Goal: Task Accomplishment & Management: Manage account settings

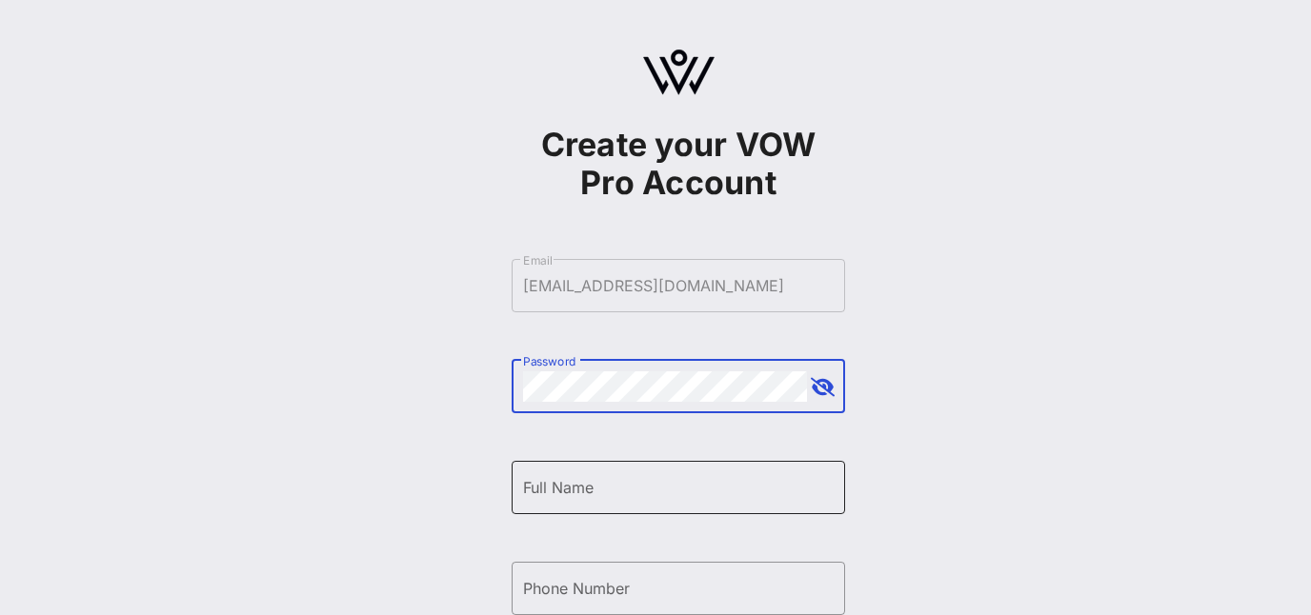
click at [690, 498] on input "Full Name" at bounding box center [678, 488] width 311 height 30
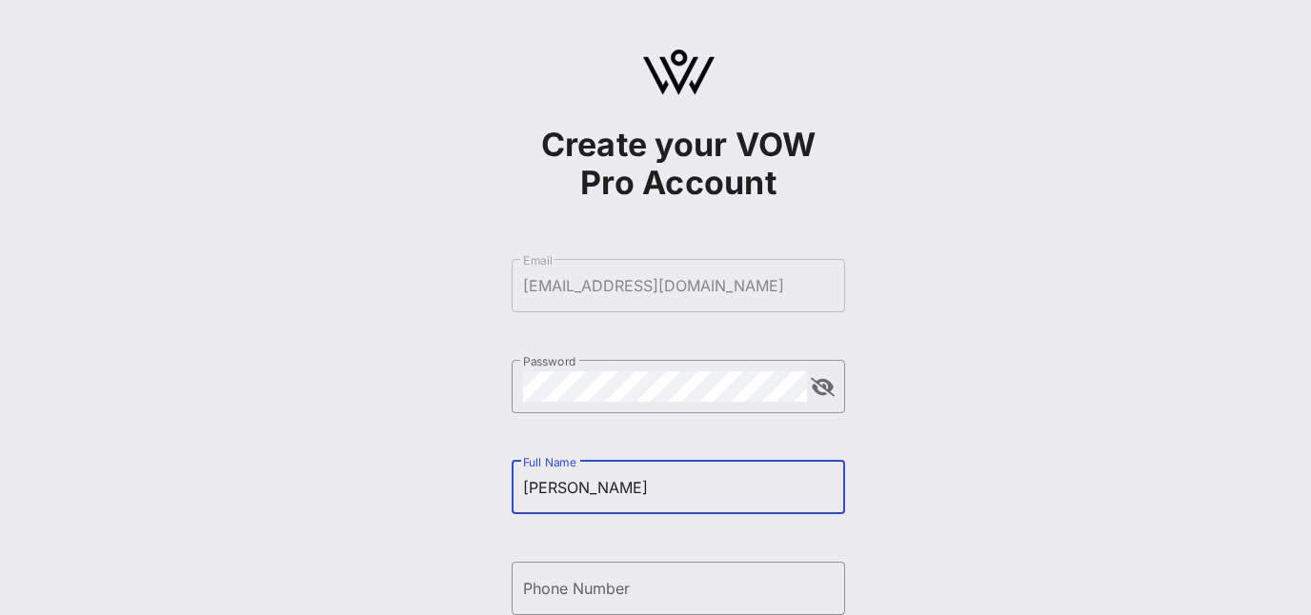
click at [1017, 404] on div "Create your VOW Pro Account ​ Email [EMAIL_ADDRESS][DOMAIN_NAME] ​ Password ​ F…" at bounding box center [678, 462] width 1265 height 924
click at [722, 484] on input "[PERSON_NAME]" at bounding box center [678, 488] width 311 height 30
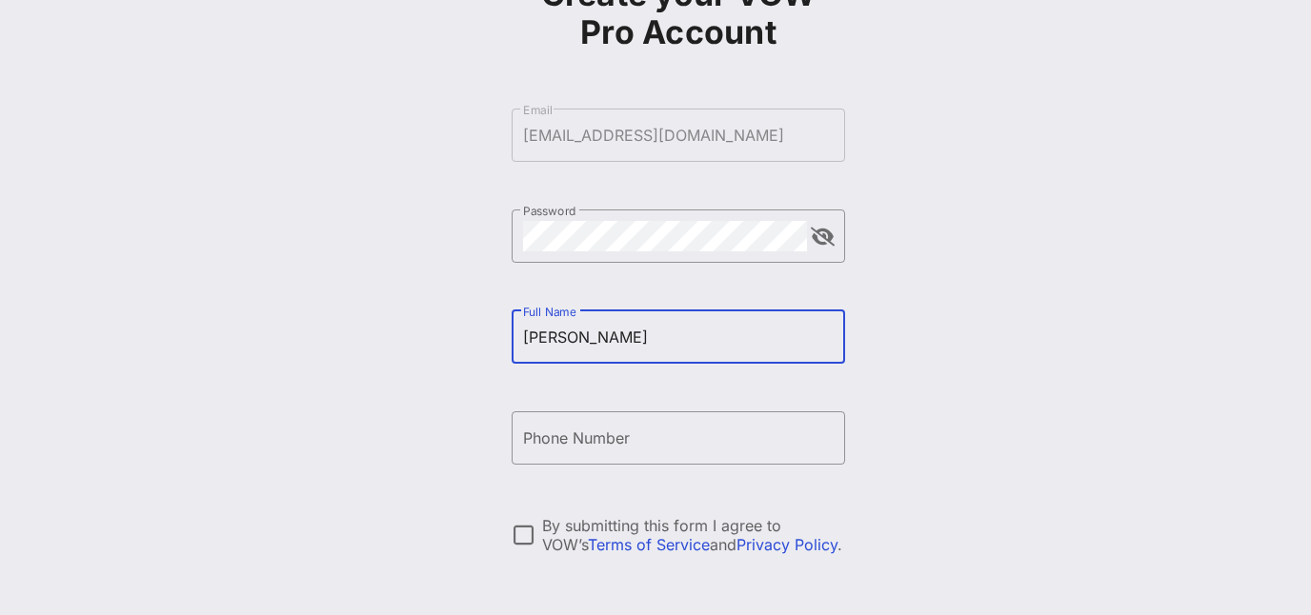
scroll to position [162, 0]
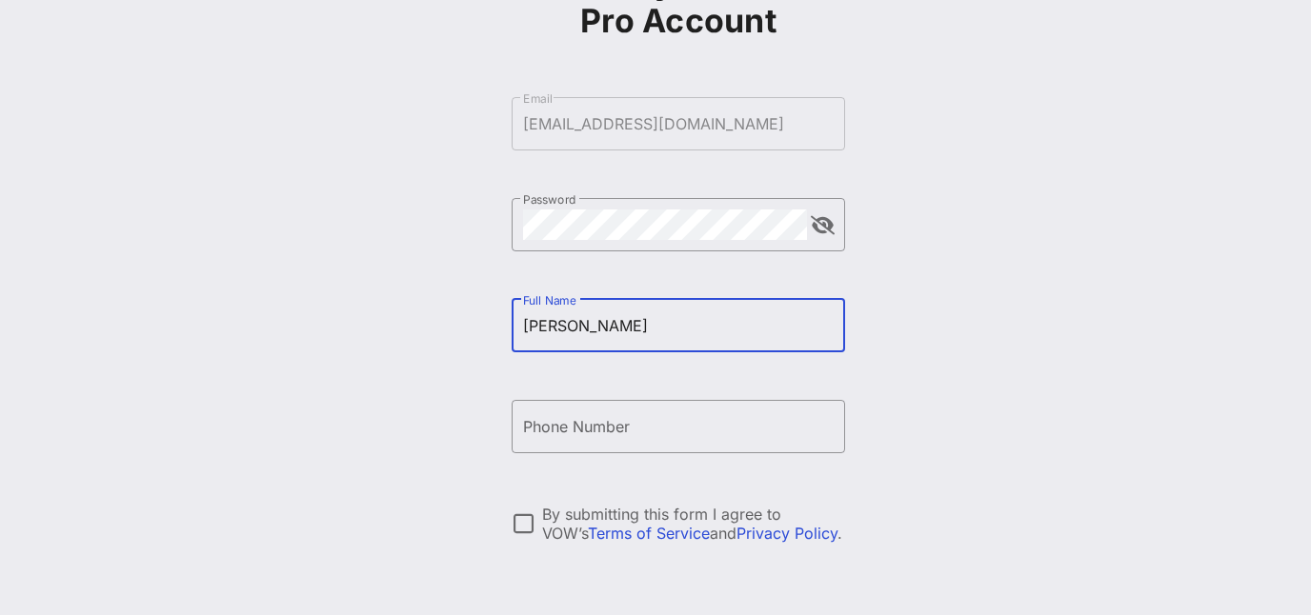
type input "[PERSON_NAME]"
click at [670, 413] on input "Phone Number" at bounding box center [678, 427] width 311 height 30
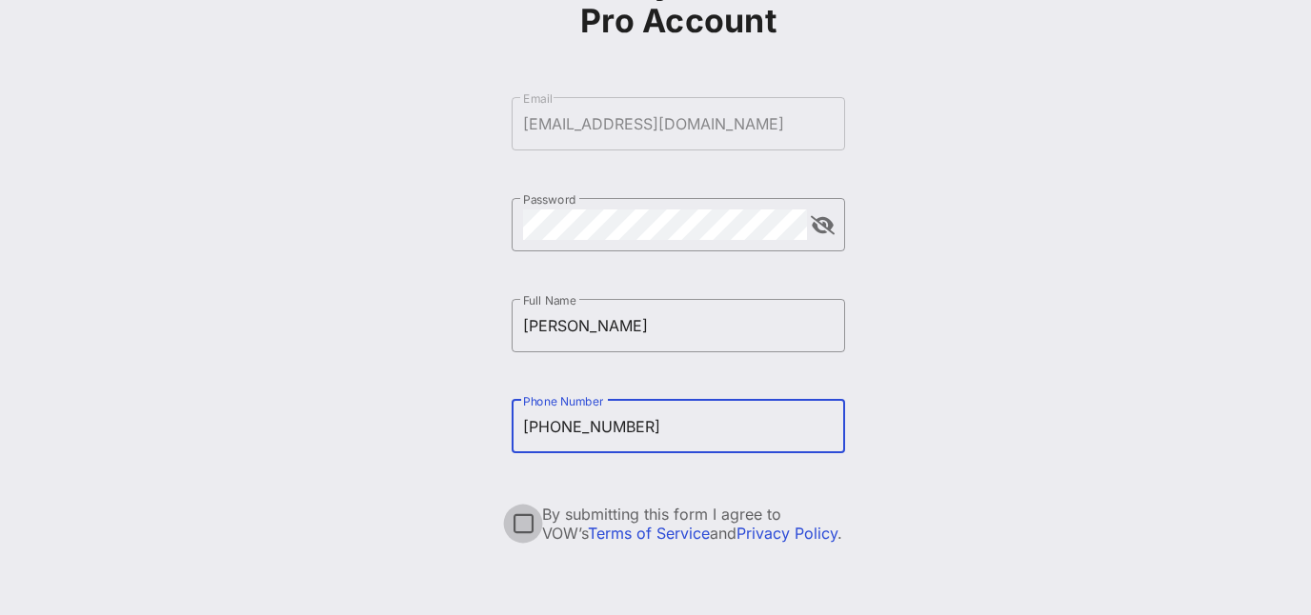
type input "[PHONE_NUMBER]"
click at [535, 532] on div at bounding box center [523, 524] width 32 height 32
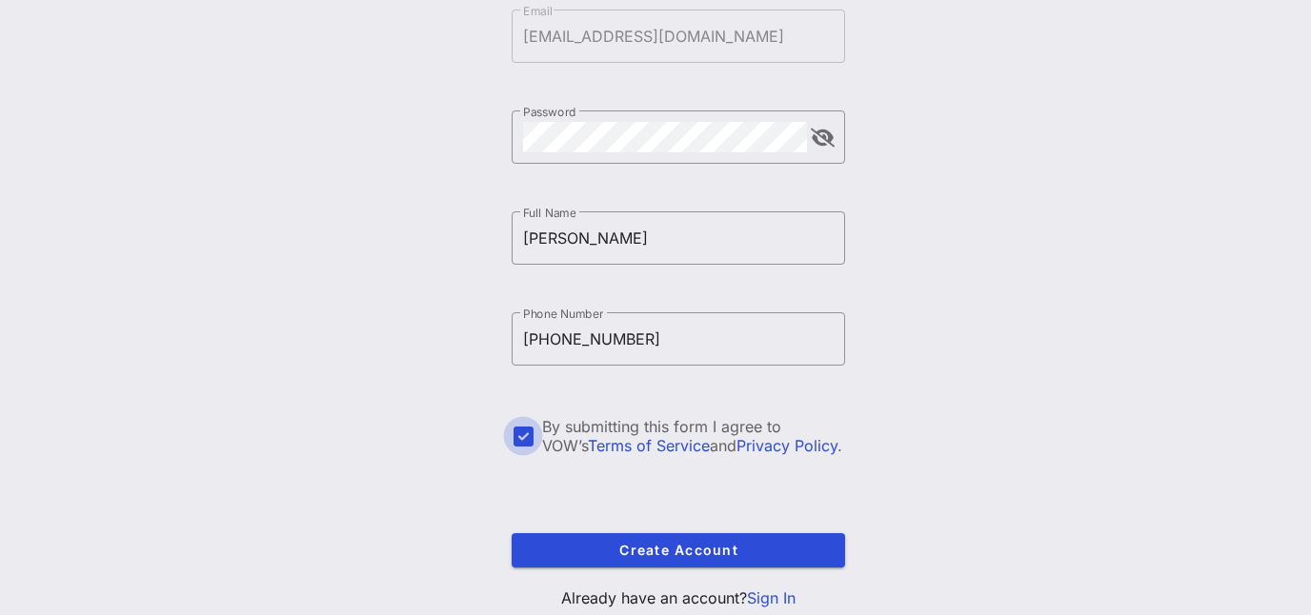
scroll to position [308, 0]
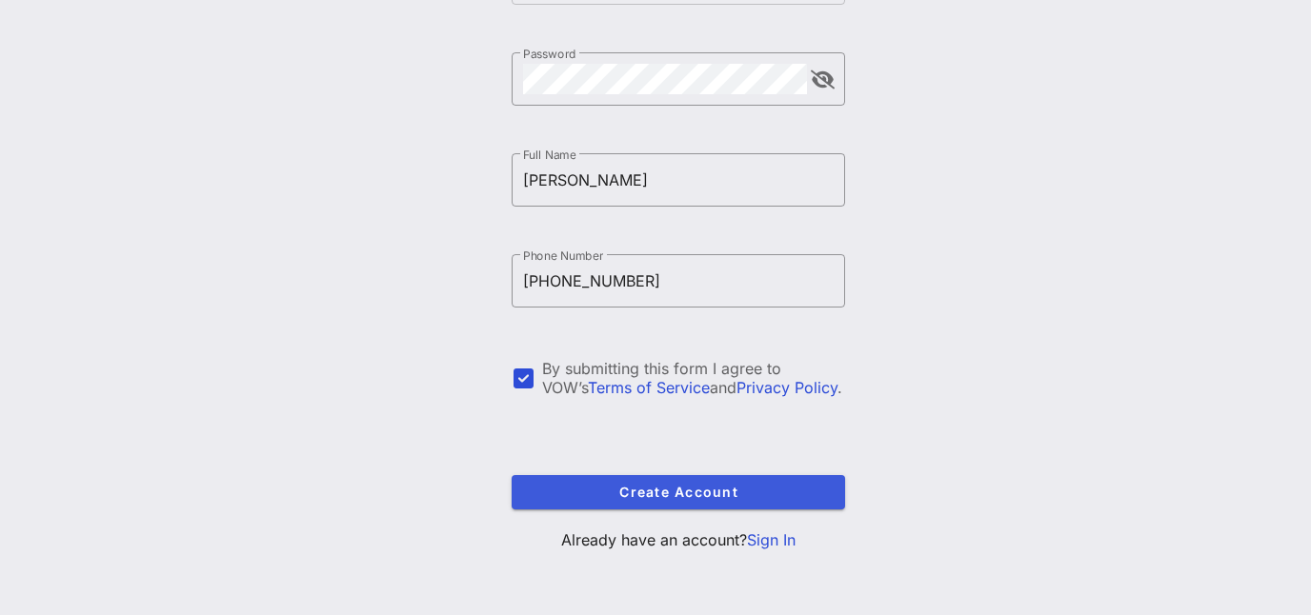
click at [690, 494] on span "Create Account" at bounding box center [678, 492] width 303 height 16
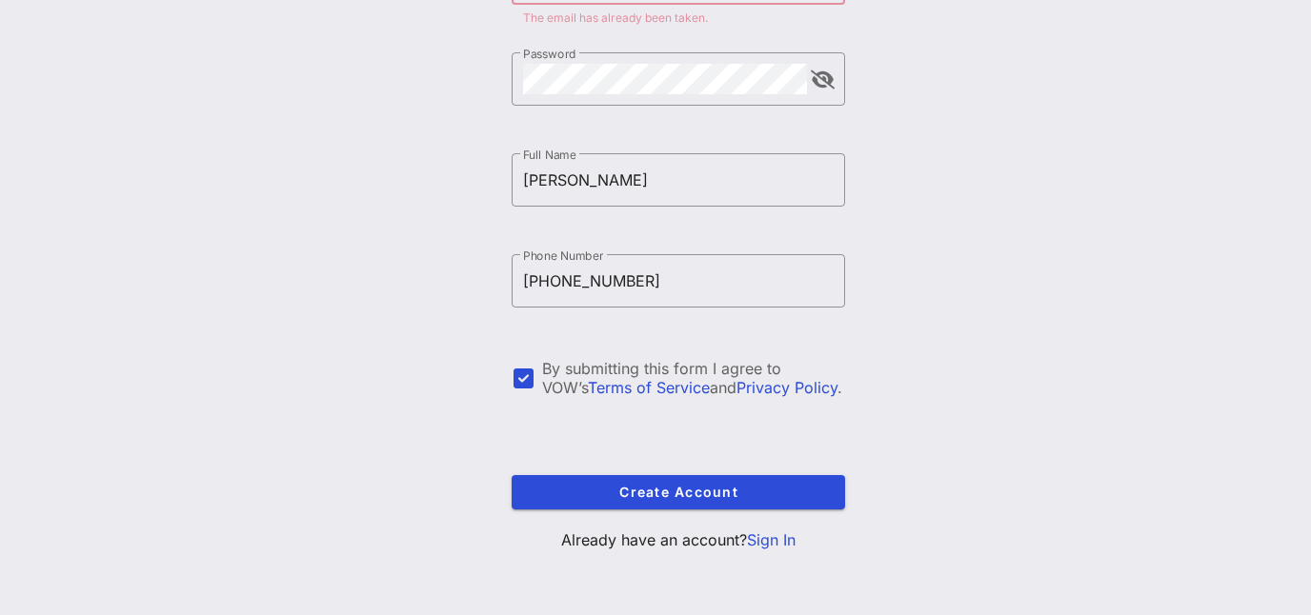
click at [794, 549] on link "Sign In" at bounding box center [771, 540] width 49 height 19
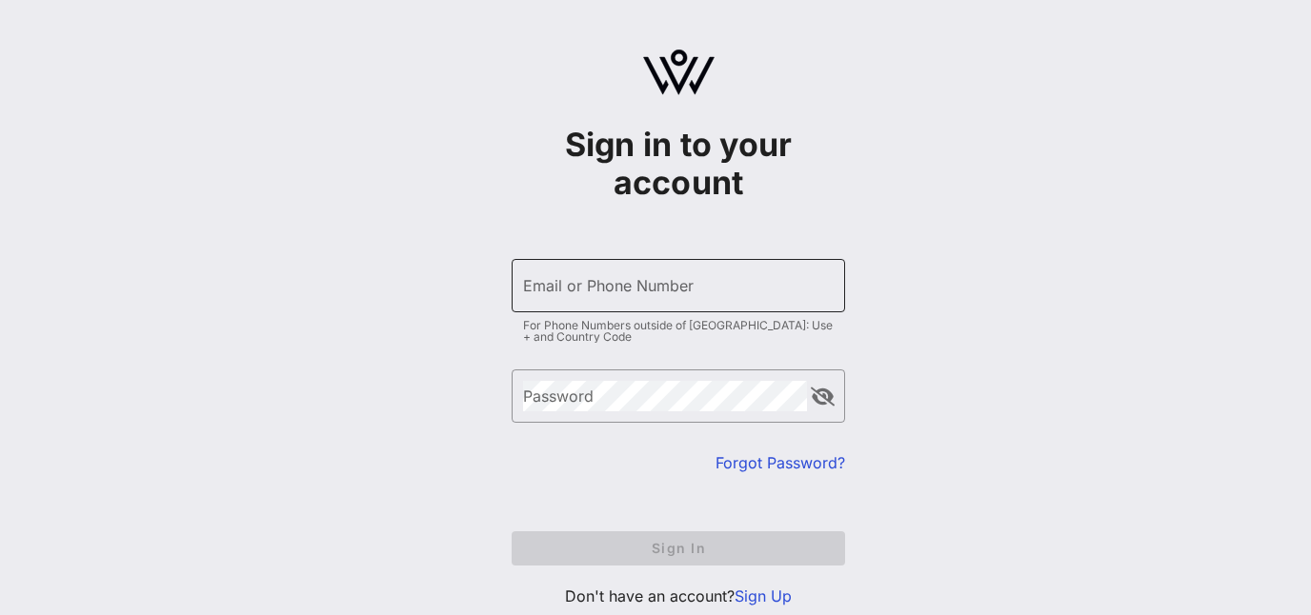
click at [574, 279] on div "Email or Phone Number" at bounding box center [678, 285] width 311 height 53
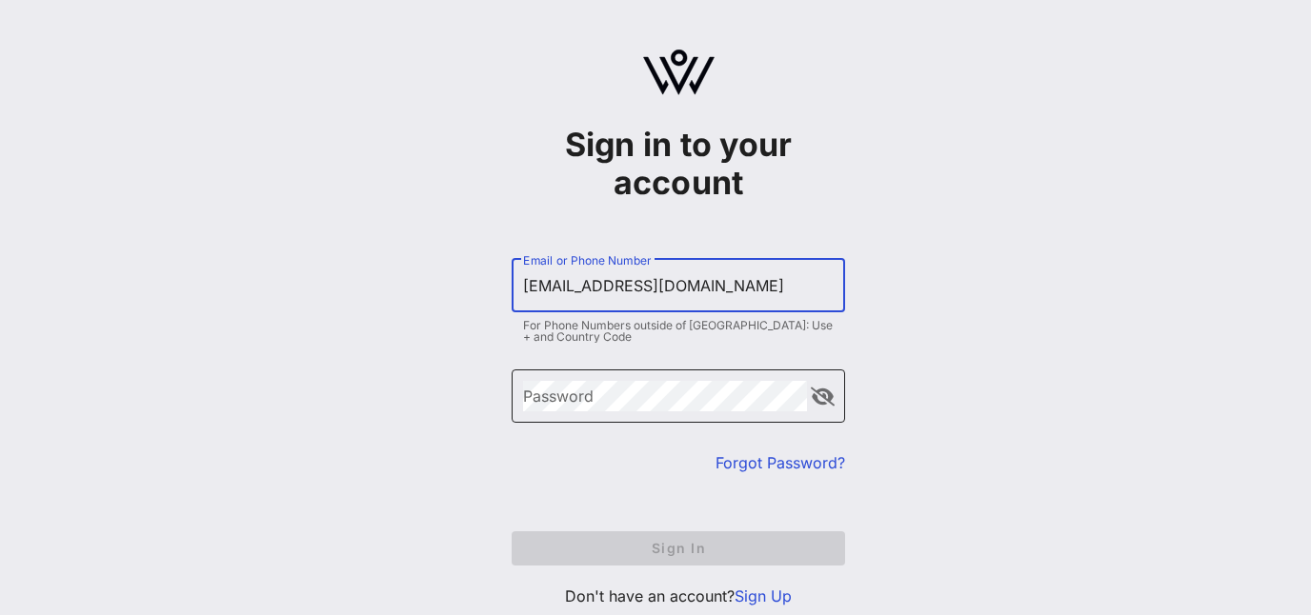
type input "[EMAIL_ADDRESS][DOMAIN_NAME]"
click at [712, 379] on div "Password" at bounding box center [665, 396] width 284 height 53
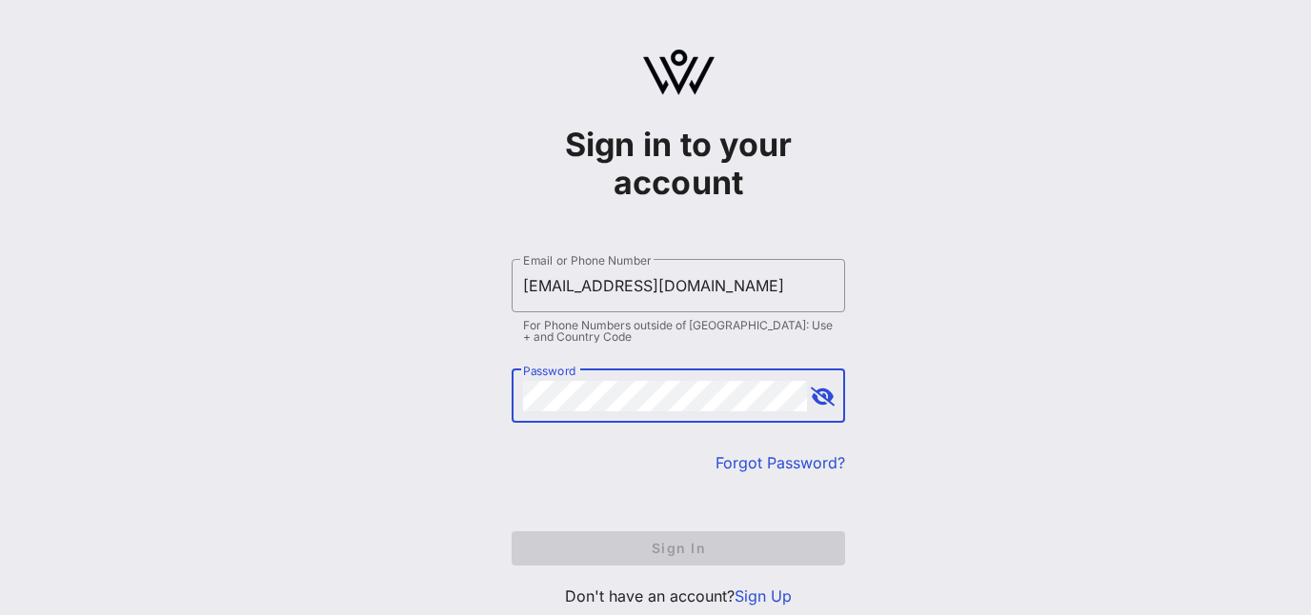
click at [793, 463] on link "Forgot Password?" at bounding box center [781, 463] width 130 height 19
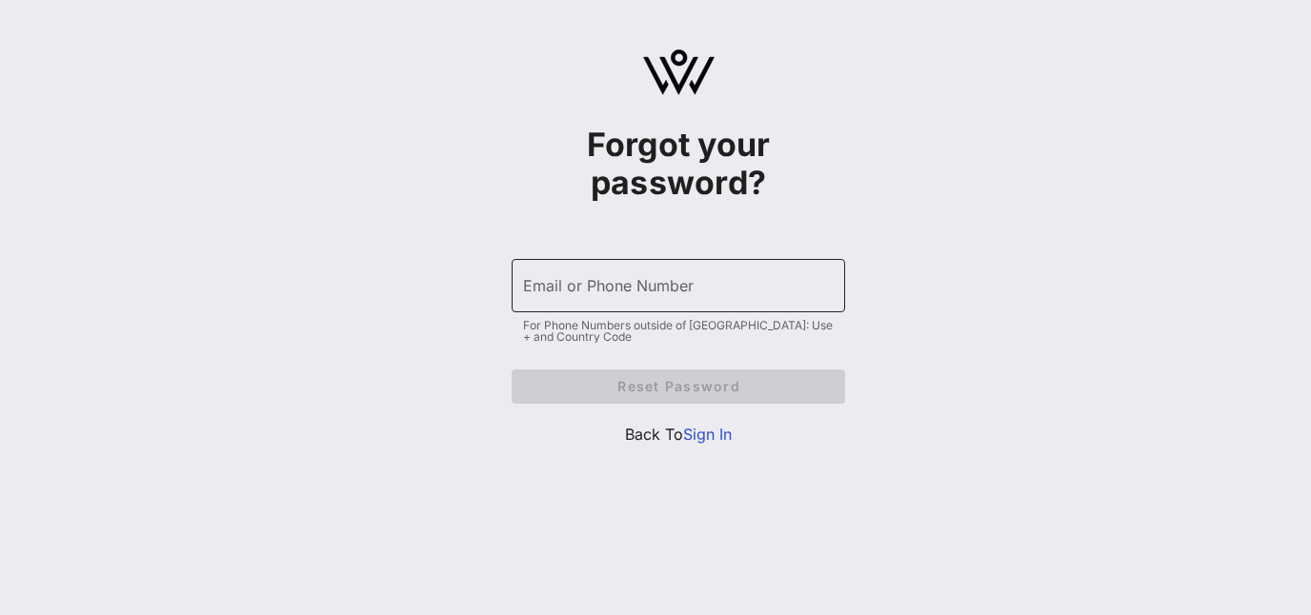
click at [715, 291] on input "Email or Phone Number" at bounding box center [678, 286] width 311 height 30
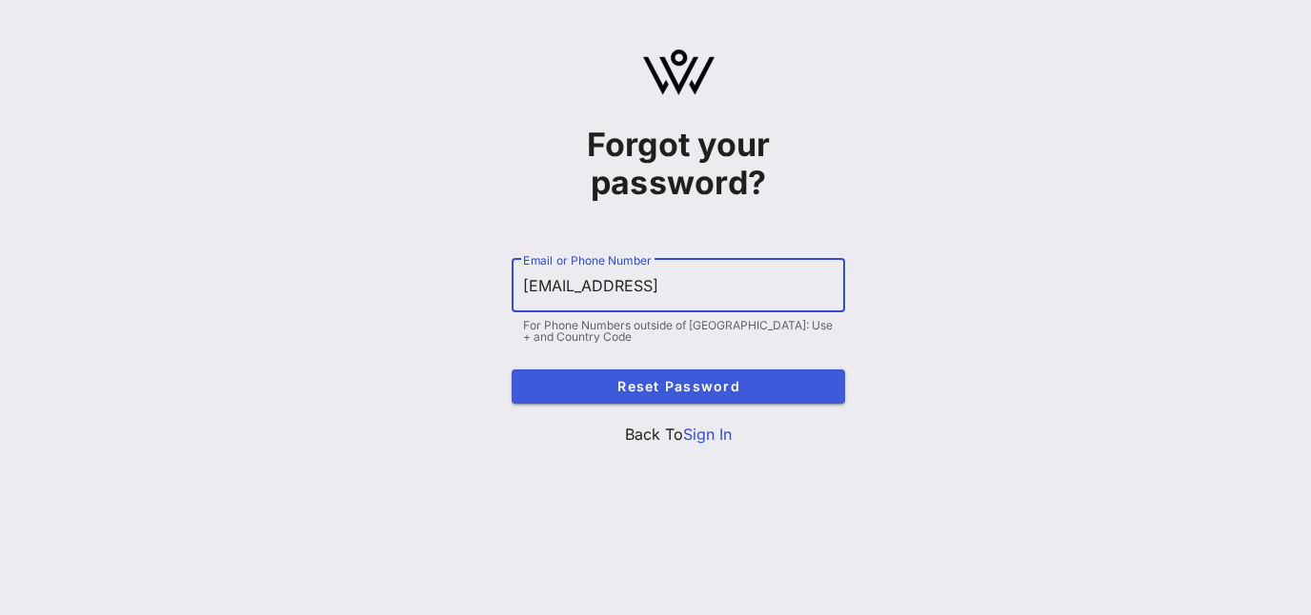
type input "[EMAIL_ADDRESS]"
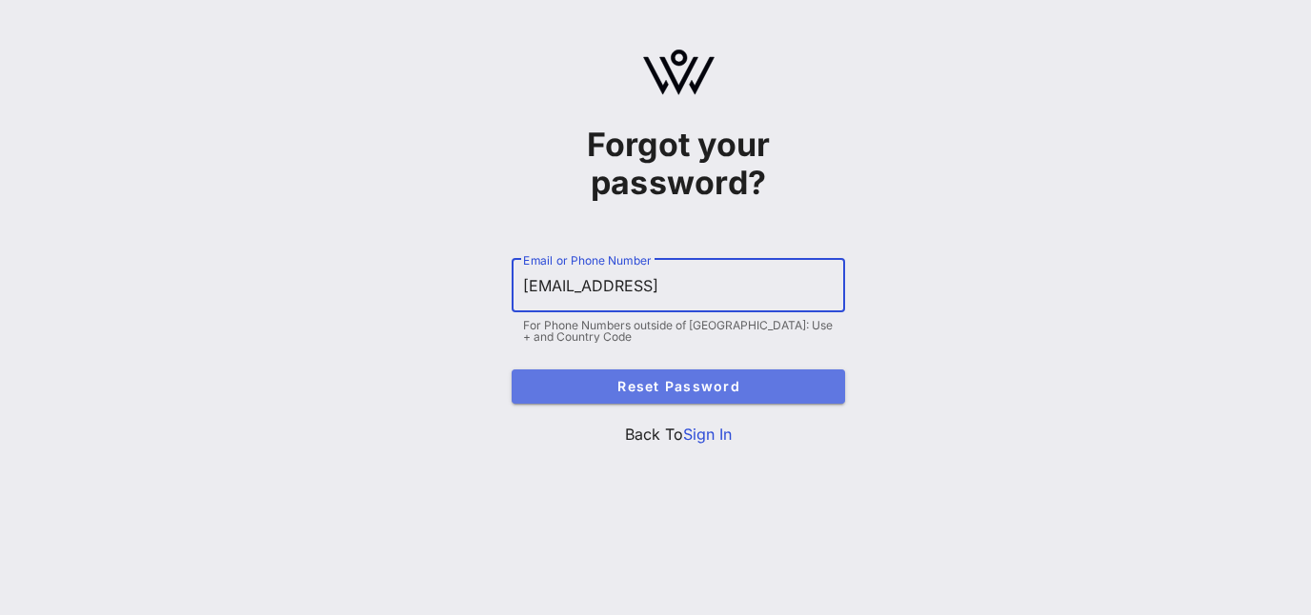
click at [784, 387] on span "Reset Password" at bounding box center [678, 386] width 303 height 16
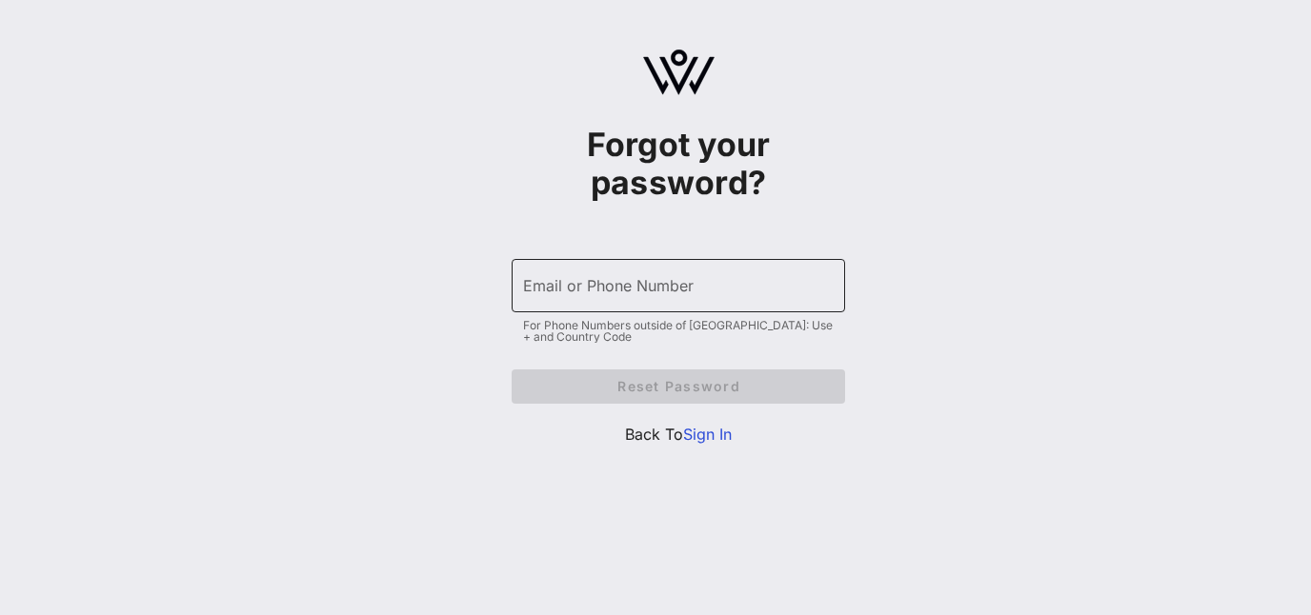
click at [761, 292] on input "Email or Phone Number" at bounding box center [678, 286] width 311 height 30
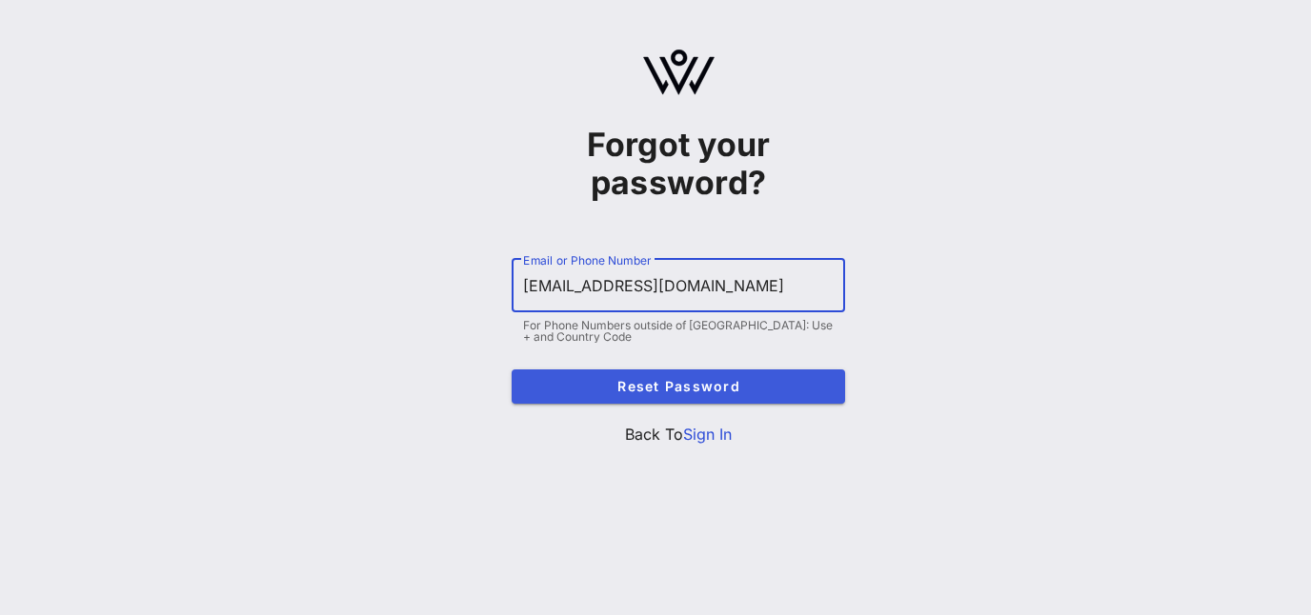
type input "[EMAIL_ADDRESS][DOMAIN_NAME]"
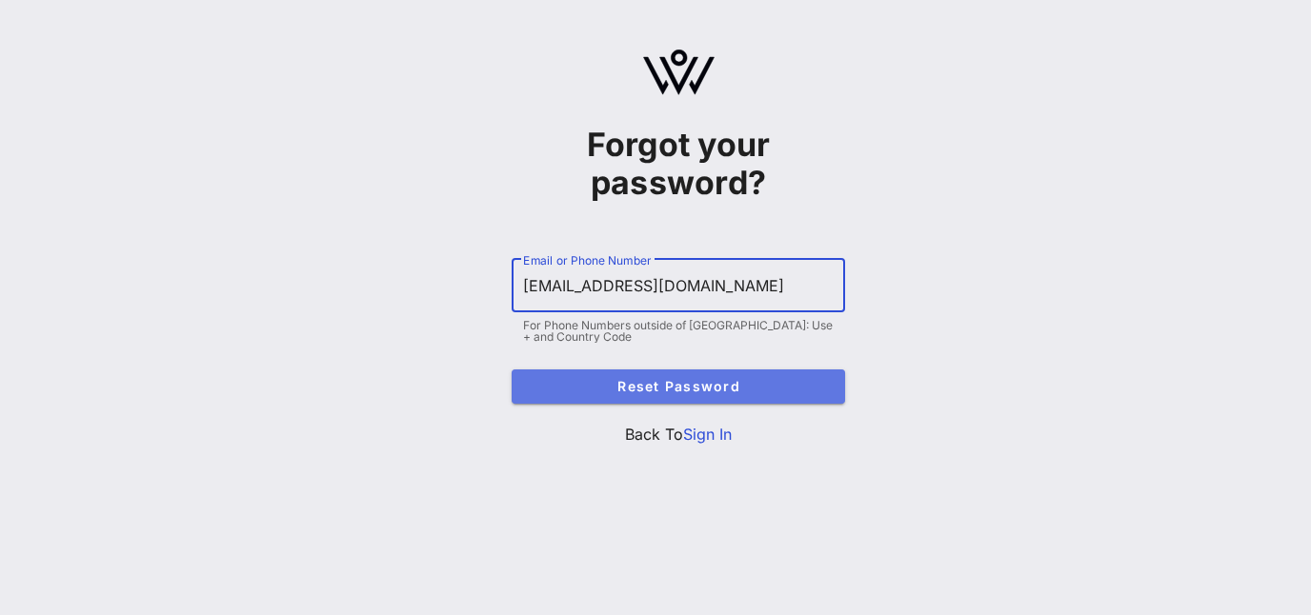
click at [721, 377] on button "Reset Password" at bounding box center [678, 387] width 333 height 34
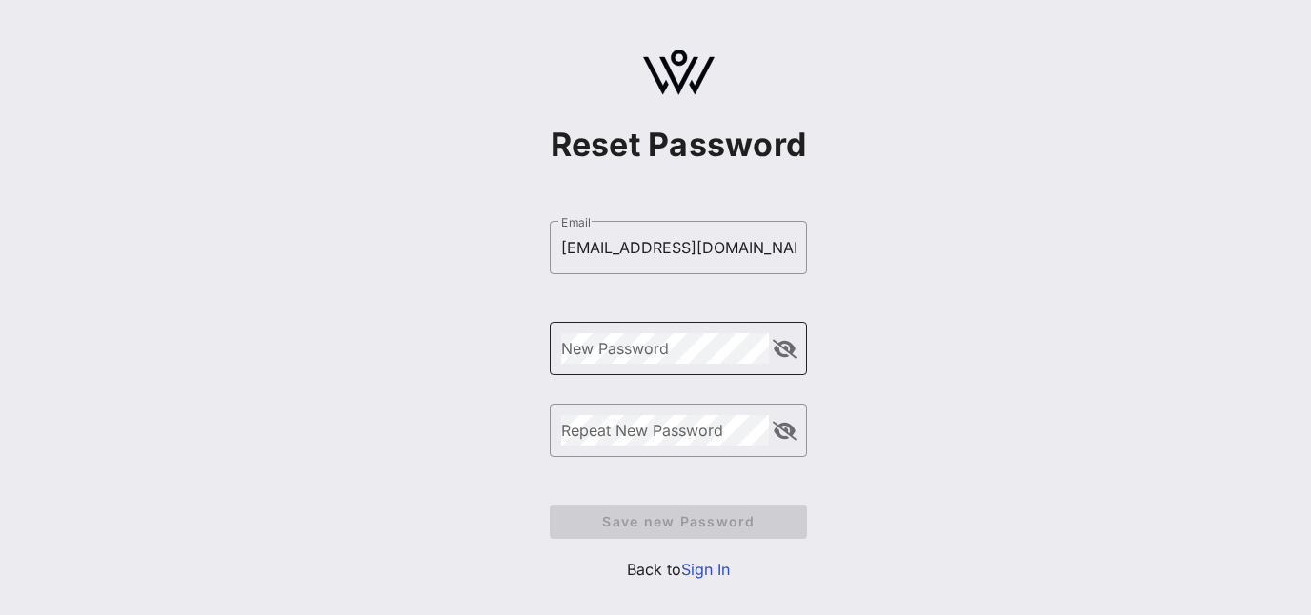
click at [648, 364] on div "New Password" at bounding box center [665, 348] width 208 height 53
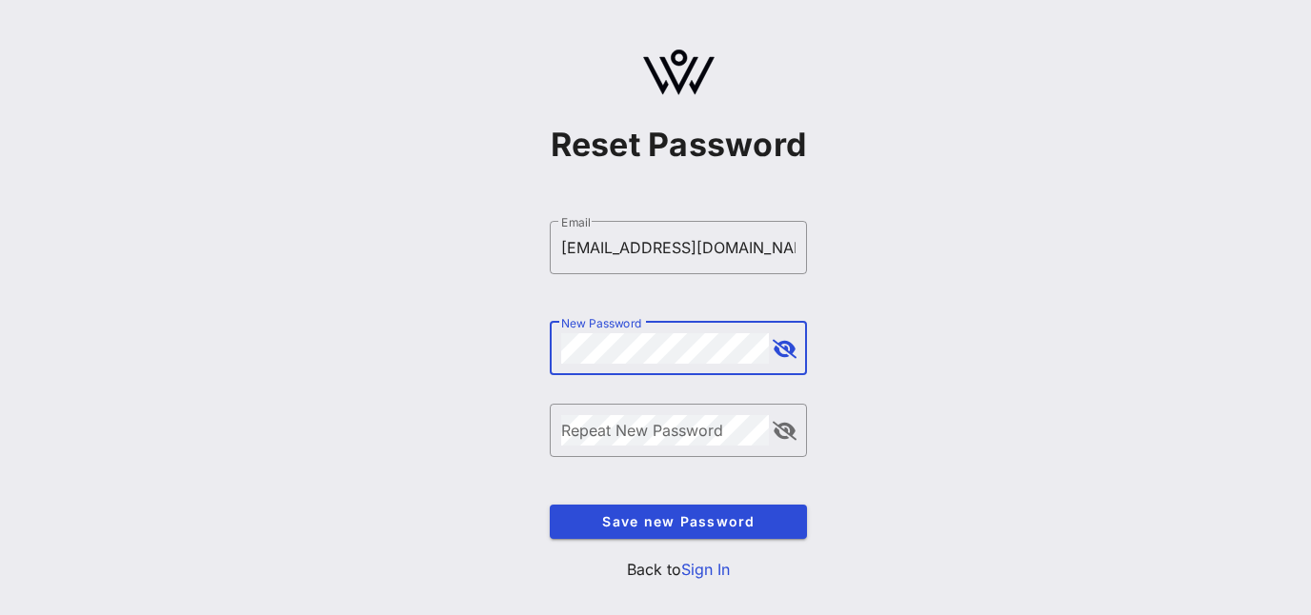
click at [652, 425] on div "Repeat New Password" at bounding box center [665, 430] width 208 height 53
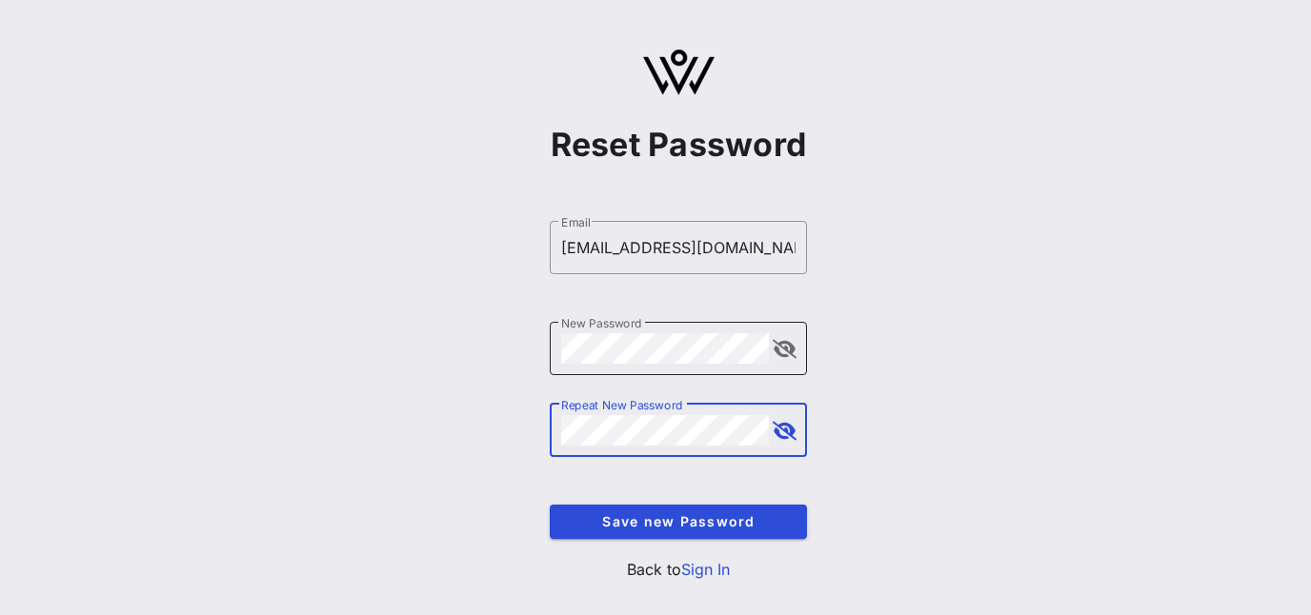
click at [786, 351] on button "append icon" at bounding box center [785, 349] width 24 height 19
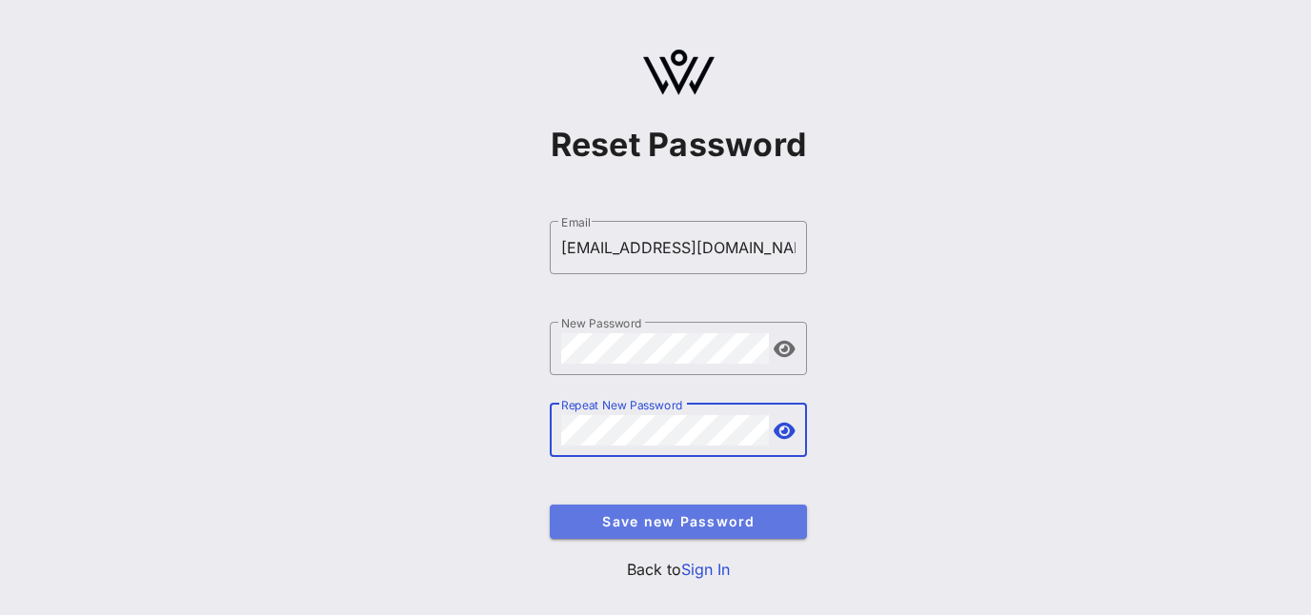
click at [752, 538] on button "Save new Password" at bounding box center [678, 522] width 257 height 34
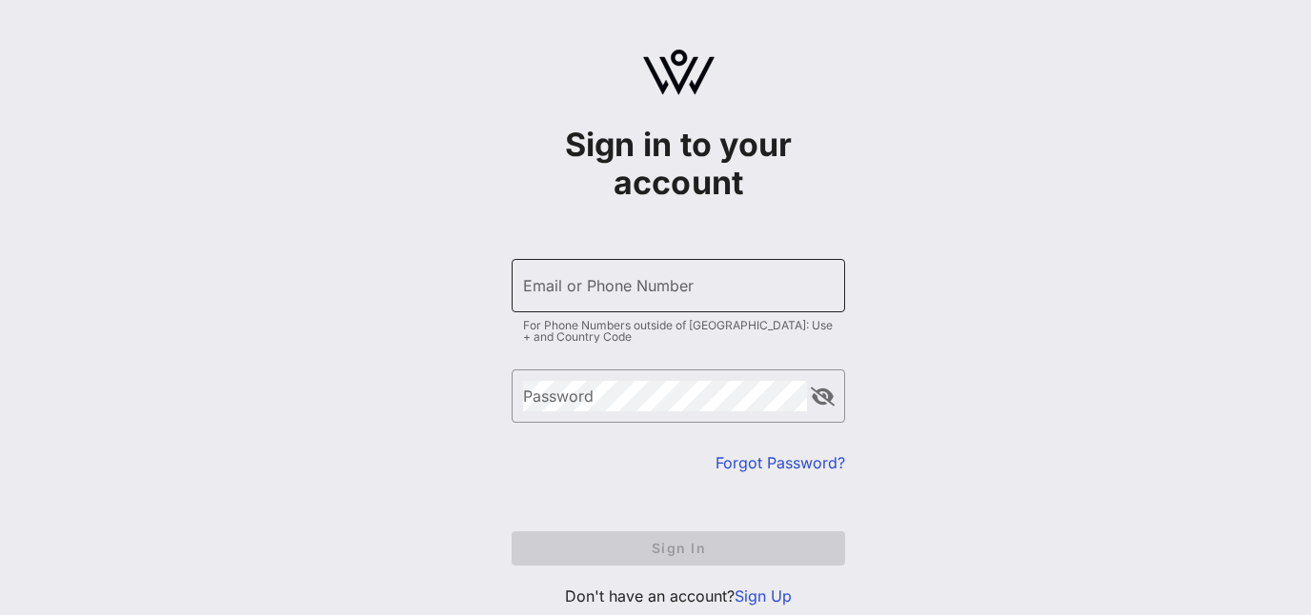
click at [746, 298] on input "Email or Phone Number" at bounding box center [678, 286] width 311 height 30
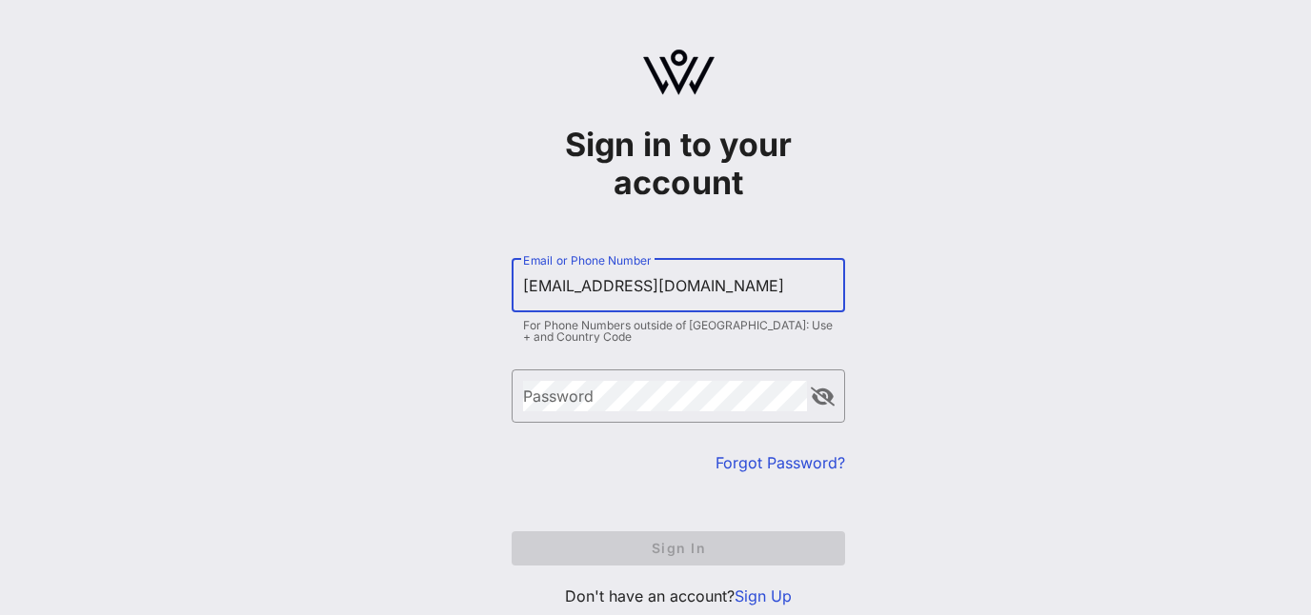
type input "[EMAIL_ADDRESS][DOMAIN_NAME]"
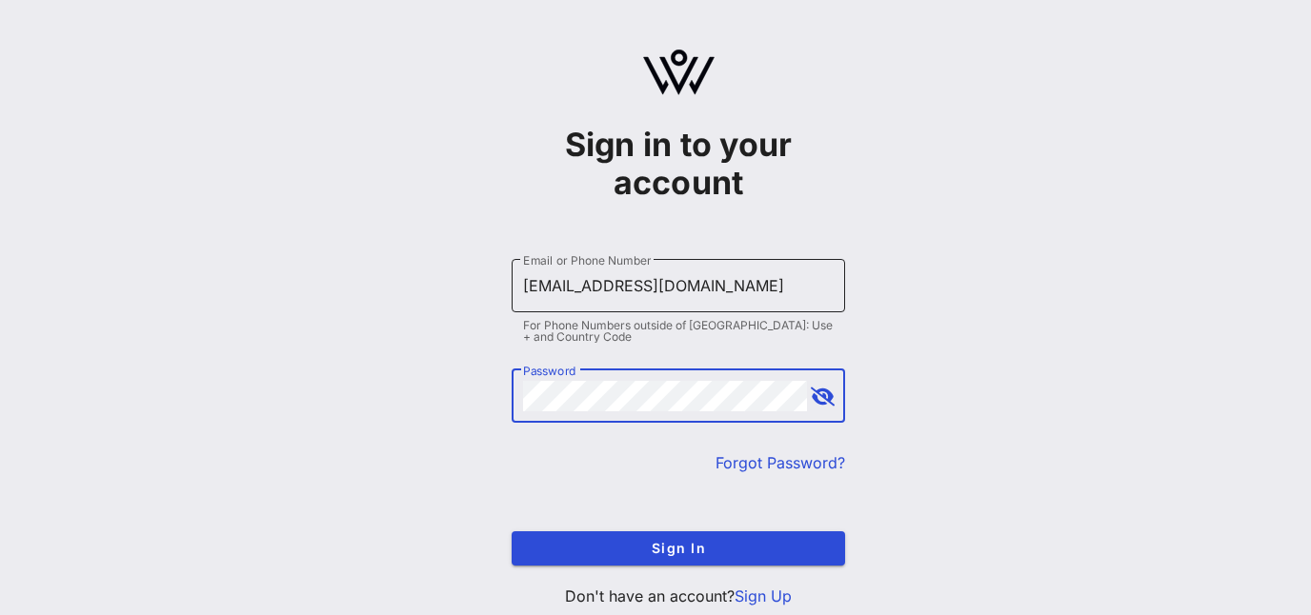
click at [828, 406] on button "append icon" at bounding box center [823, 397] width 24 height 19
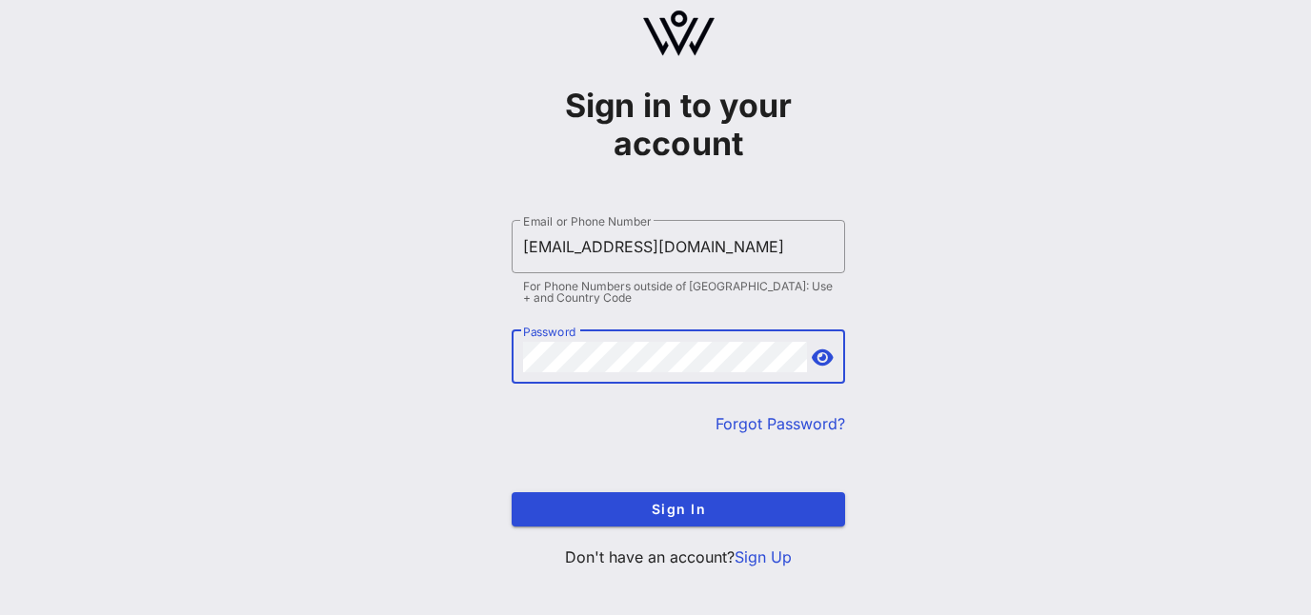
scroll to position [56, 0]
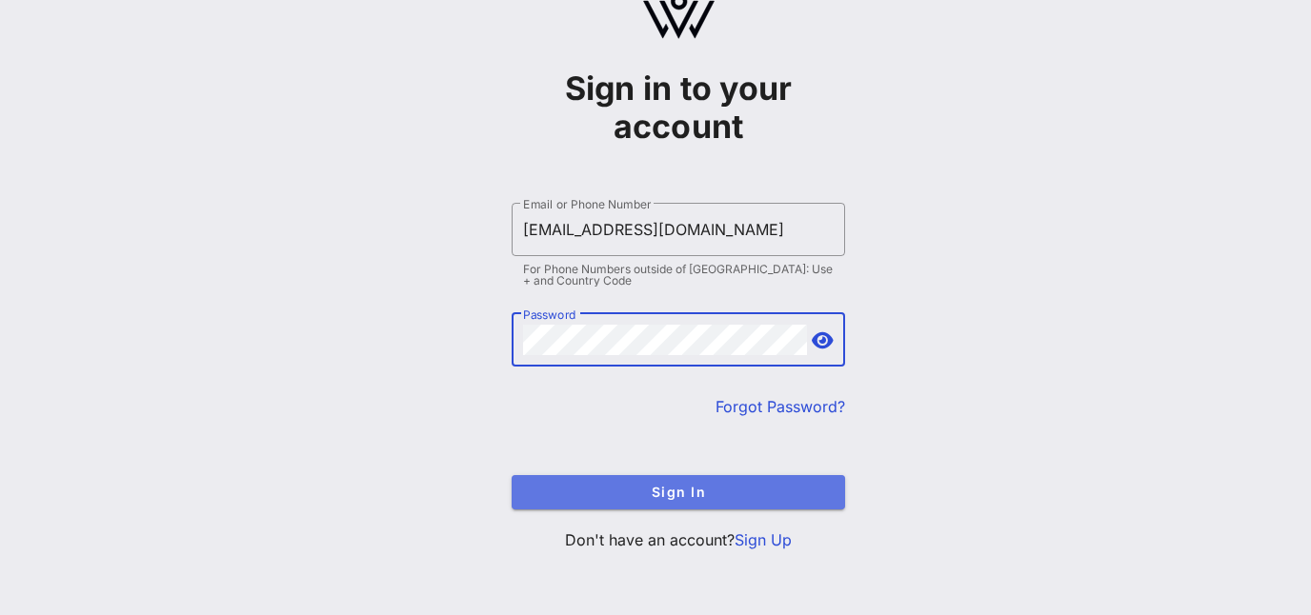
click at [712, 500] on button "Sign In" at bounding box center [678, 492] width 333 height 34
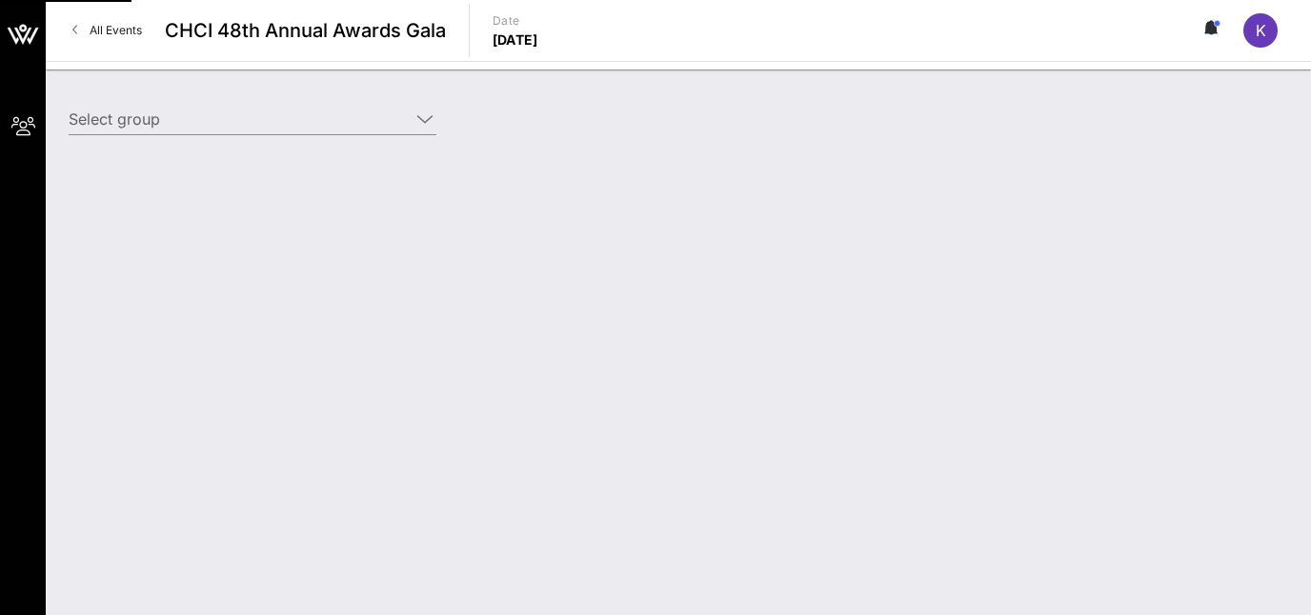
type input "FHLBanks (FHLBanks) [Keya Jackson, kjackson@cfhlb.org]"
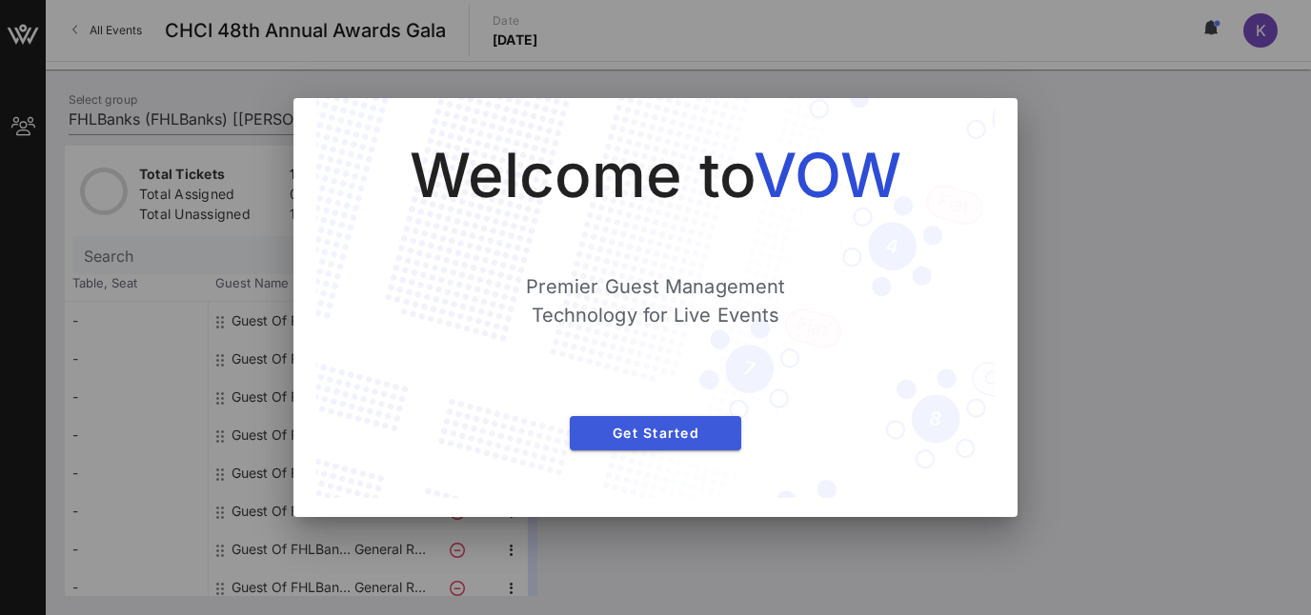
click at [708, 439] on span "Get Started" at bounding box center [655, 433] width 141 height 16
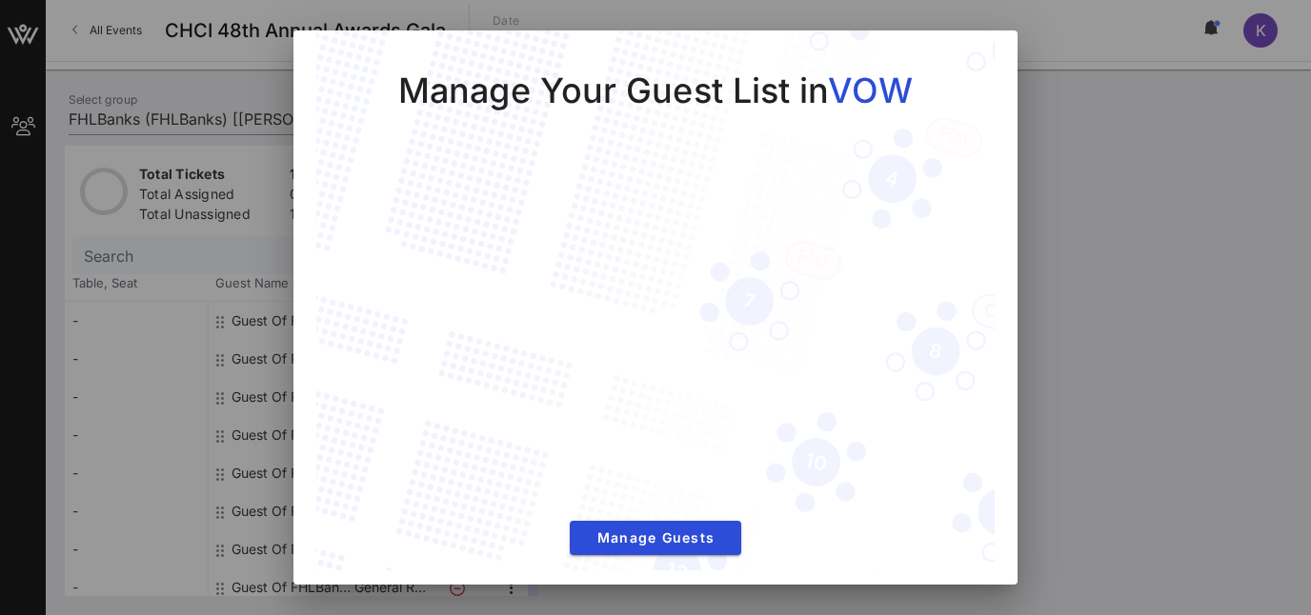
click at [1102, 207] on div at bounding box center [655, 307] width 1311 height 615
click at [645, 536] on span "Manage Guests" at bounding box center [655, 538] width 141 height 16
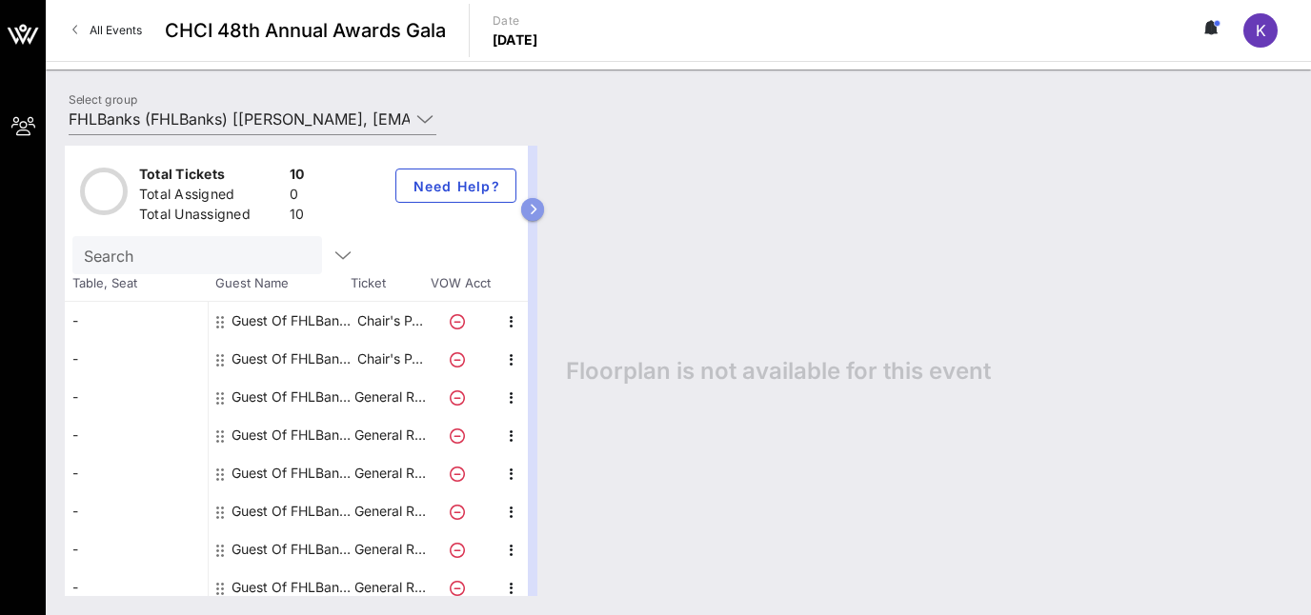
click at [526, 207] on button "button" at bounding box center [532, 209] width 23 height 23
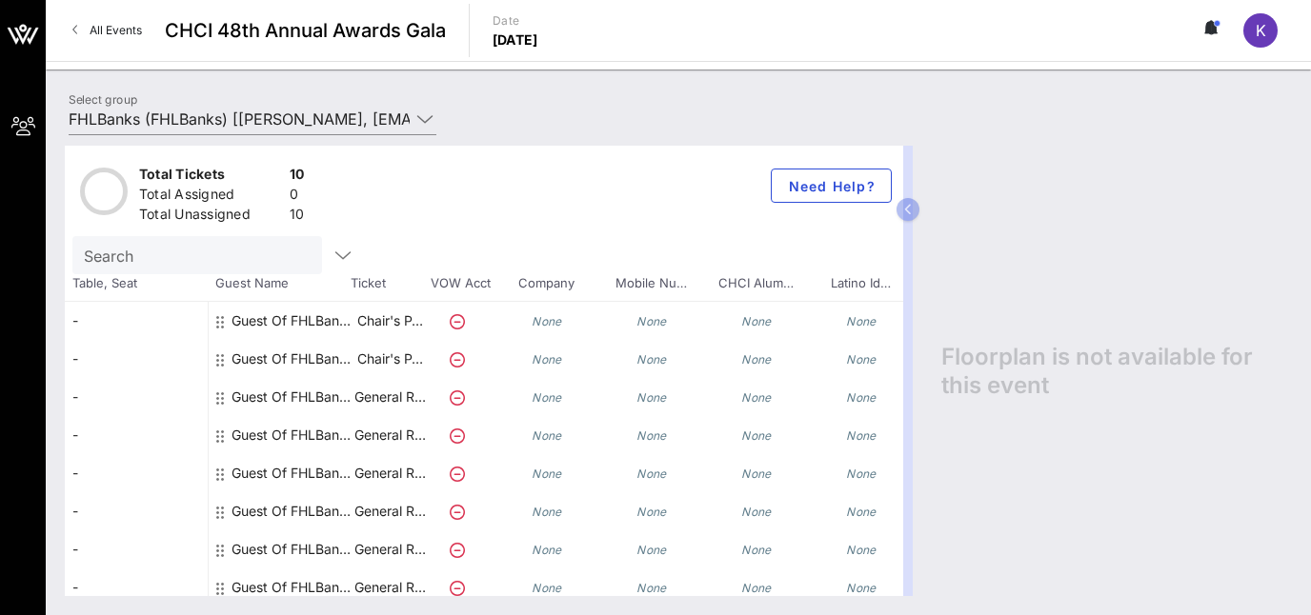
click at [216, 324] on icon at bounding box center [220, 321] width 8 height 15
click at [225, 320] on div at bounding box center [221, 321] width 11 height 38
click at [221, 322] on icon at bounding box center [220, 321] width 8 height 15
click at [454, 317] on icon at bounding box center [457, 321] width 15 height 15
click at [860, 318] on icon "None" at bounding box center [861, 321] width 30 height 14
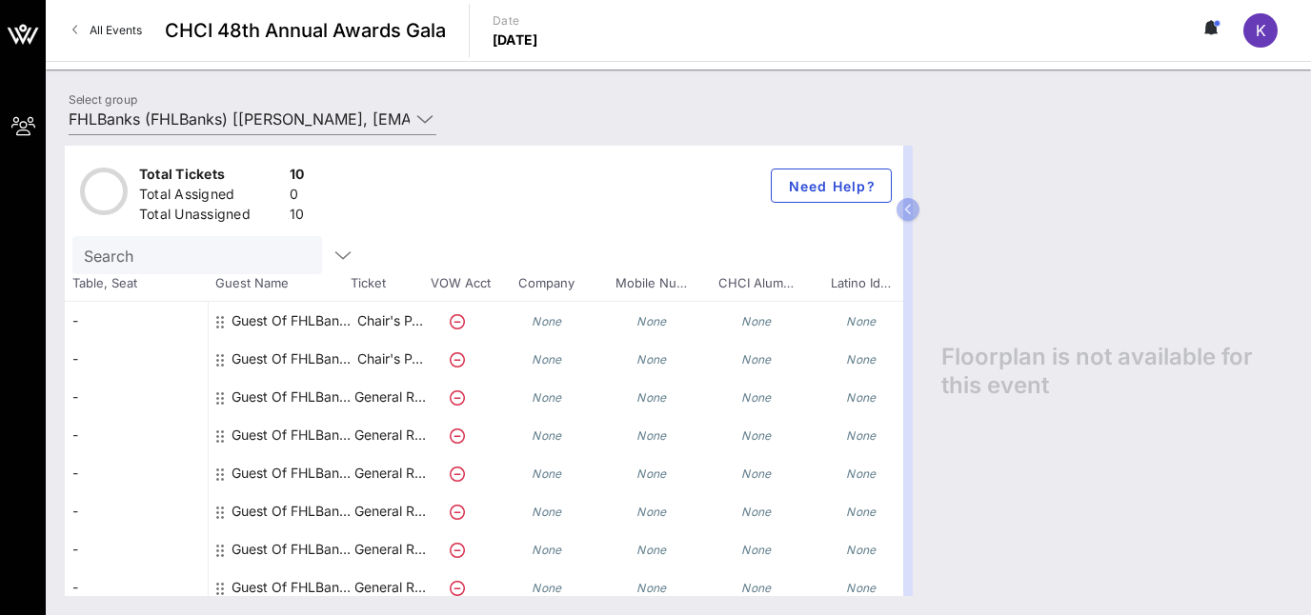
click at [253, 312] on div "Guest Of FHLBanks" at bounding box center [292, 321] width 120 height 38
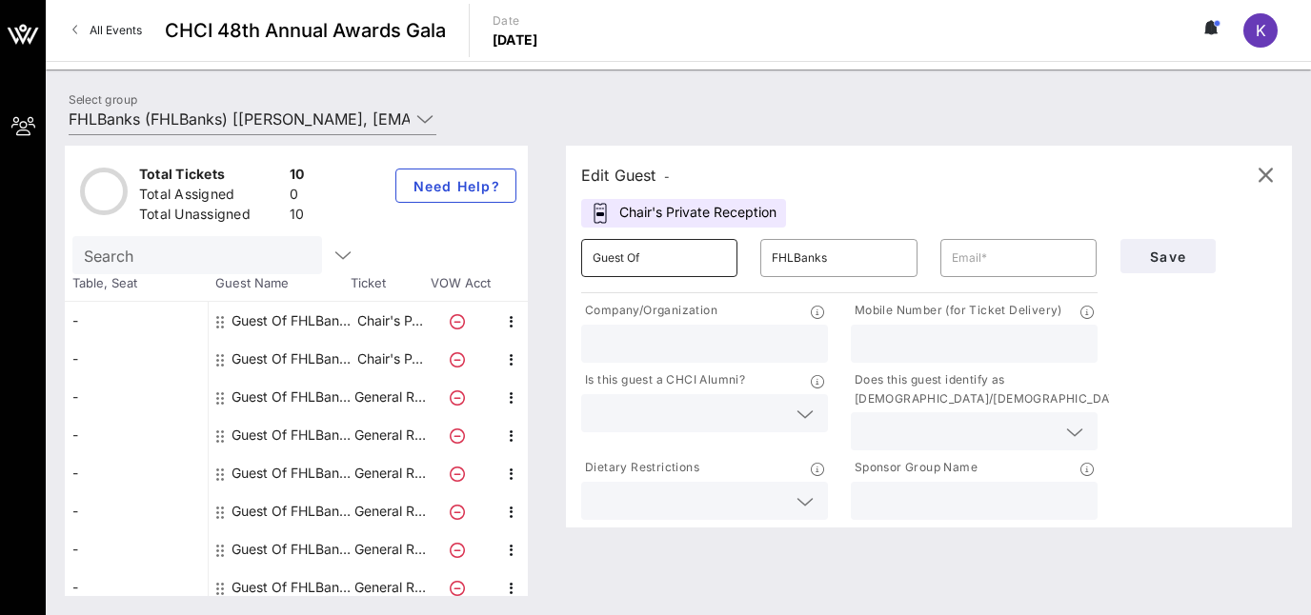
click at [644, 262] on input "Guest Of" at bounding box center [659, 258] width 133 height 30
click at [966, 268] on input "text" at bounding box center [1018, 258] width 133 height 30
type input "cuevasa@fhlbsf.com"
click at [744, 341] on input "text" at bounding box center [705, 344] width 224 height 25
type input "FHLBank San Francisco"
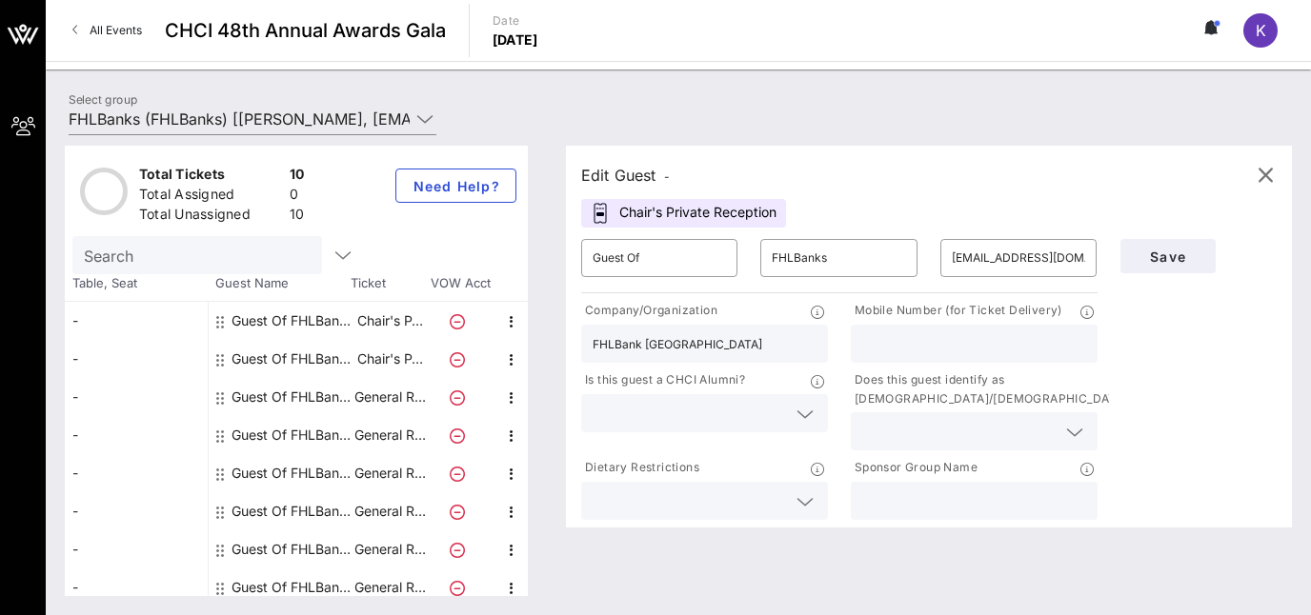
click at [1007, 350] on input "text" at bounding box center [974, 344] width 224 height 25
click at [1165, 255] on span "Save" at bounding box center [1168, 257] width 65 height 16
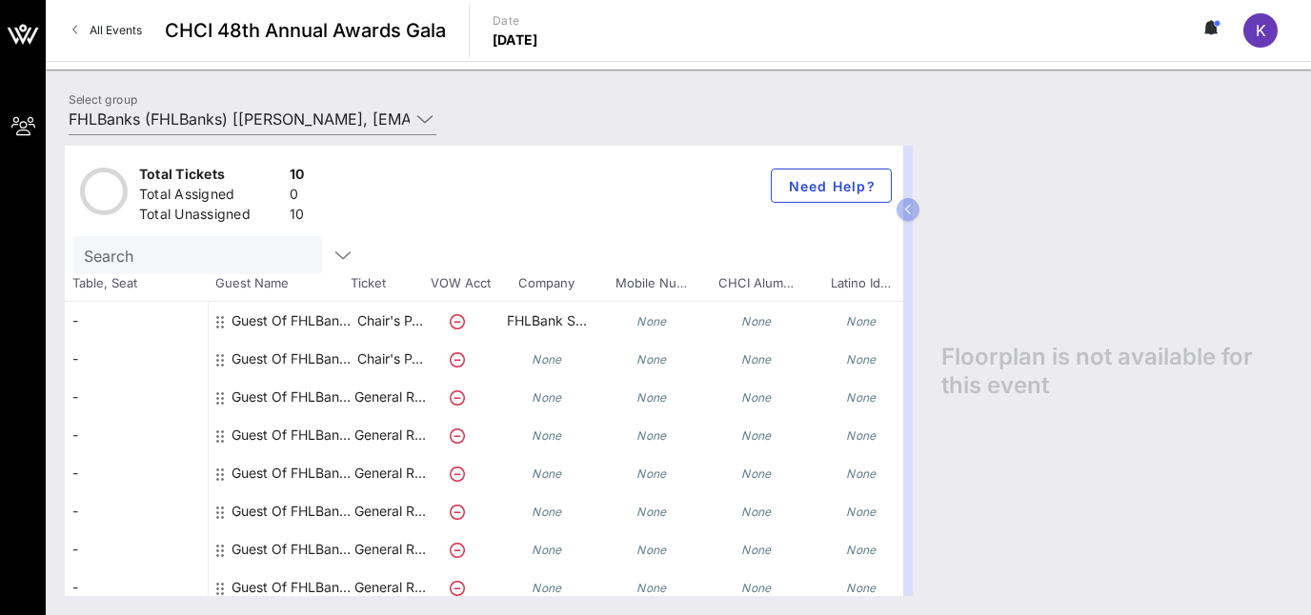
click at [297, 356] on div "Guest Of FHLBanks" at bounding box center [292, 359] width 120 height 38
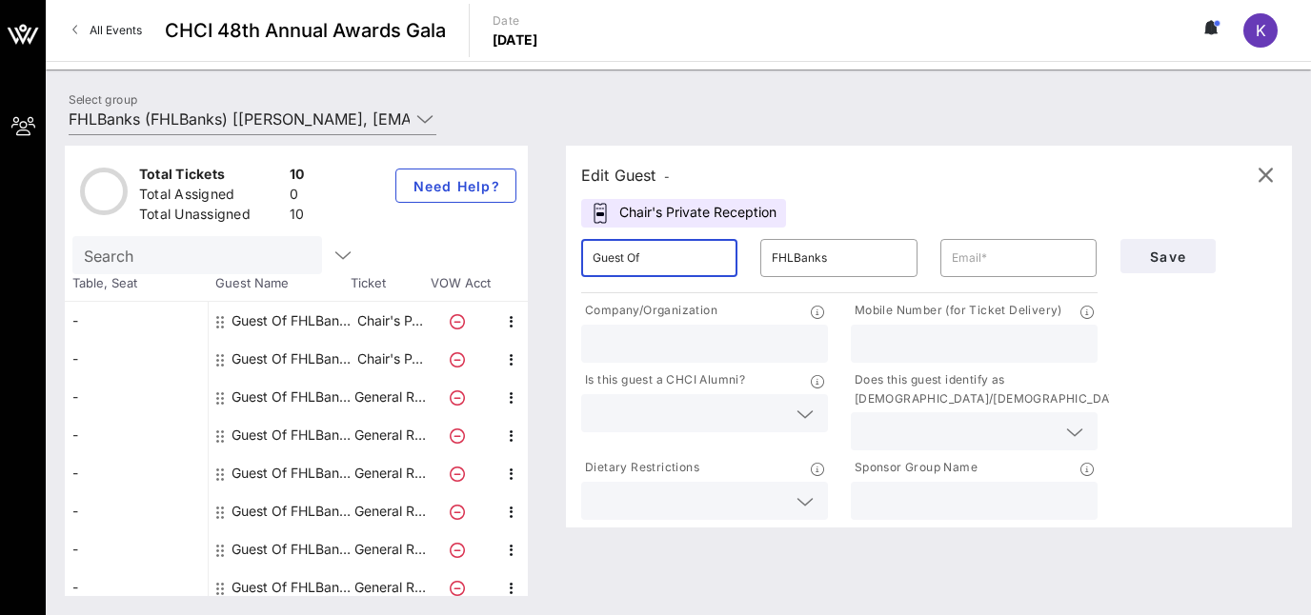
drag, startPoint x: 658, startPoint y: 255, endPoint x: 524, endPoint y: 258, distance: 134.4
click at [593, 258] on input "Guest Of" at bounding box center [659, 258] width 133 height 30
type input "Jeremy"
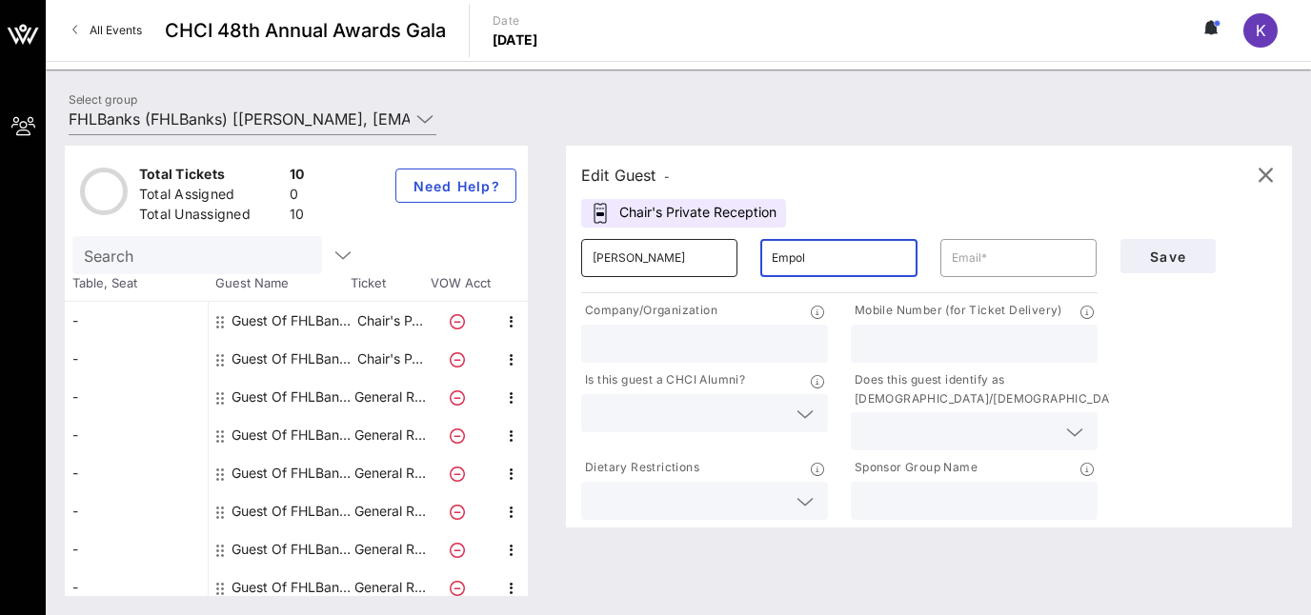
type input "Empol"
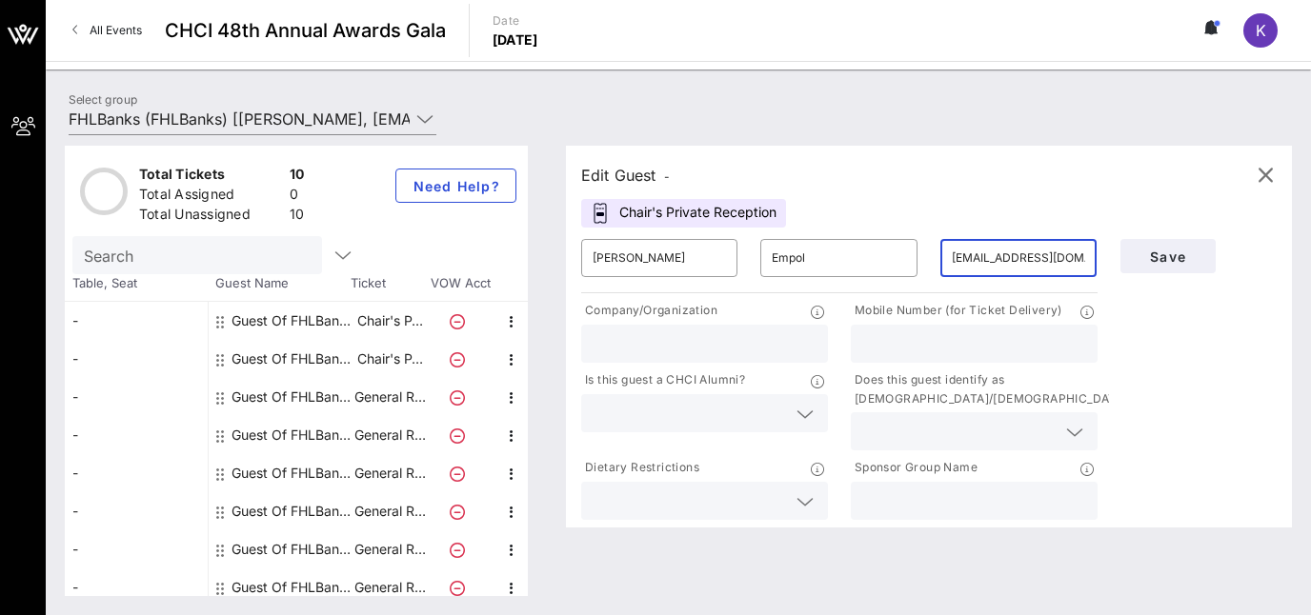
type input "empolj@fhlbsf.com"
click at [613, 338] on input "text" at bounding box center [705, 344] width 224 height 25
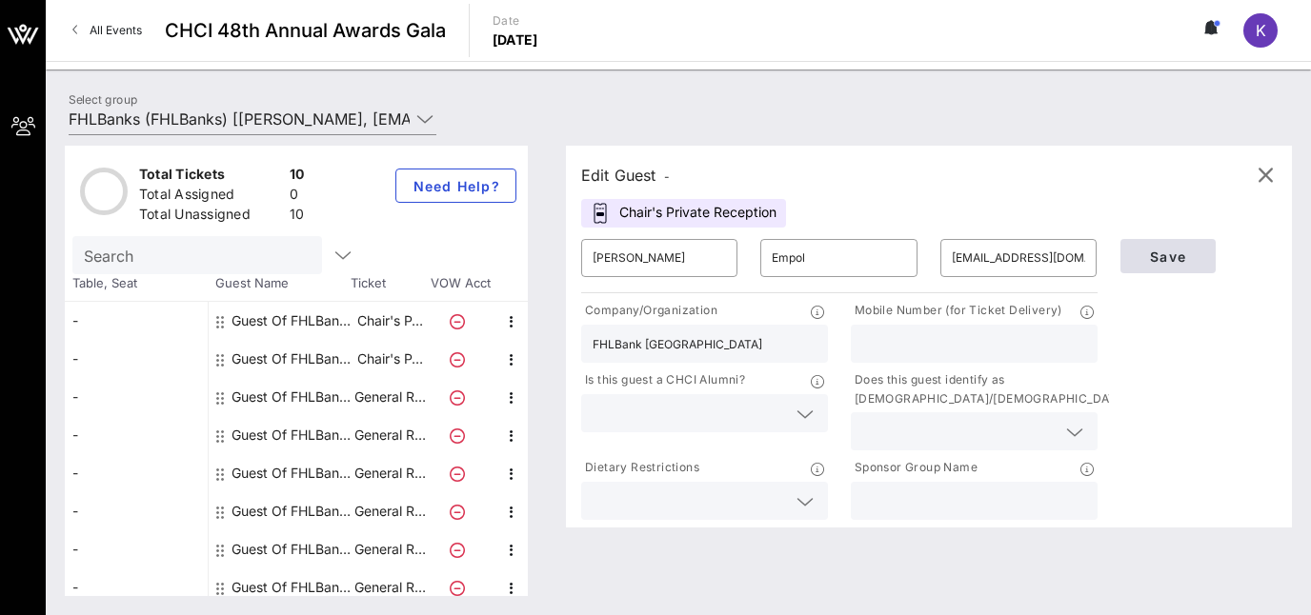
type input "FHLBank San Francisco"
click at [1168, 258] on span "Save" at bounding box center [1168, 257] width 65 height 16
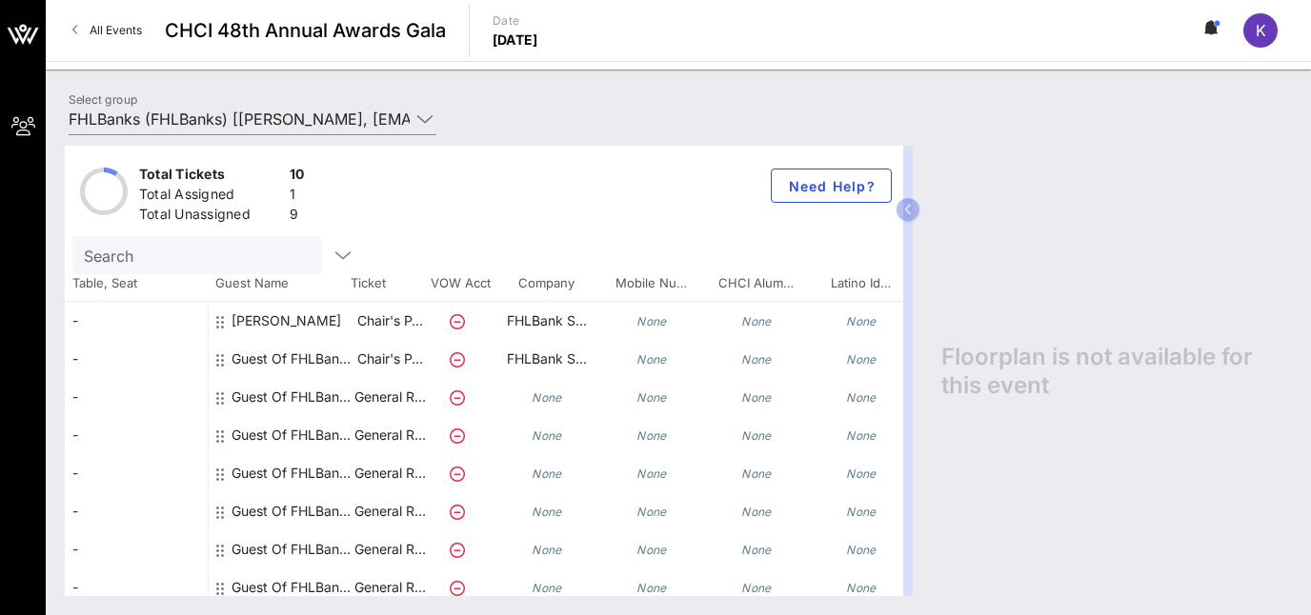
click at [273, 353] on div "Guest Of FHLBanks" at bounding box center [292, 366] width 120 height 53
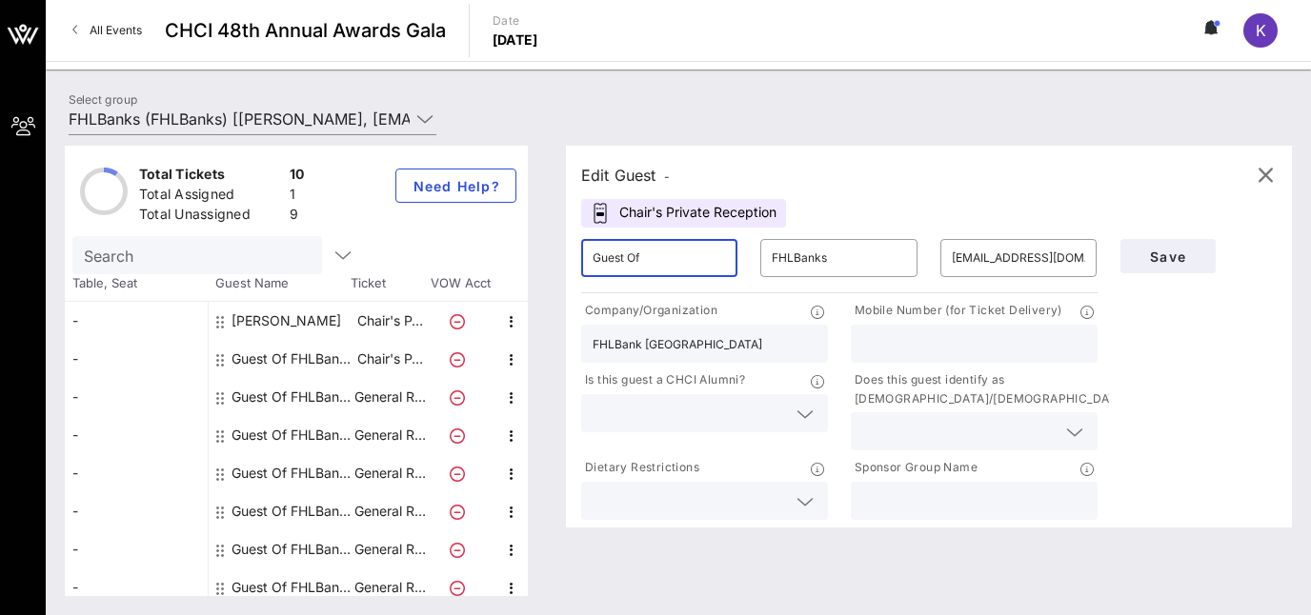
drag, startPoint x: 664, startPoint y: 269, endPoint x: 524, endPoint y: 274, distance: 140.2
click at [593, 273] on input "Guest Of" at bounding box center [659, 258] width 133 height 30
type input "Anabel"
type input "V"
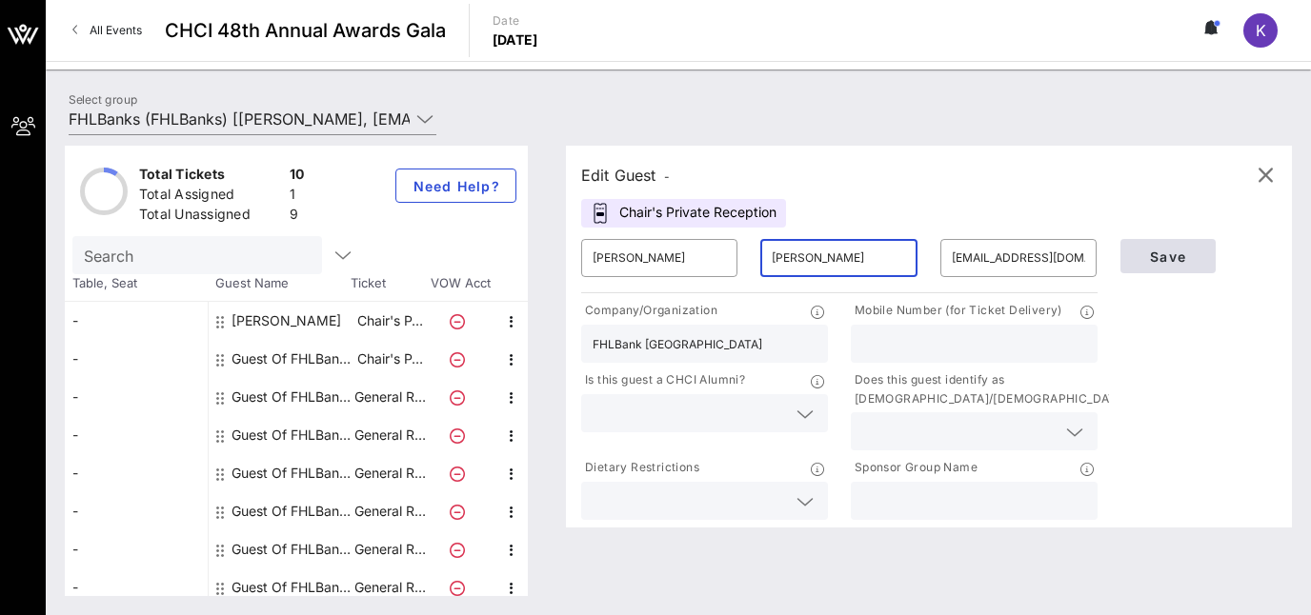
type input "Cuevas"
click at [1161, 256] on span "Save" at bounding box center [1168, 257] width 65 height 16
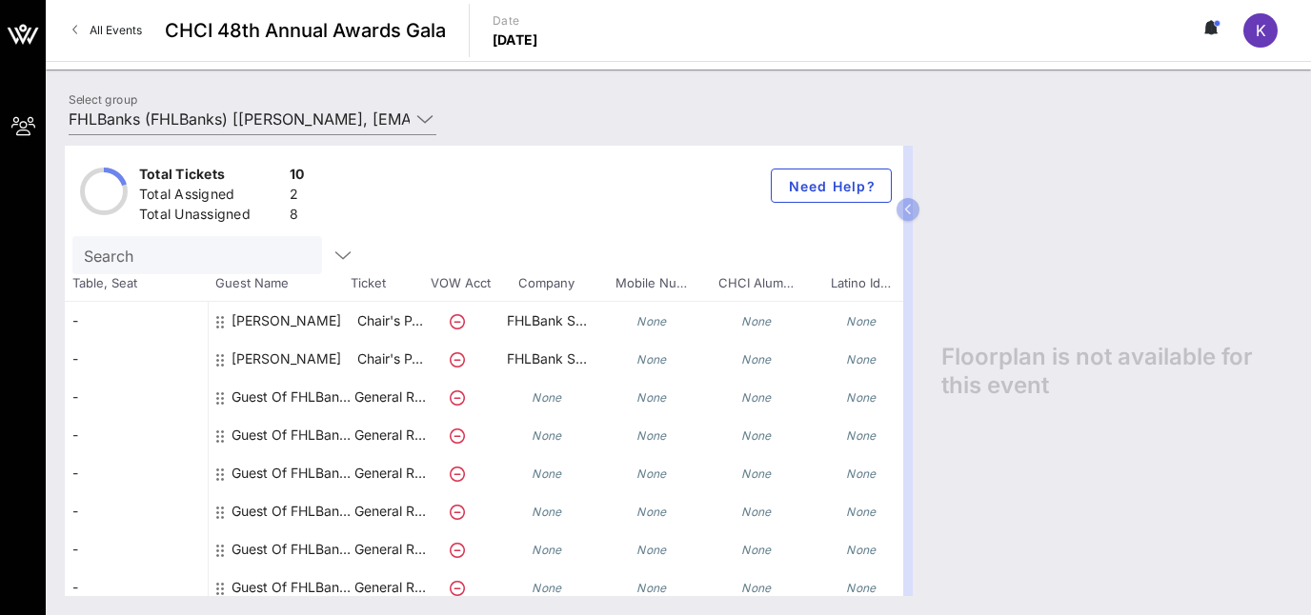
click at [295, 398] on div "Guest Of FHLBanks" at bounding box center [292, 397] width 120 height 38
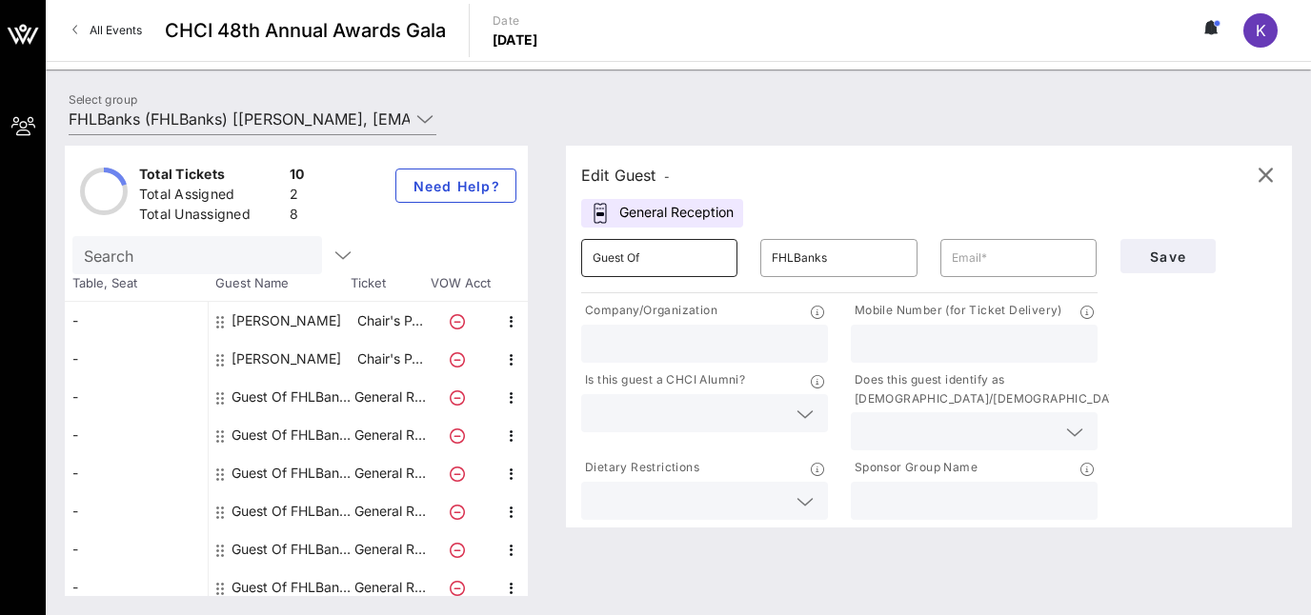
click at [678, 256] on input "Guest Of" at bounding box center [659, 258] width 133 height 30
drag, startPoint x: 678, startPoint y: 256, endPoint x: 534, endPoint y: 273, distance: 145.8
click at [593, 273] on input "Guest Of" at bounding box center [659, 258] width 133 height 30
type input "Rep. Juan"
type input "Ciscomani"
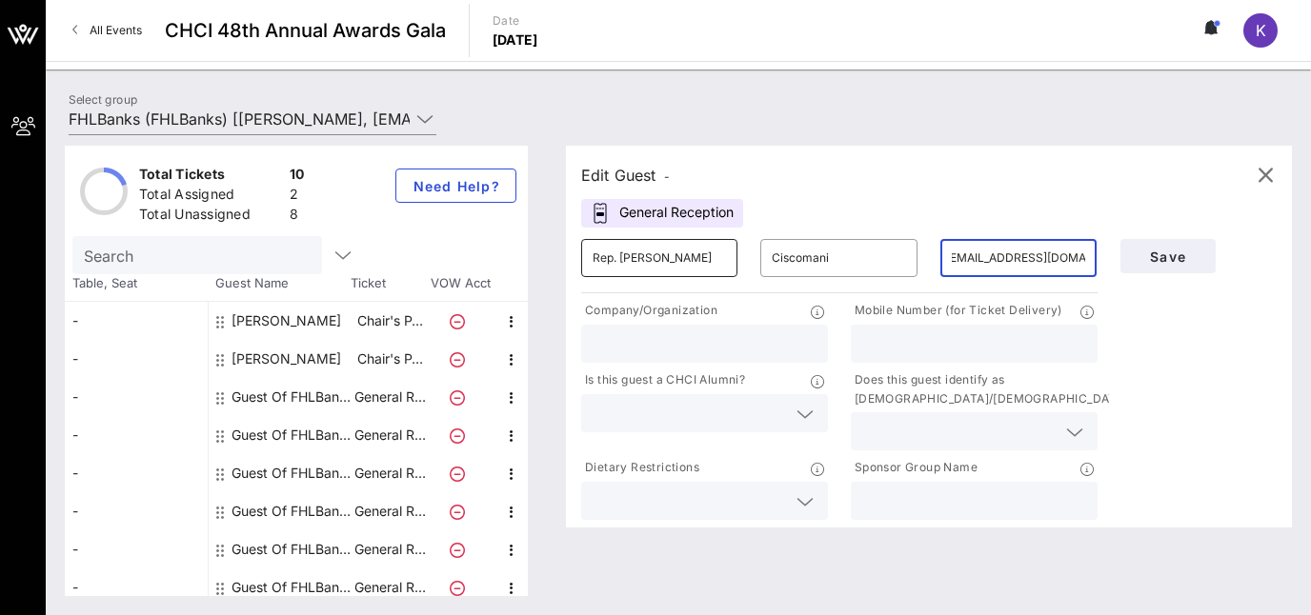
scroll to position [0, 12]
type input "alyssa.jin1@mail.house.gov"
click at [716, 349] on input "text" at bounding box center [705, 344] width 224 height 25
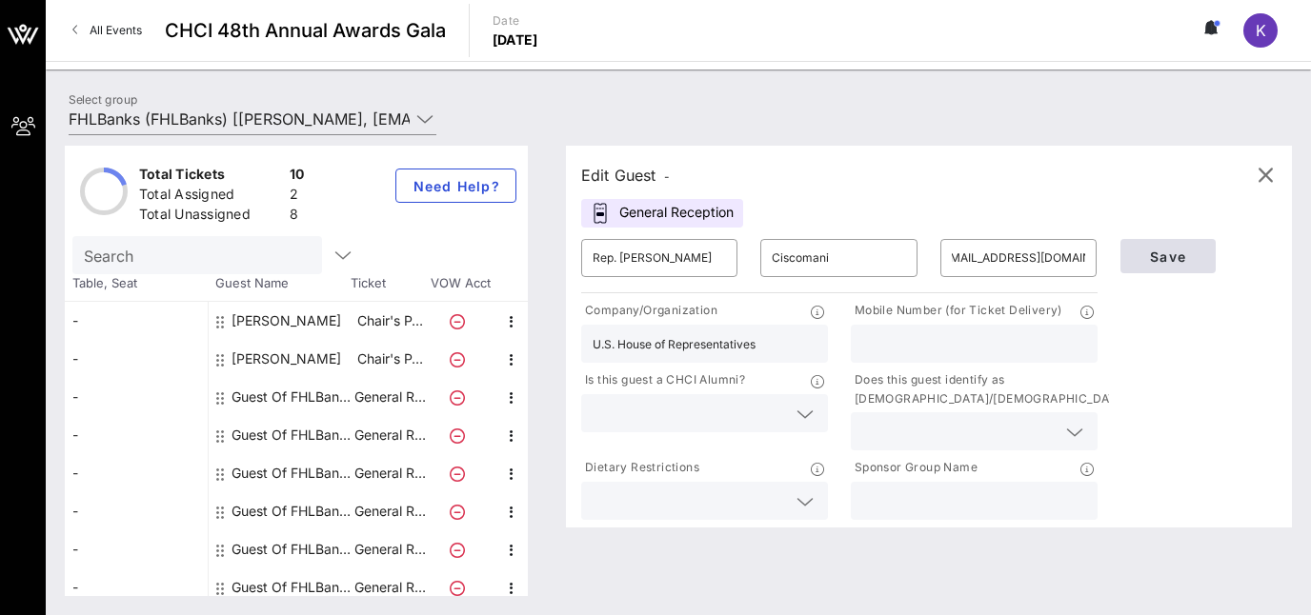
type input "U.S. House of Representatives"
click at [1162, 250] on span "Save" at bounding box center [1168, 257] width 65 height 16
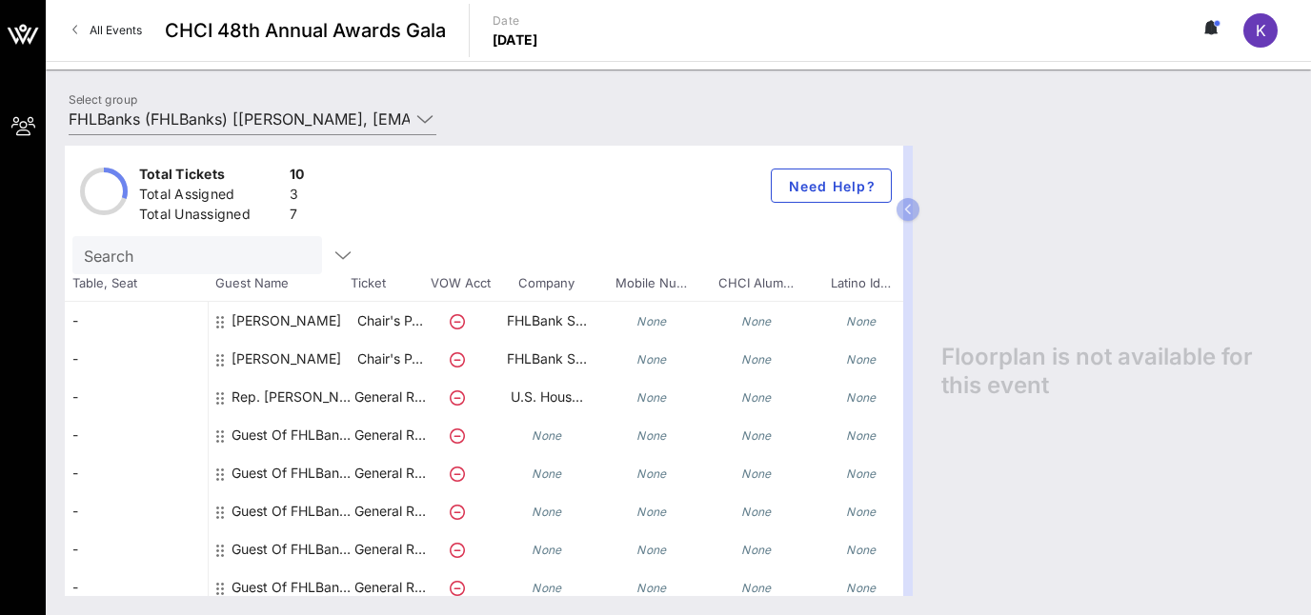
click at [312, 428] on div "Guest Of FHLBanks" at bounding box center [292, 435] width 120 height 38
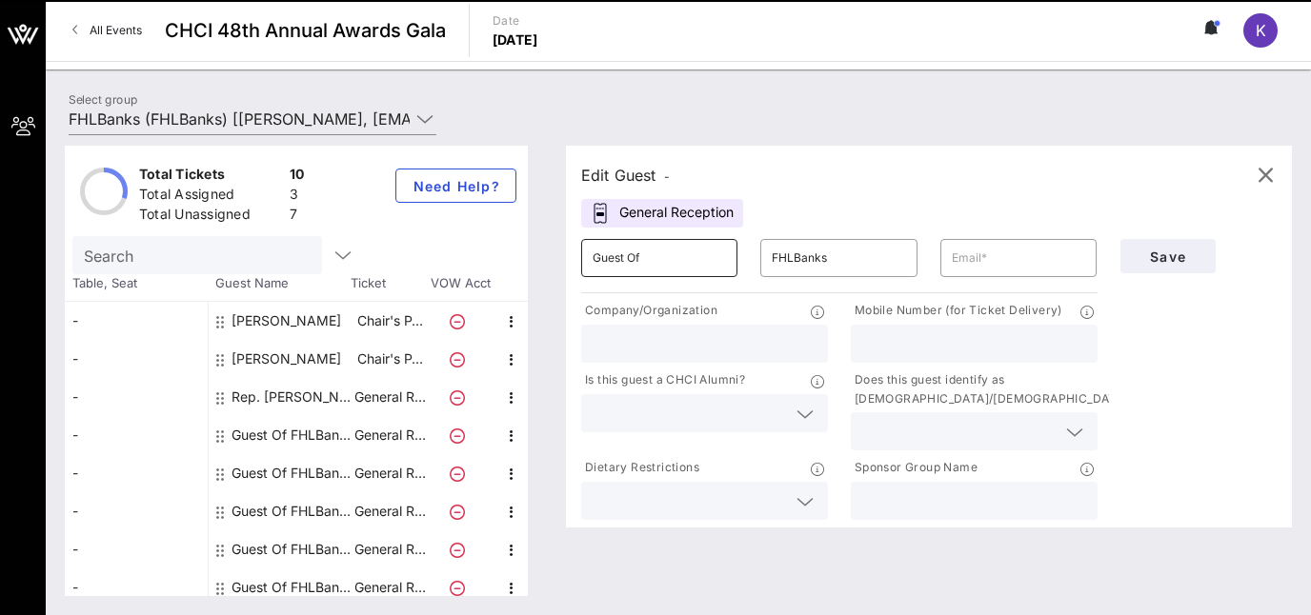
click at [655, 256] on input "Guest Of" at bounding box center [659, 258] width 133 height 30
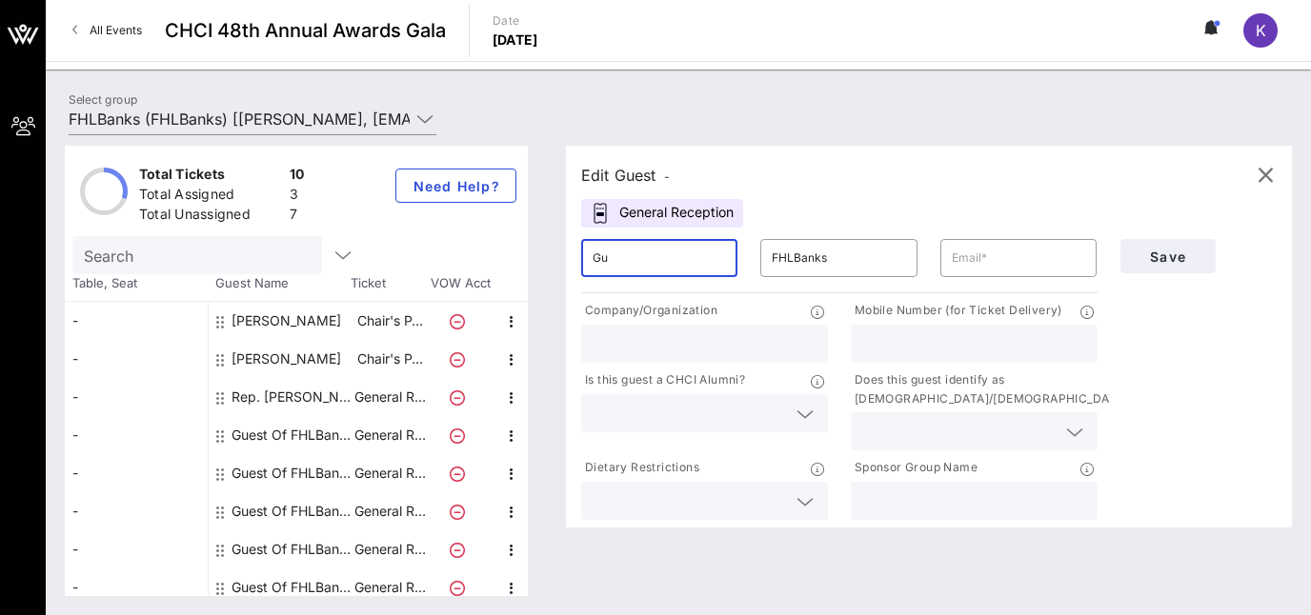
type input "G"
type input "David"
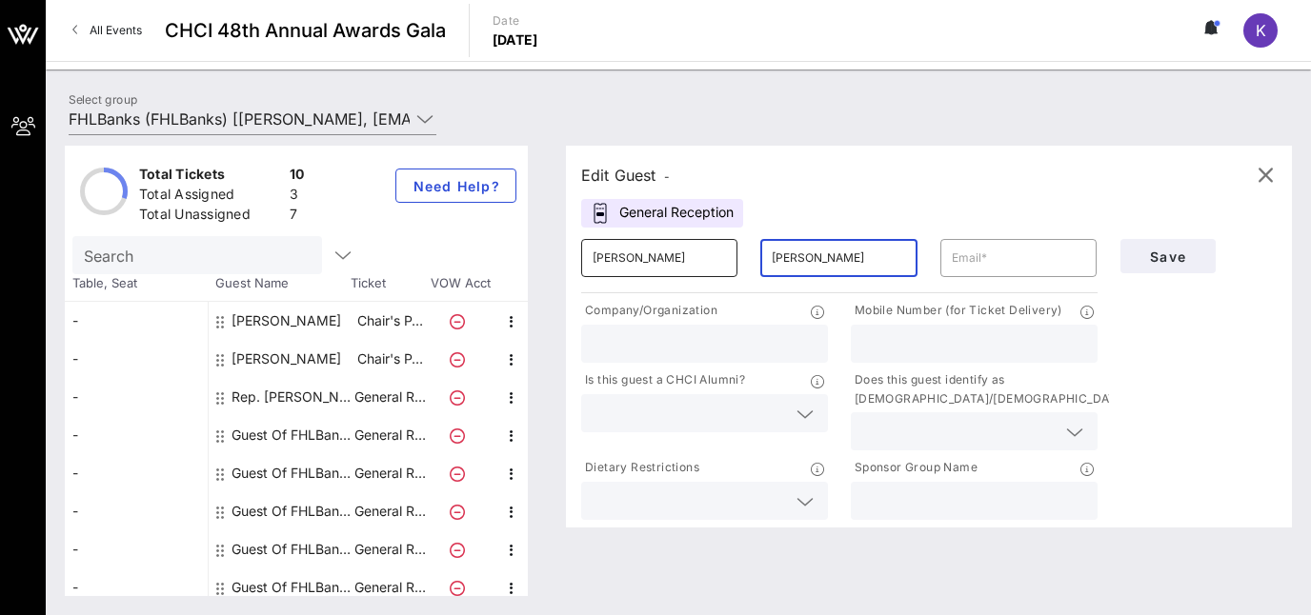
type input "Montes"
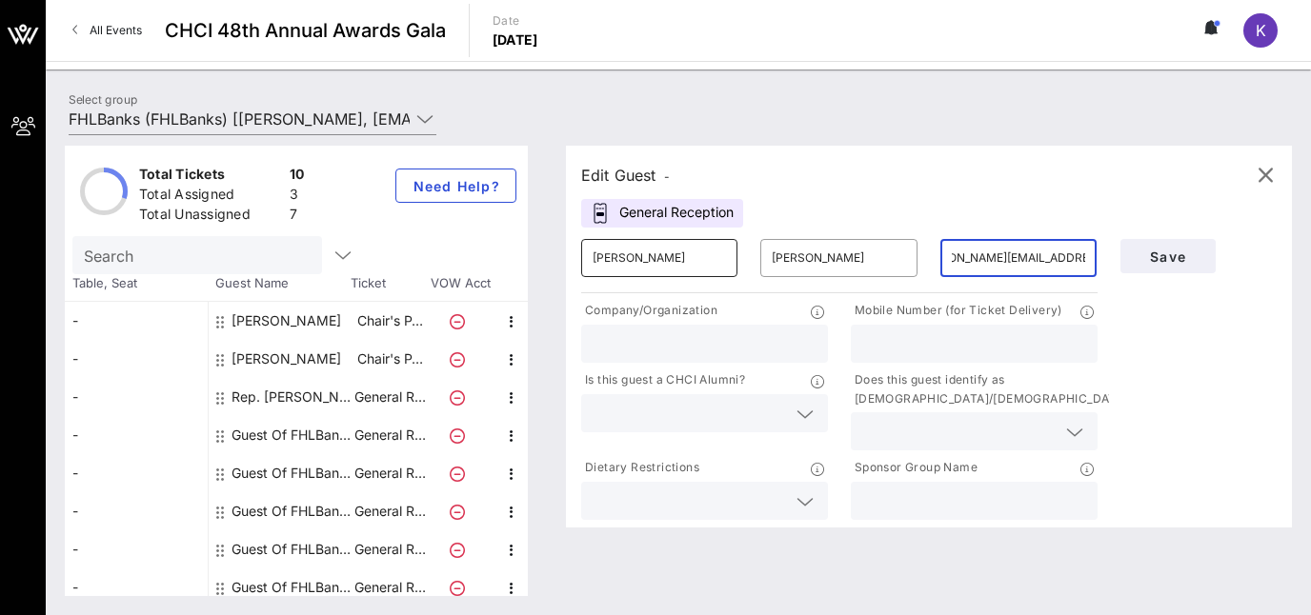
scroll to position [0, 50]
type input "david.montes@padillia.senate.gov"
click at [631, 341] on input "text" at bounding box center [705, 344] width 224 height 25
type input "Office of U.S. Senator Alex Padilla"
click at [1018, 260] on input "david.montes@padillia.senate.gov" at bounding box center [1018, 258] width 133 height 30
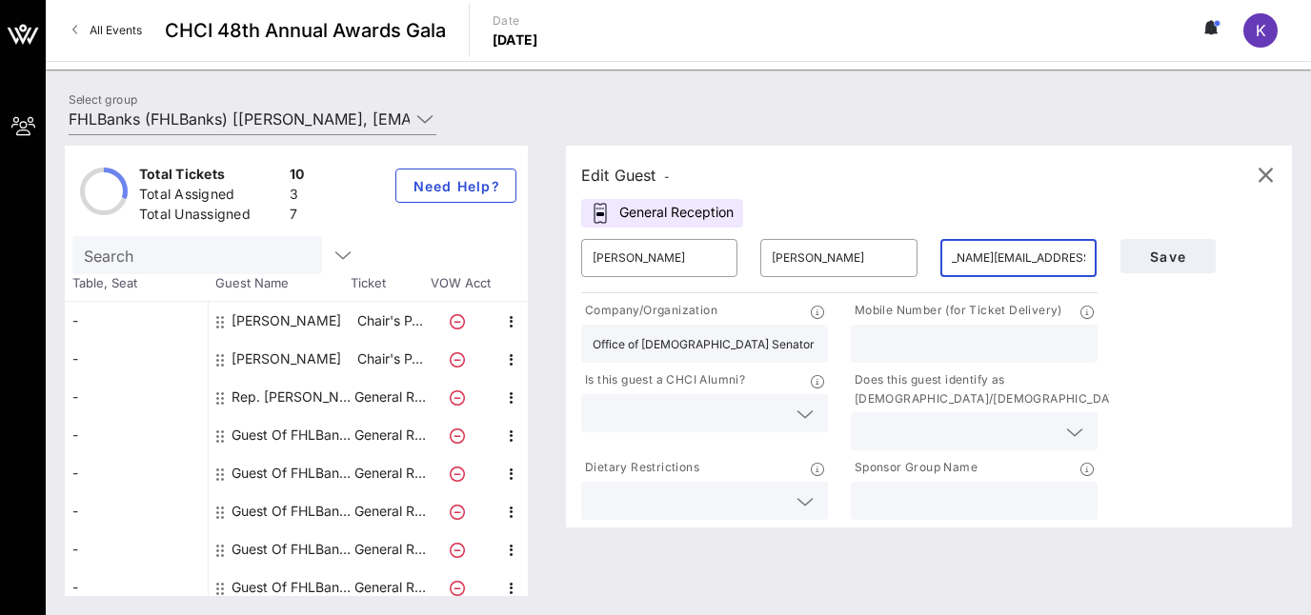
scroll to position [0, 48]
type input "david.montes@padilla.senate.gov"
click at [1159, 256] on span "Save" at bounding box center [1168, 257] width 65 height 16
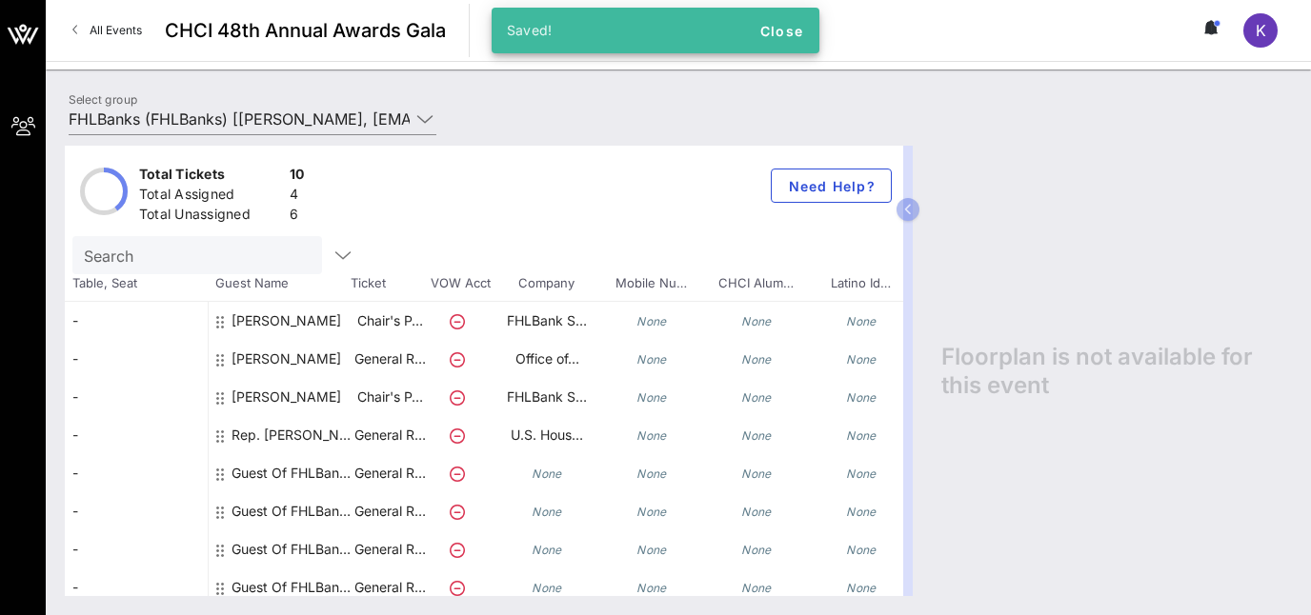
click at [294, 466] on div "Guest Of FHLBanks" at bounding box center [292, 473] width 120 height 38
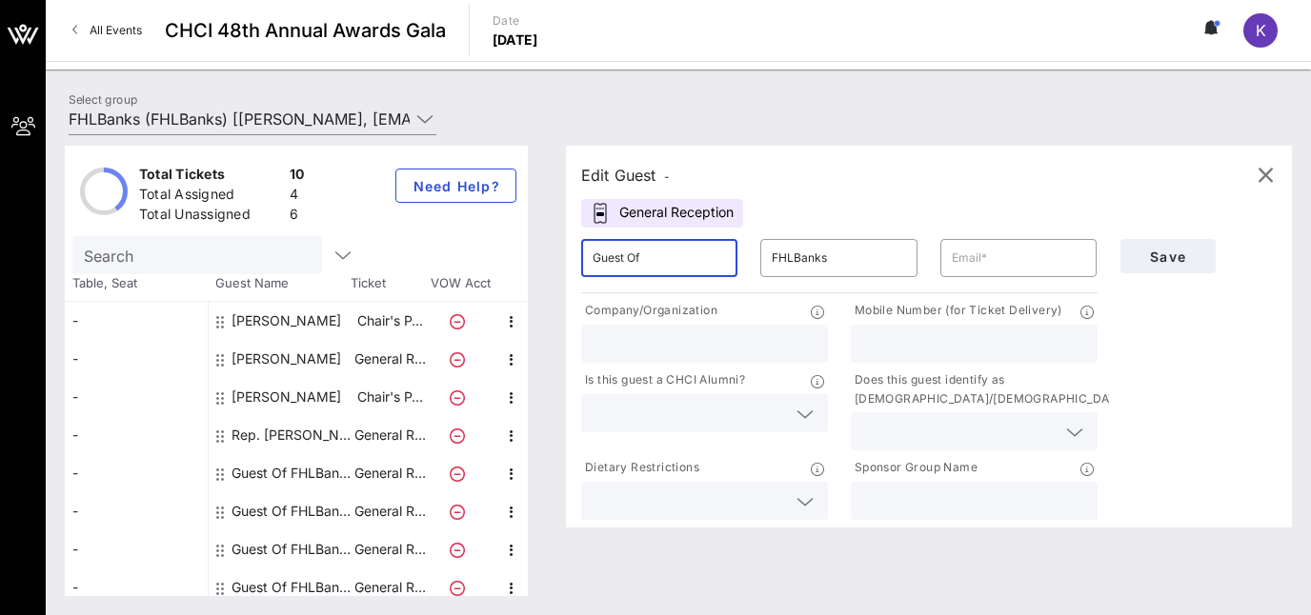
click at [642, 256] on input "Guest Of" at bounding box center [659, 258] width 133 height 30
drag, startPoint x: 585, startPoint y: 259, endPoint x: 532, endPoint y: 258, distance: 53.4
click at [593, 258] on input "Guest Of" at bounding box center [659, 258] width 133 height 30
type input "Rafa"
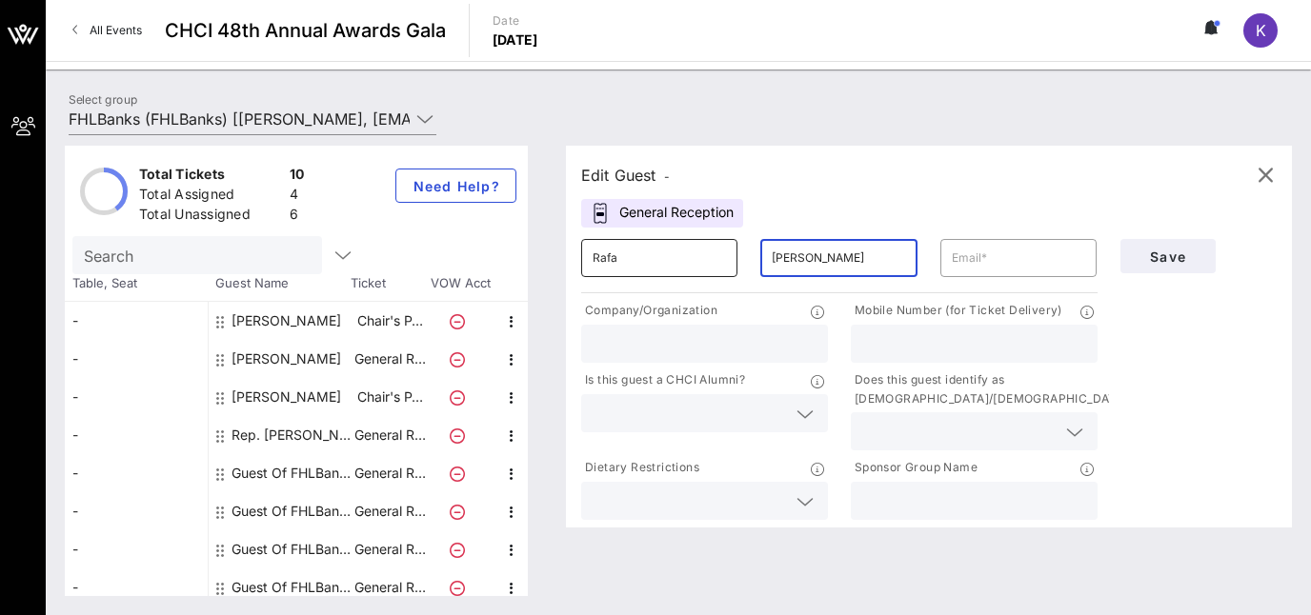
type input "Chavez-Fernandez"
click at [645, 353] on input "text" at bounding box center [705, 344] width 224 height 25
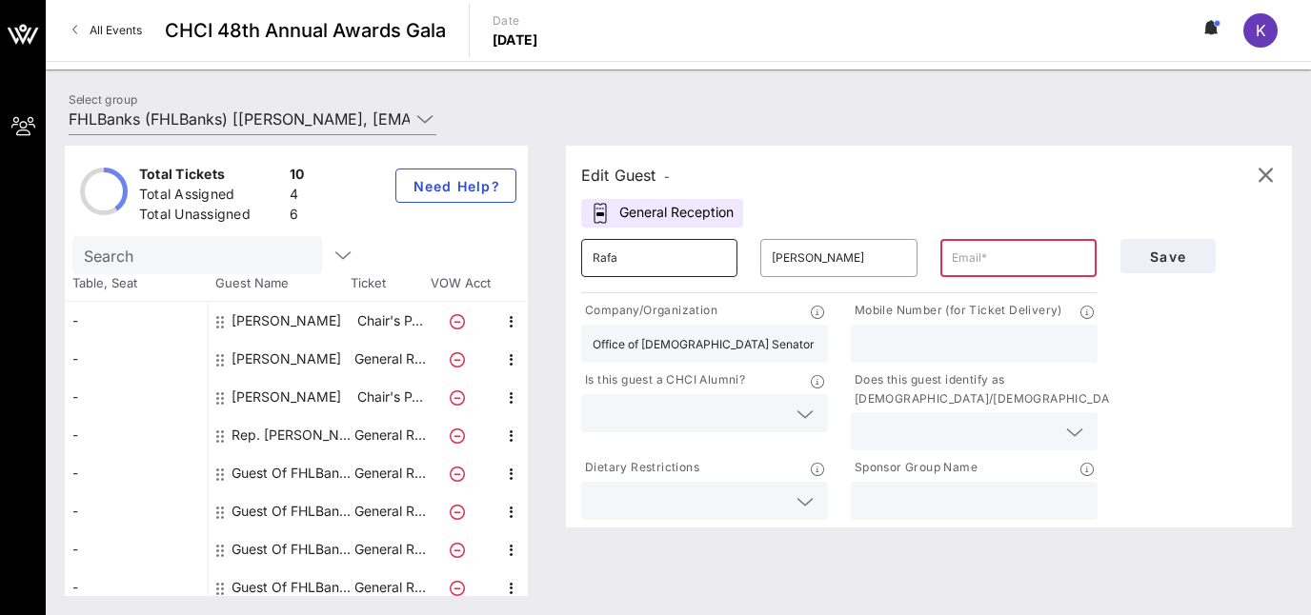
type input "Office of U.S. Senator Ruben Gallego"
click at [673, 253] on input "Rafa" at bounding box center [659, 258] width 133 height 30
type input "R"
type input "Maia"
type input "Leeds"
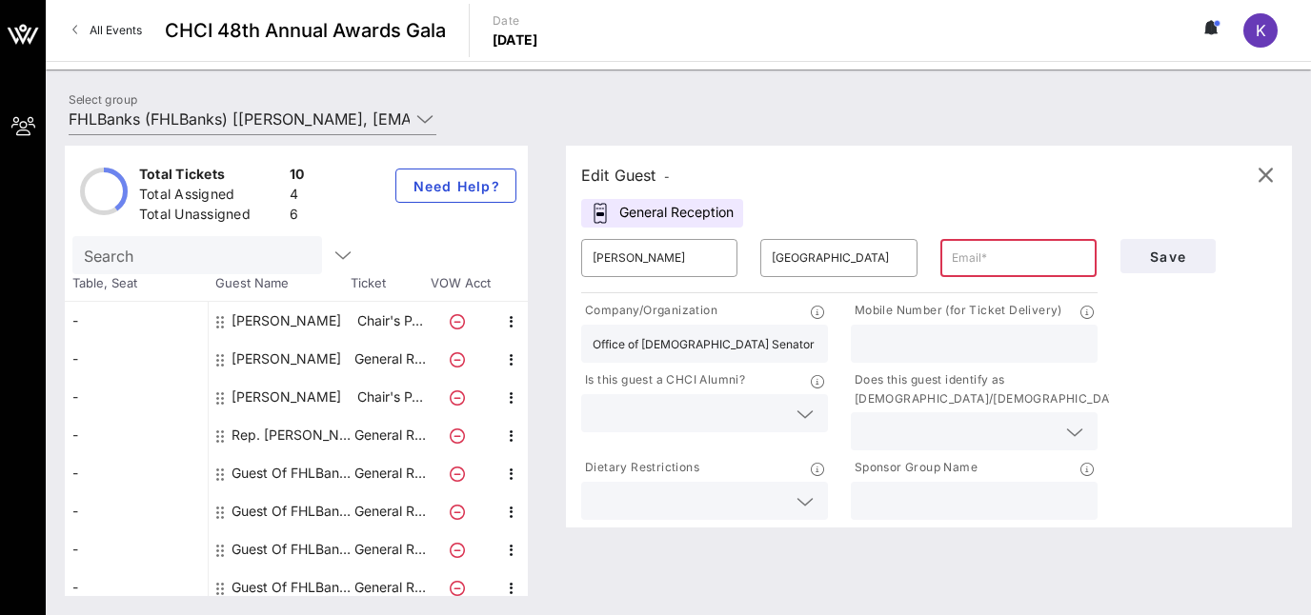
click at [996, 257] on input "text" at bounding box center [1018, 258] width 133 height 30
type input "maia_leeds@gallego.senate.gov"
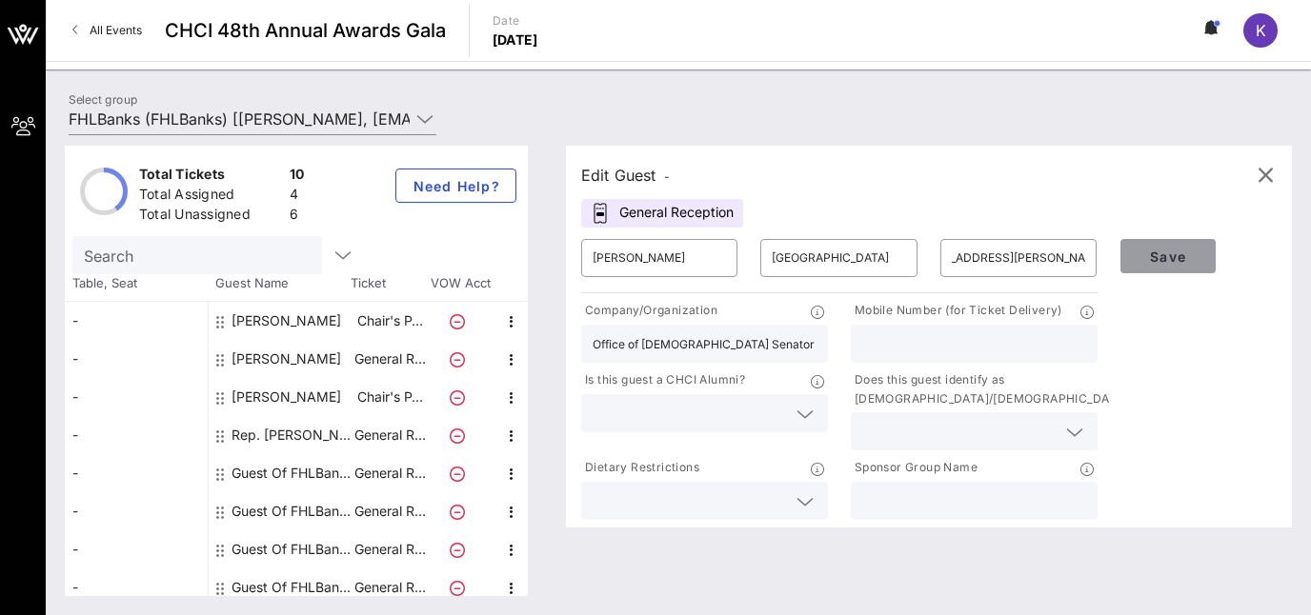
click at [1187, 259] on span "Save" at bounding box center [1168, 257] width 65 height 16
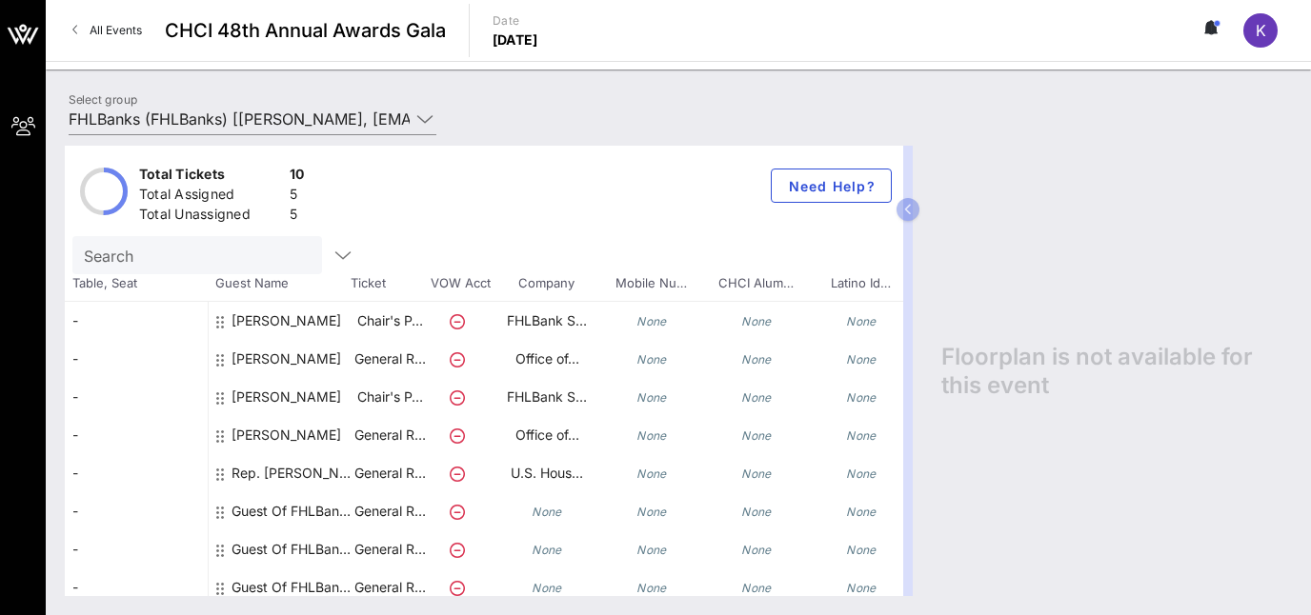
click at [276, 469] on div "Rep. Juan Ciscomani" at bounding box center [292, 480] width 120 height 53
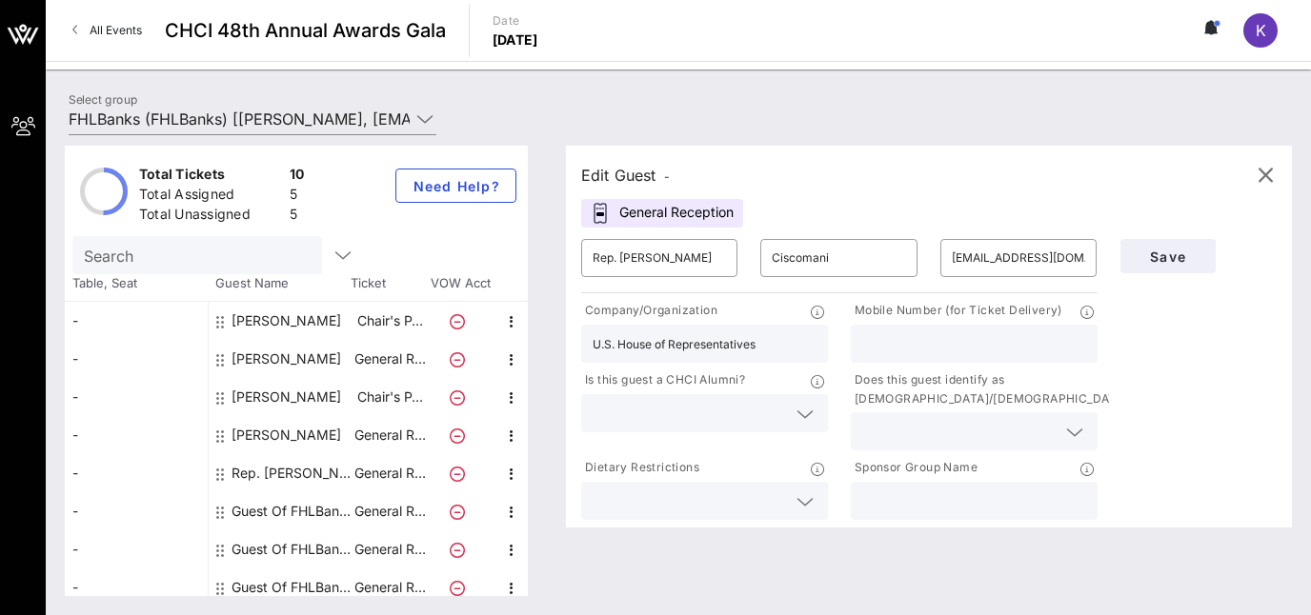
click at [277, 353] on div "David Montes" at bounding box center [287, 359] width 110 height 38
type input "David"
type input "Montes"
type input "david.montes@padilla.senate.gov"
type input "Office of U.S. Senator Alex Padilla"
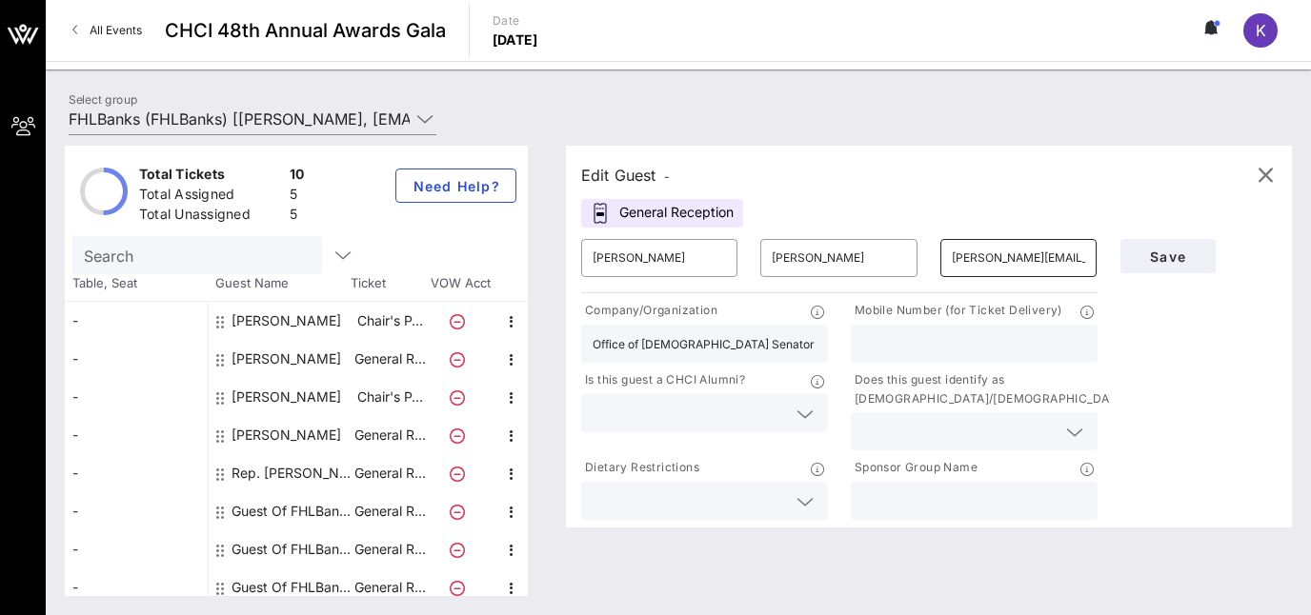
click at [1076, 258] on input "david.montes@padilla.senate.gov" at bounding box center [1018, 258] width 133 height 30
click at [986, 259] on input "david.montes@padilla.senate.gov" at bounding box center [1018, 258] width 133 height 30
type input "david_montes@padilla.senate.gov"
click at [1168, 250] on span "Save" at bounding box center [1168, 257] width 65 height 16
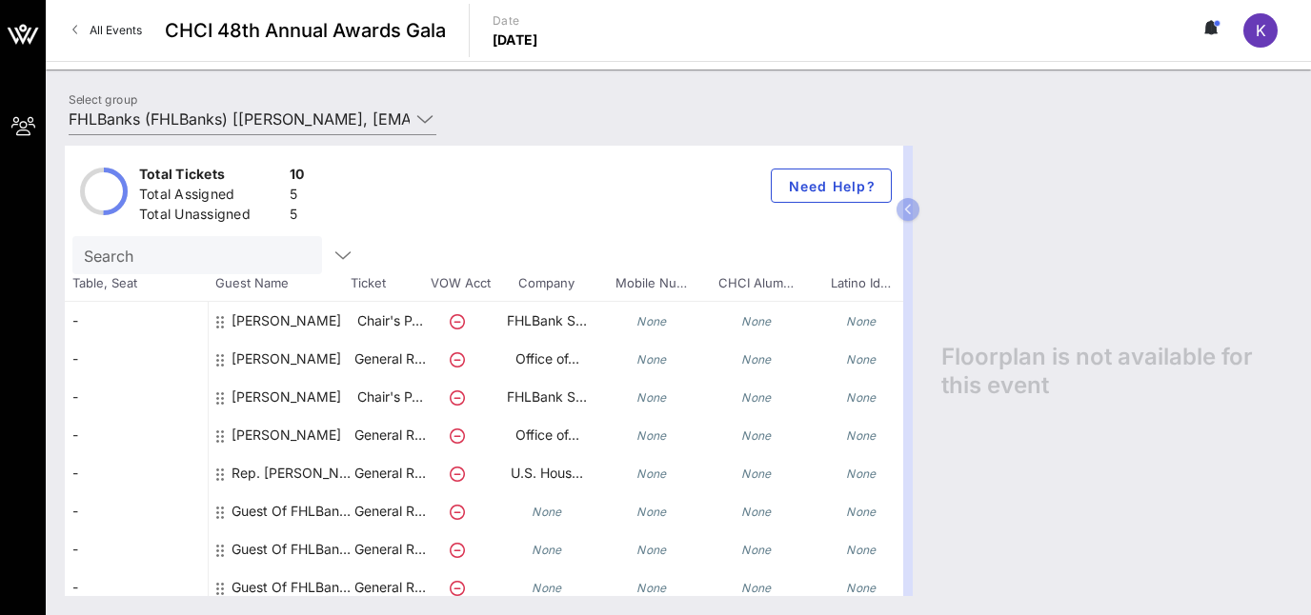
click at [295, 503] on div "Guest Of FHLBanks" at bounding box center [292, 512] width 120 height 38
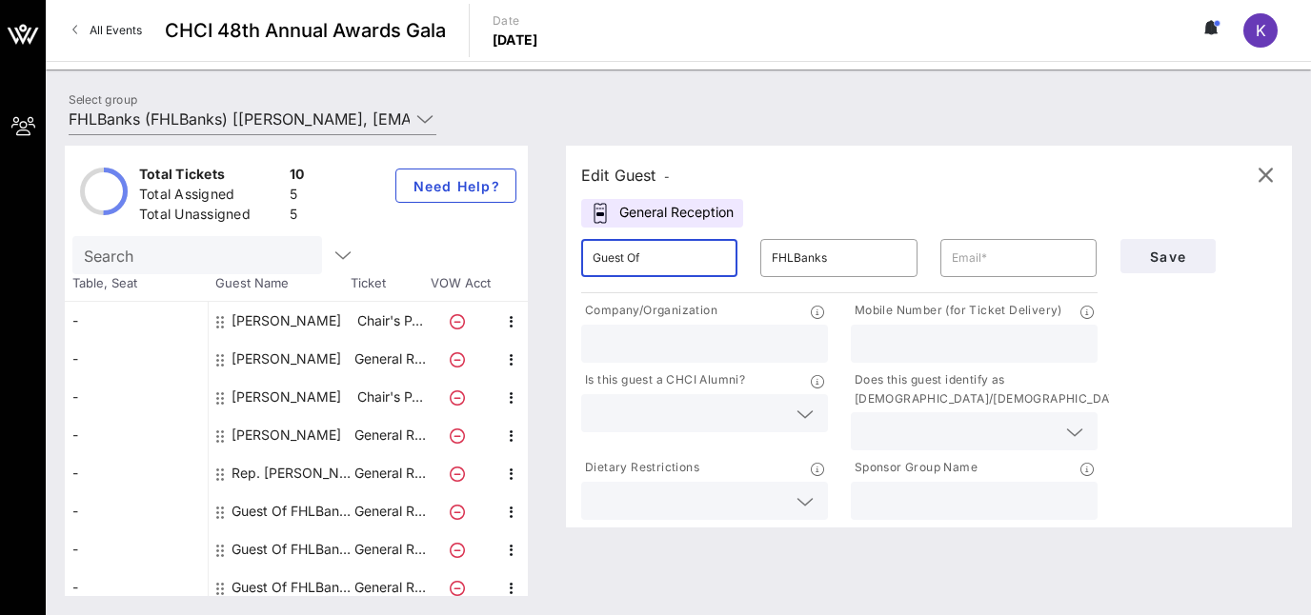
click at [674, 267] on input "Guest Of" at bounding box center [659, 258] width 133 height 30
drag, startPoint x: 674, startPoint y: 267, endPoint x: 524, endPoint y: 256, distance: 149.9
click at [593, 256] on input "Guest Of" at bounding box center [659, 258] width 133 height 30
type input "Alejandro"
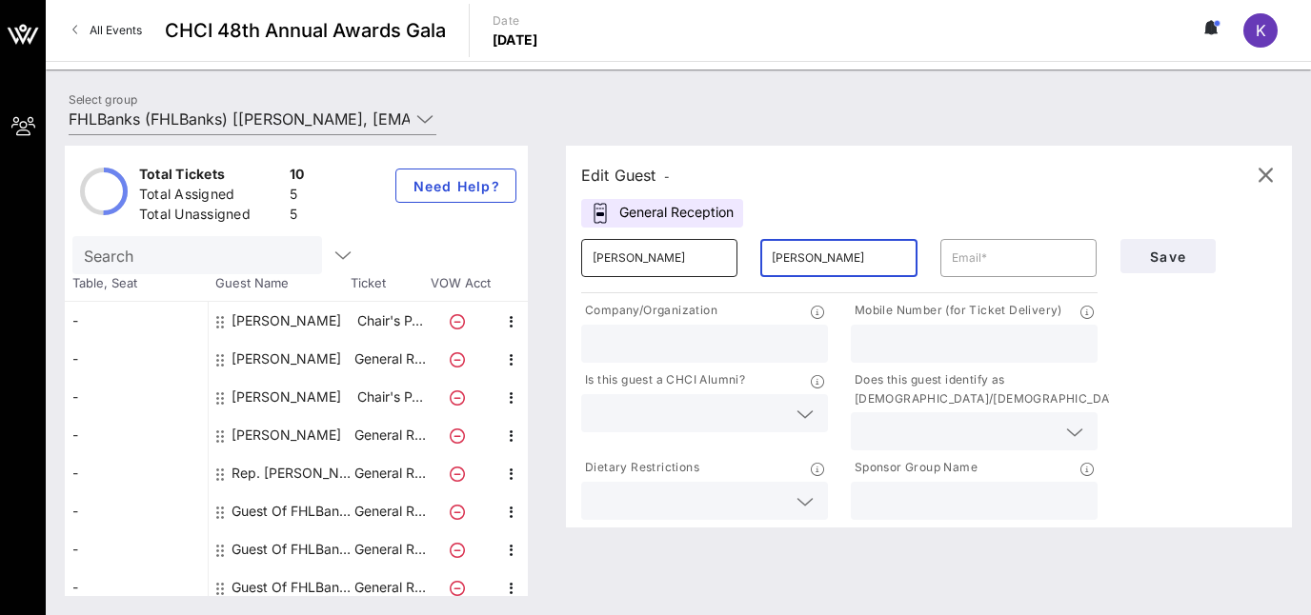
type input "Renteria"
click at [686, 339] on input "text" at bounding box center [705, 344] width 224 height 25
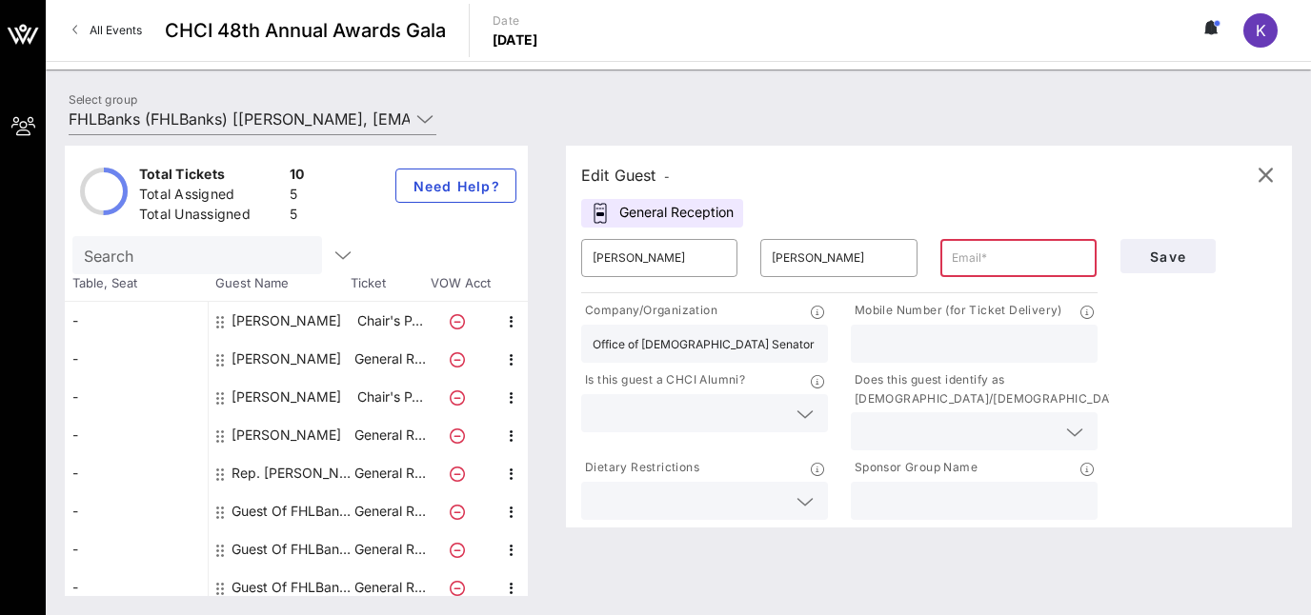
type input "Office of U.S. Senator Jacky Rosen"
click at [997, 252] on input "text" at bounding box center [1018, 258] width 133 height 30
type input "alejandro.renteria@rosen.senate.gov"
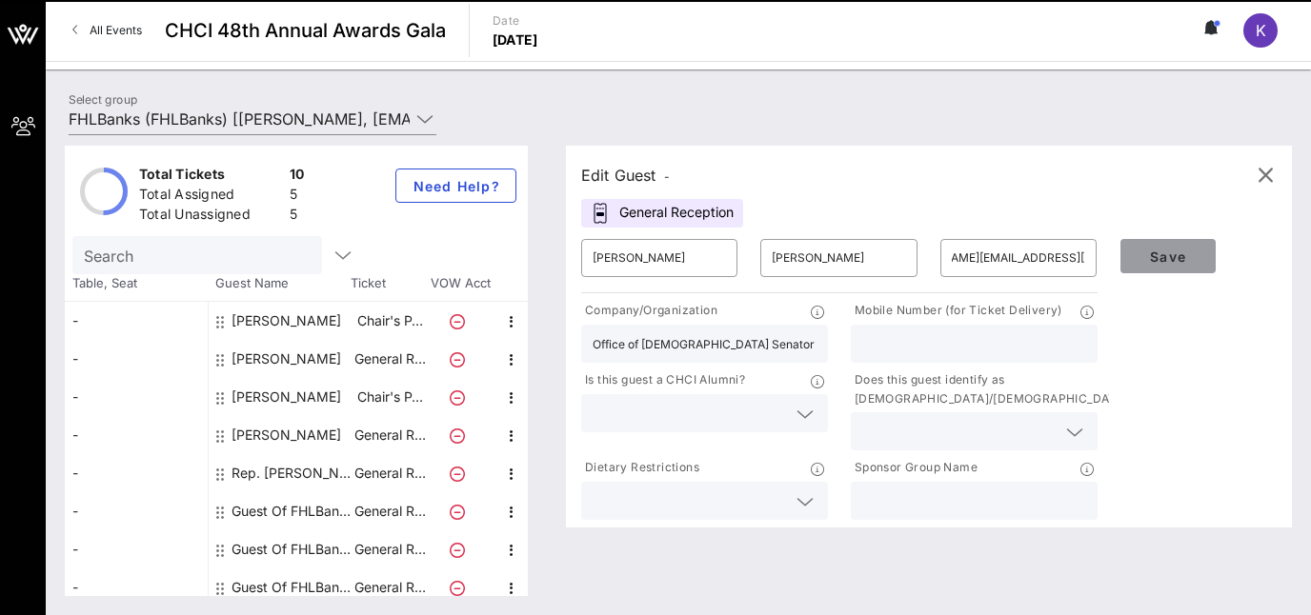
click at [1179, 250] on span "Save" at bounding box center [1168, 257] width 65 height 16
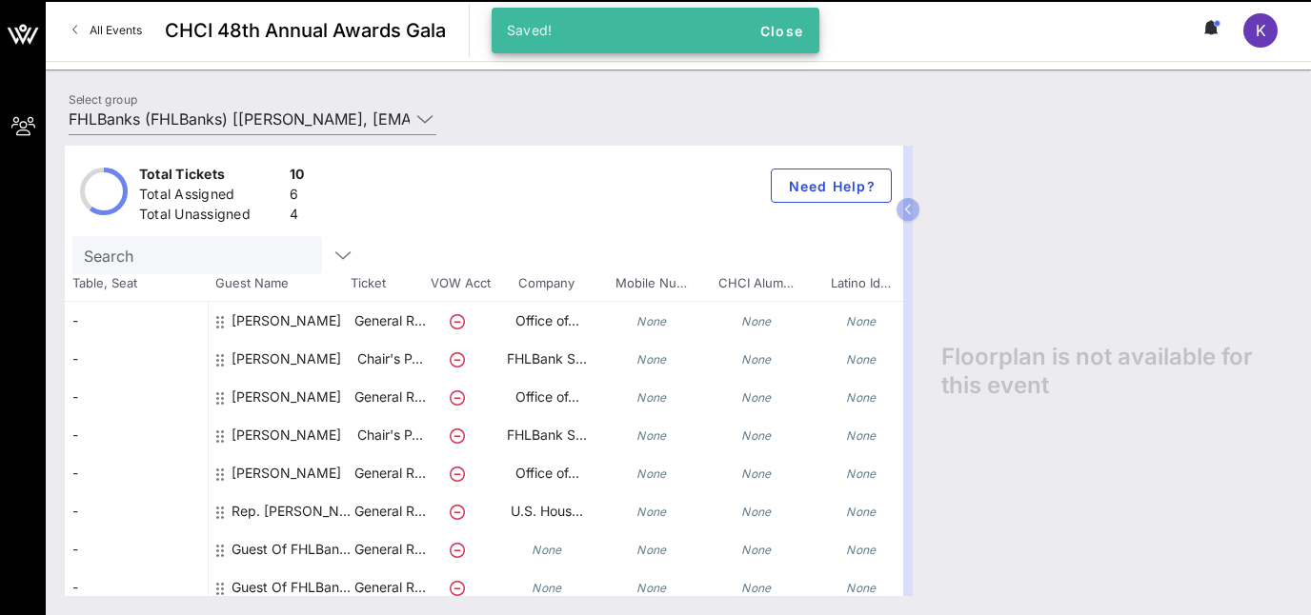
click at [269, 543] on div "Guest Of FHLBanks" at bounding box center [292, 550] width 120 height 38
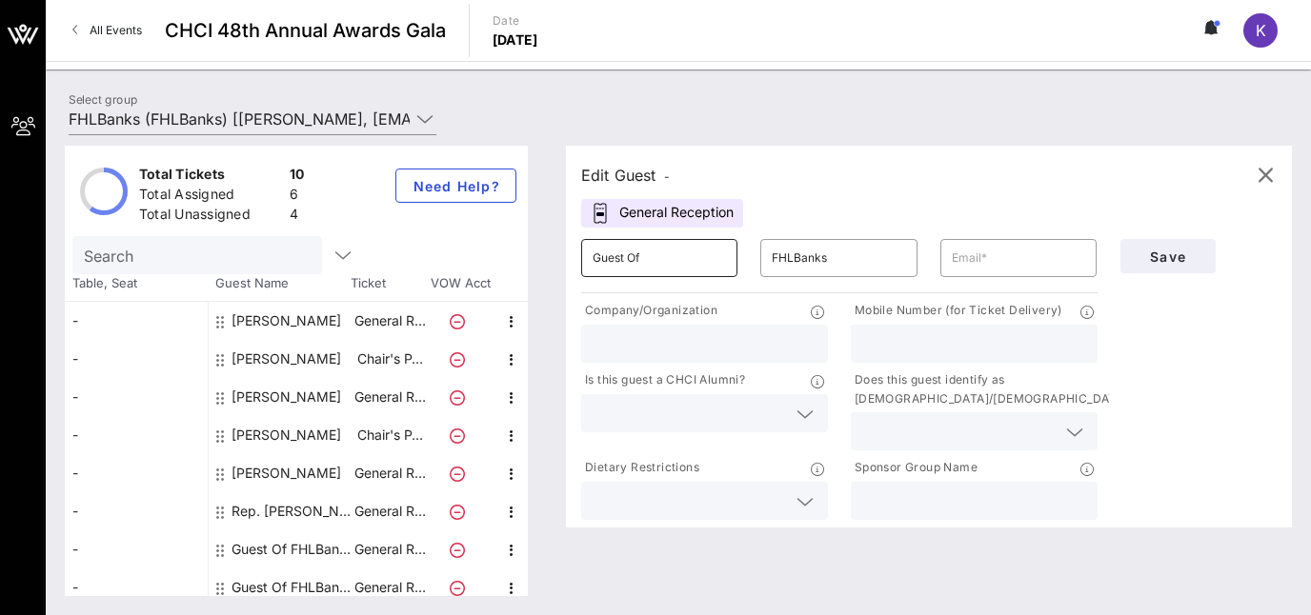
click at [678, 272] on input "Guest Of" at bounding box center [659, 258] width 133 height 30
drag, startPoint x: 678, startPoint y: 272, endPoint x: 517, endPoint y: 259, distance: 161.5
click at [593, 259] on input "Guest Of" at bounding box center [659, 258] width 133 height 30
type input "Eric"
type input "Delaney"
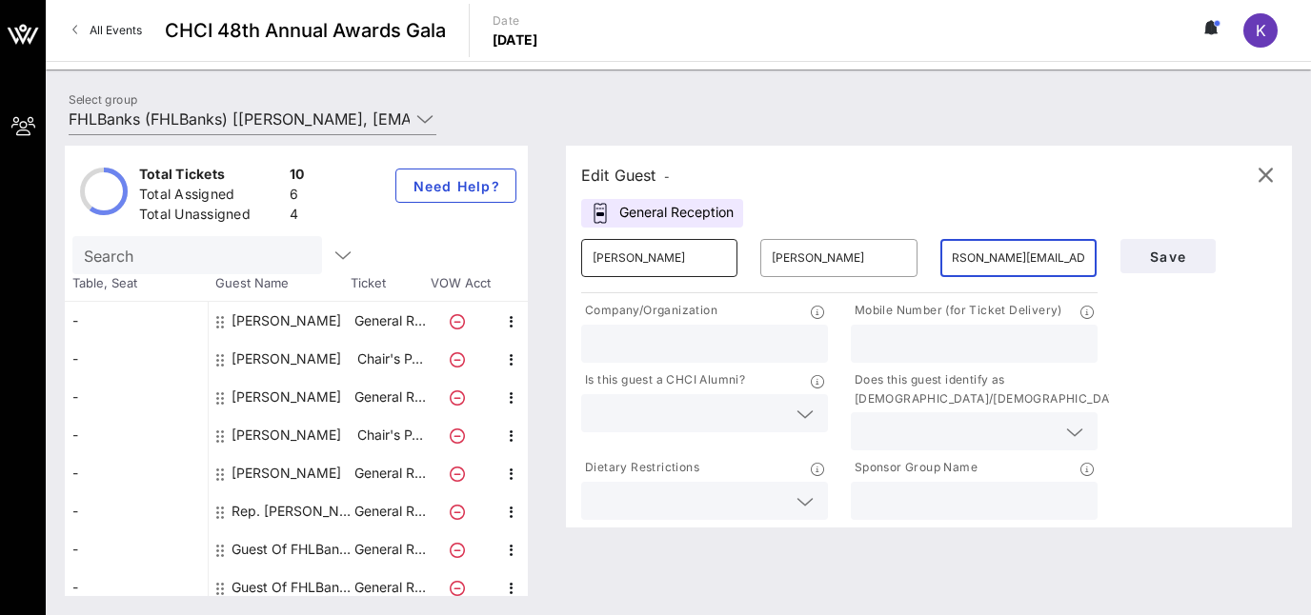
scroll to position [0, 24]
type input "eric.delaney@mail.house.gov"
click at [615, 338] on input "text" at bounding box center [705, 344] width 224 height 25
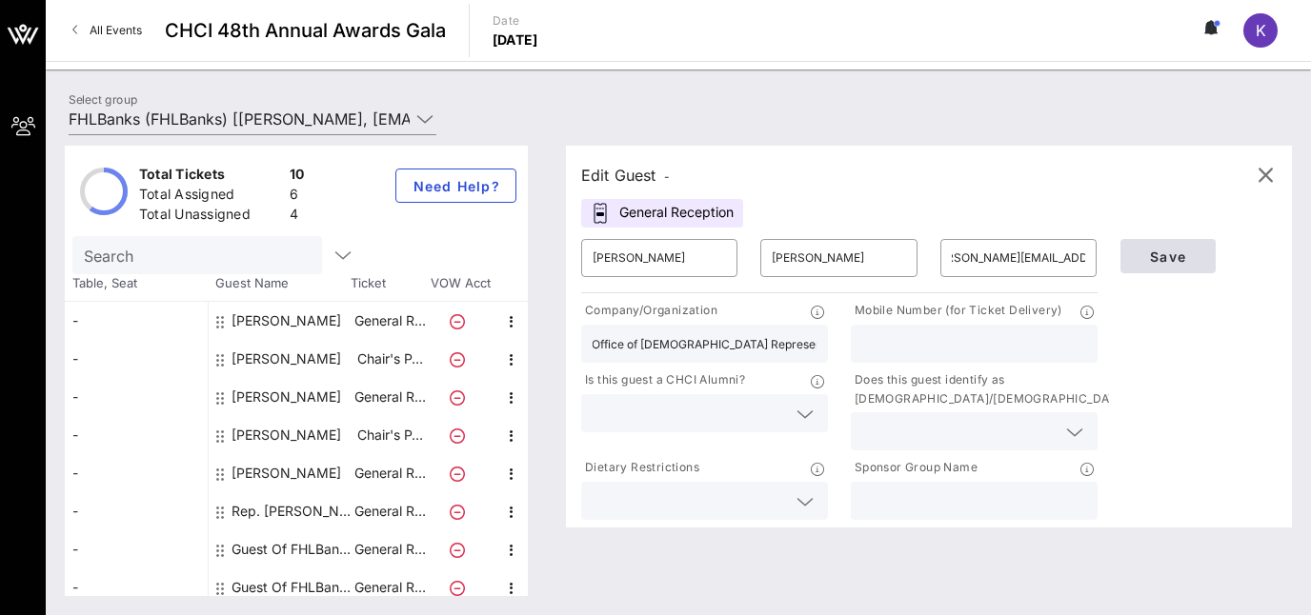
type input "Office of U.S. Representative Pete Aguilar"
click at [1156, 249] on span "Save" at bounding box center [1168, 257] width 65 height 16
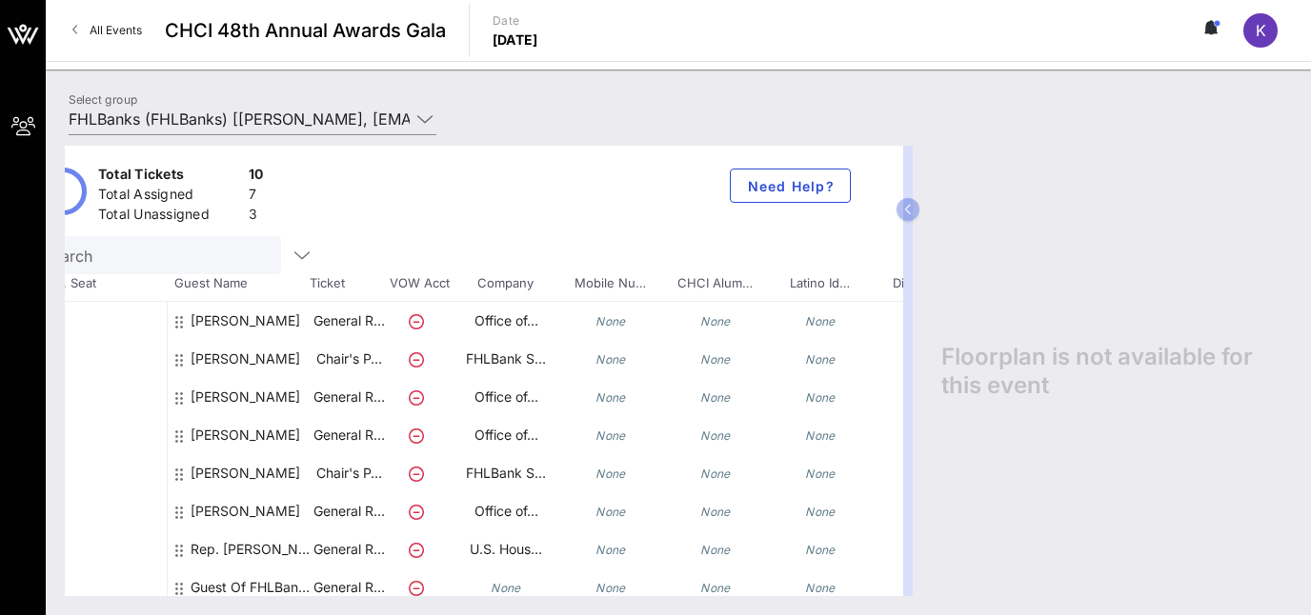
scroll to position [85, 41]
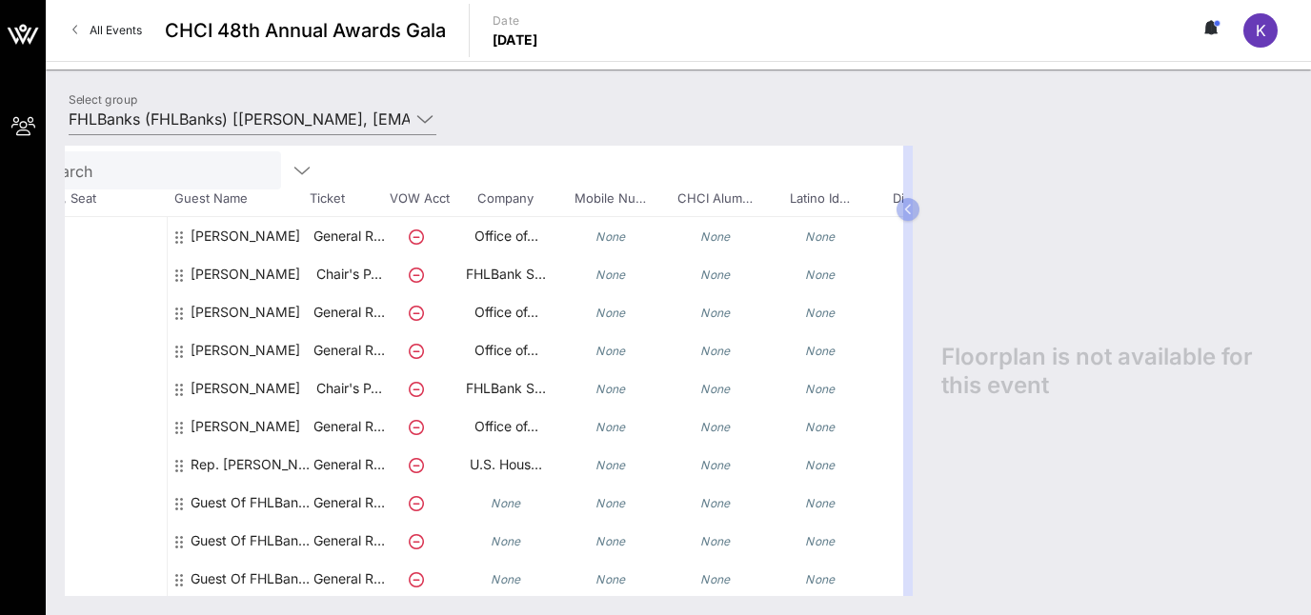
click at [240, 495] on div "Guest Of FHLBanks" at bounding box center [251, 503] width 120 height 38
click at [256, 497] on div "Guest Of FHLBanks" at bounding box center [251, 503] width 120 height 38
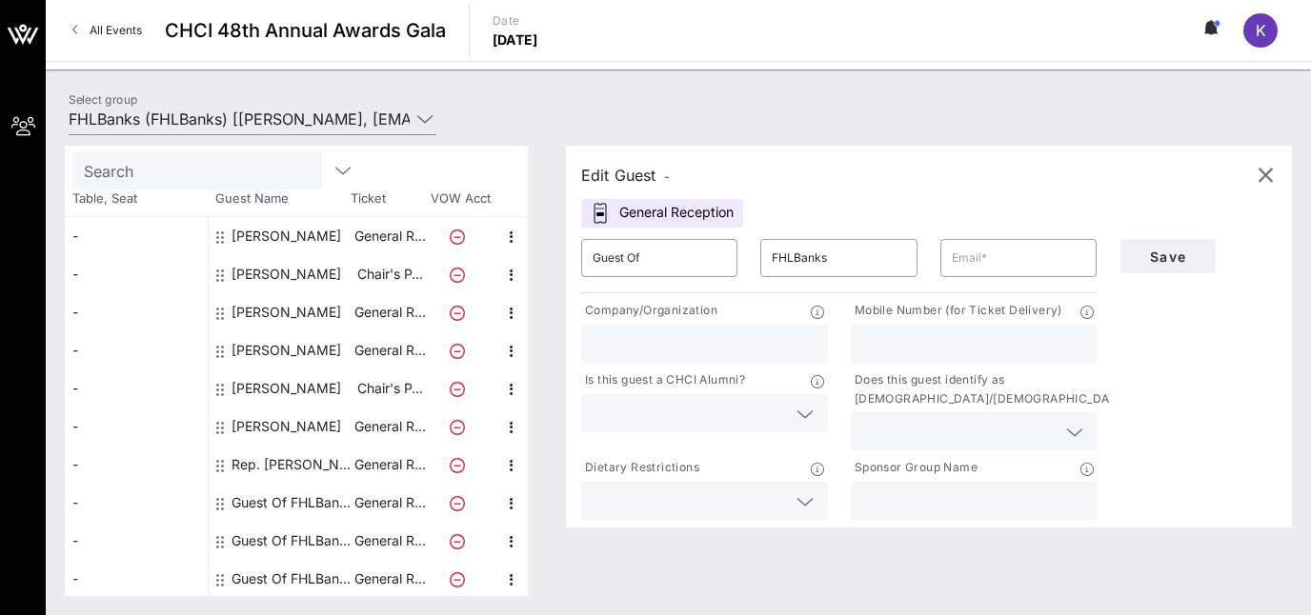
scroll to position [85, 0]
click at [657, 267] on input "Guest Of" at bounding box center [659, 258] width 133 height 30
drag, startPoint x: 657, startPoint y: 259, endPoint x: 505, endPoint y: 261, distance: 152.5
click at [593, 261] on input "Guest Of" at bounding box center [659, 258] width 133 height 30
type input "Michael"
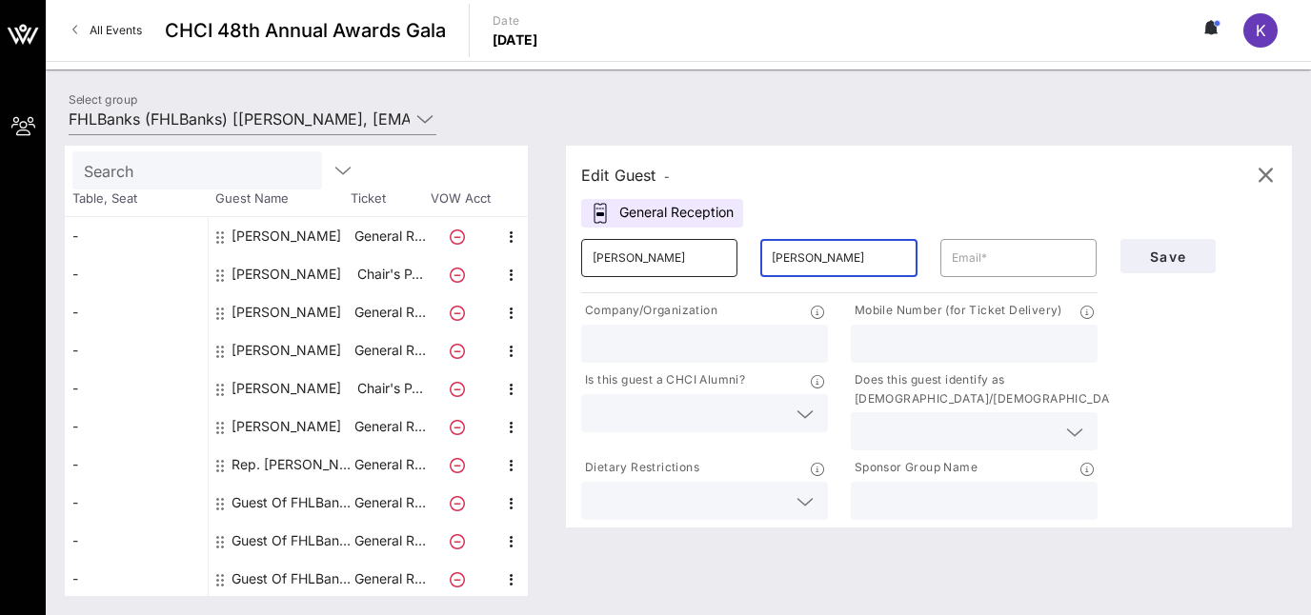
type input "Rivas"
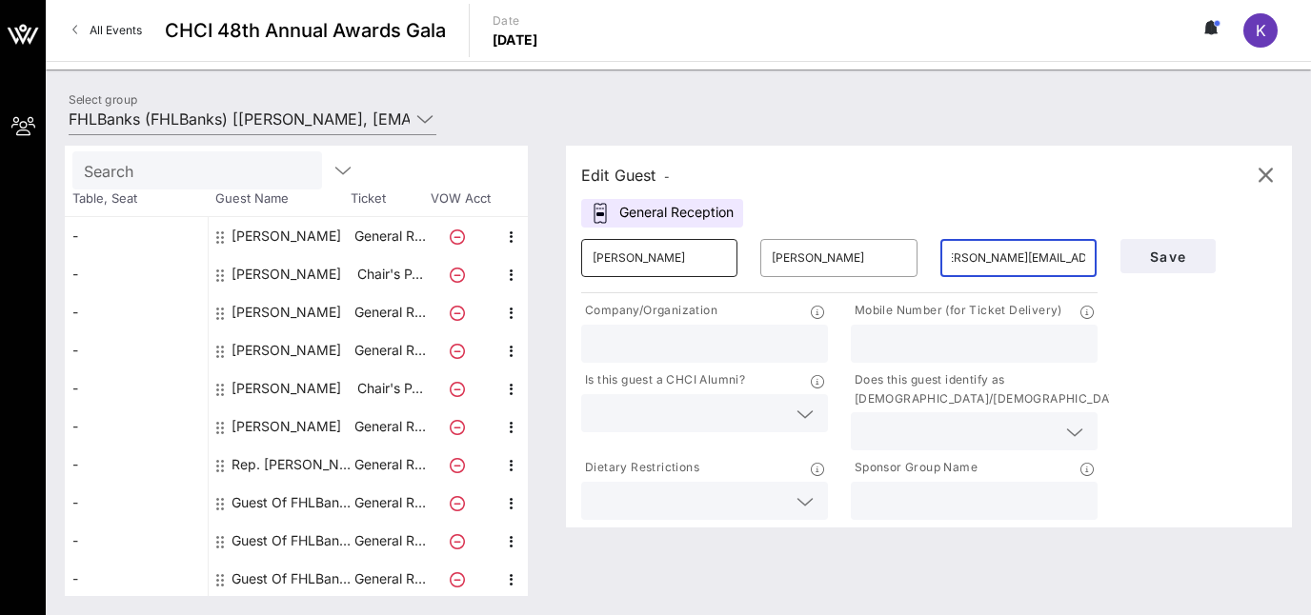
scroll to position [0, 30]
type input "michael.rivas@mail.house.gov"
click at [739, 327] on div at bounding box center [705, 344] width 224 height 38
type input "U"
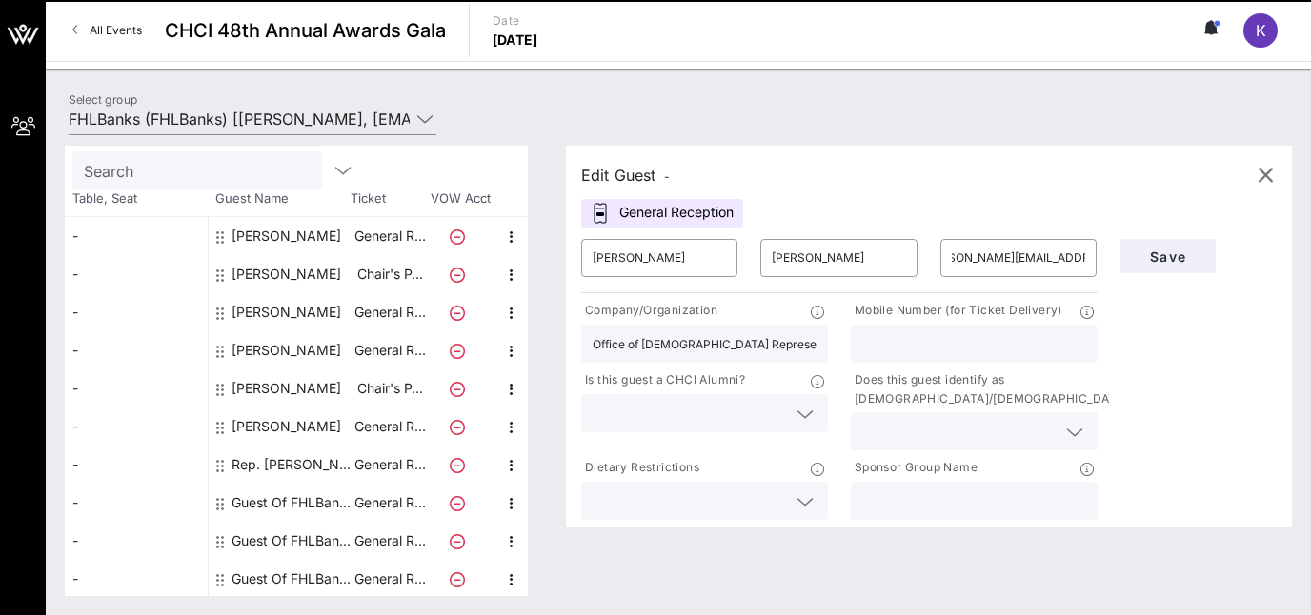
scroll to position [0, 2]
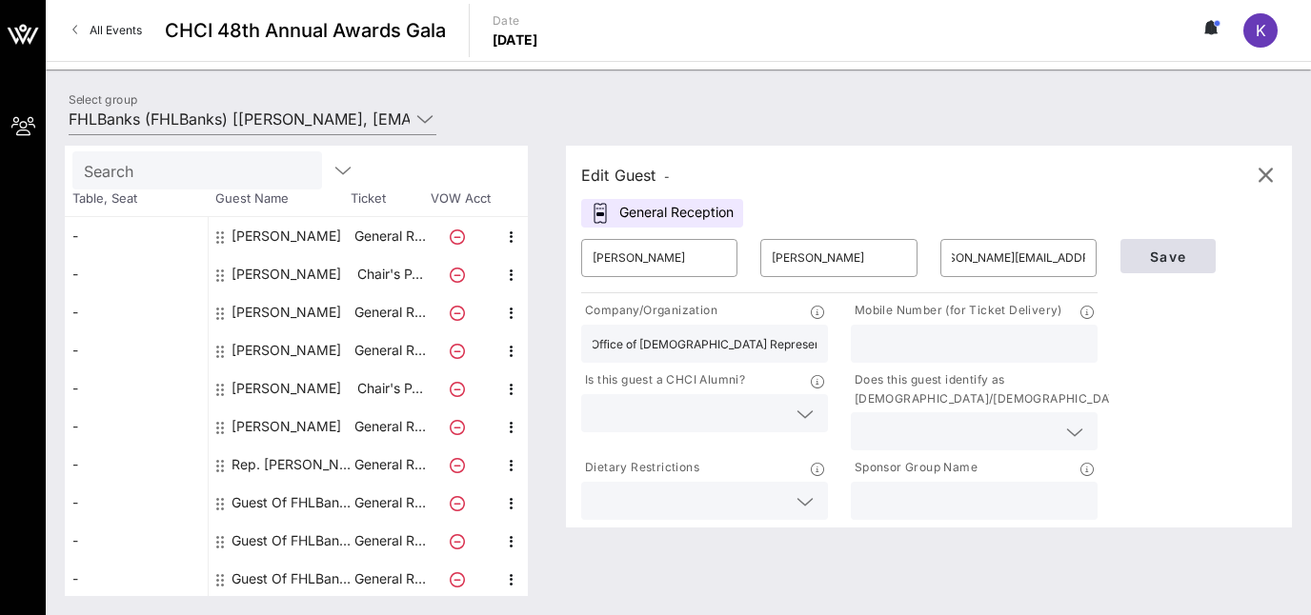
type input "Office of U.S. Representative Juan Vargas"
click at [1195, 260] on span "Save" at bounding box center [1168, 257] width 65 height 16
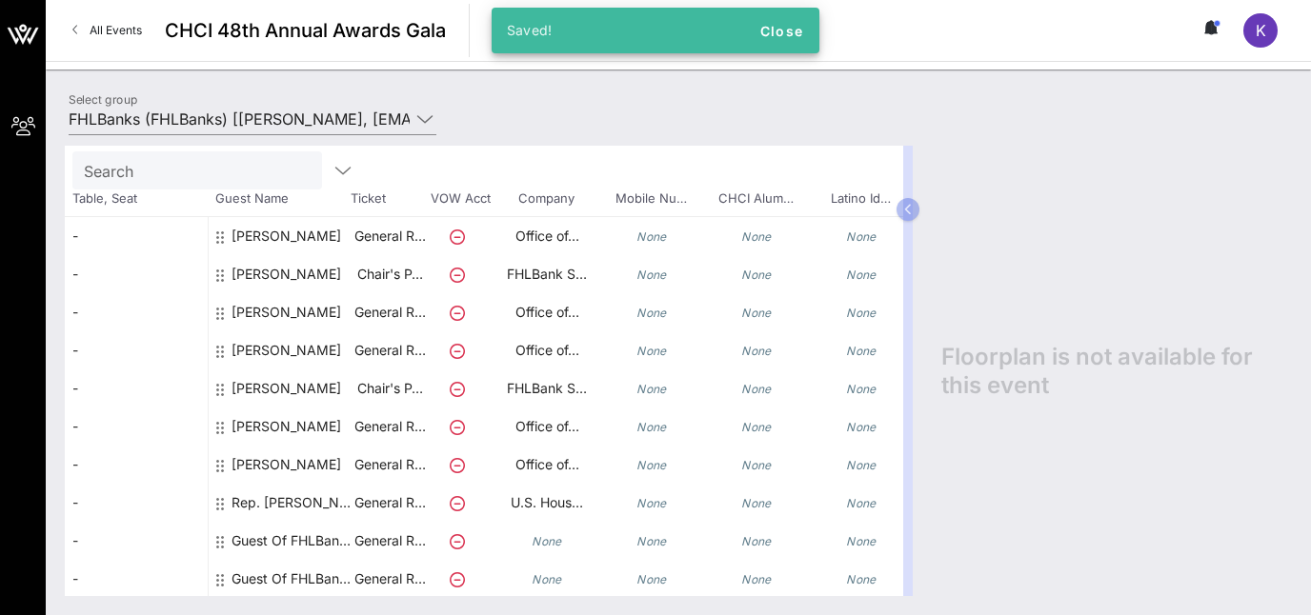
click at [297, 533] on div "Guest Of FHLBanks" at bounding box center [292, 541] width 120 height 38
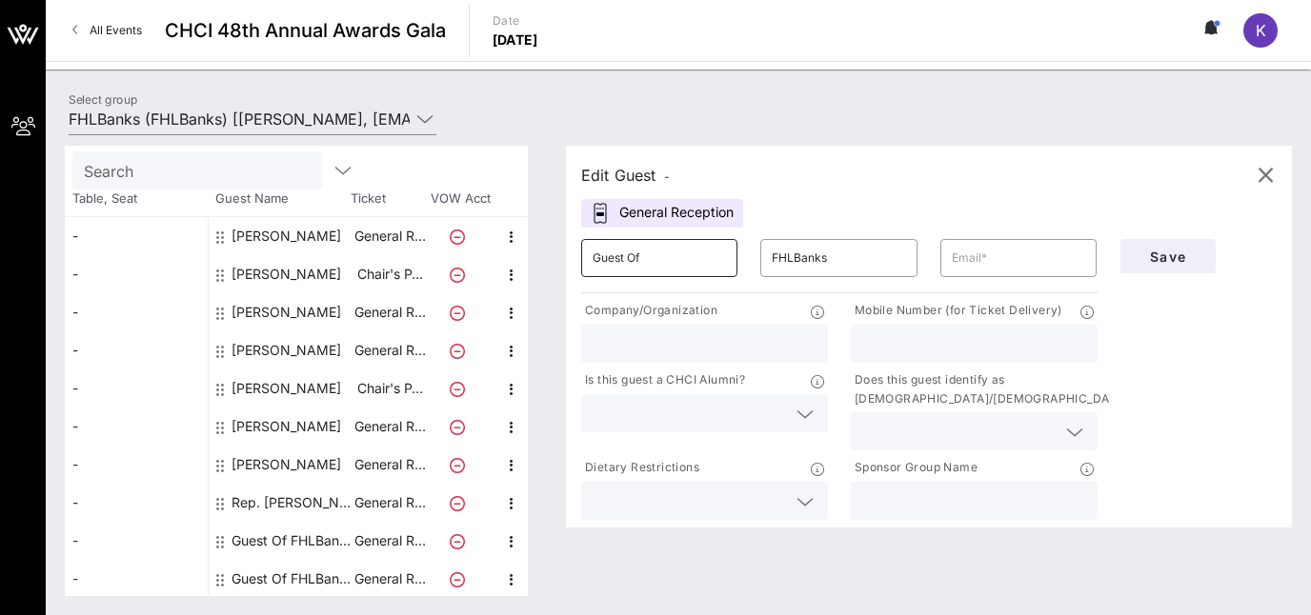
click at [669, 261] on input "Guest Of" at bounding box center [659, 258] width 133 height 30
type input "G"
type input "Sam"
type input "Liccardo"
click at [694, 268] on input "Sam" at bounding box center [659, 258] width 133 height 30
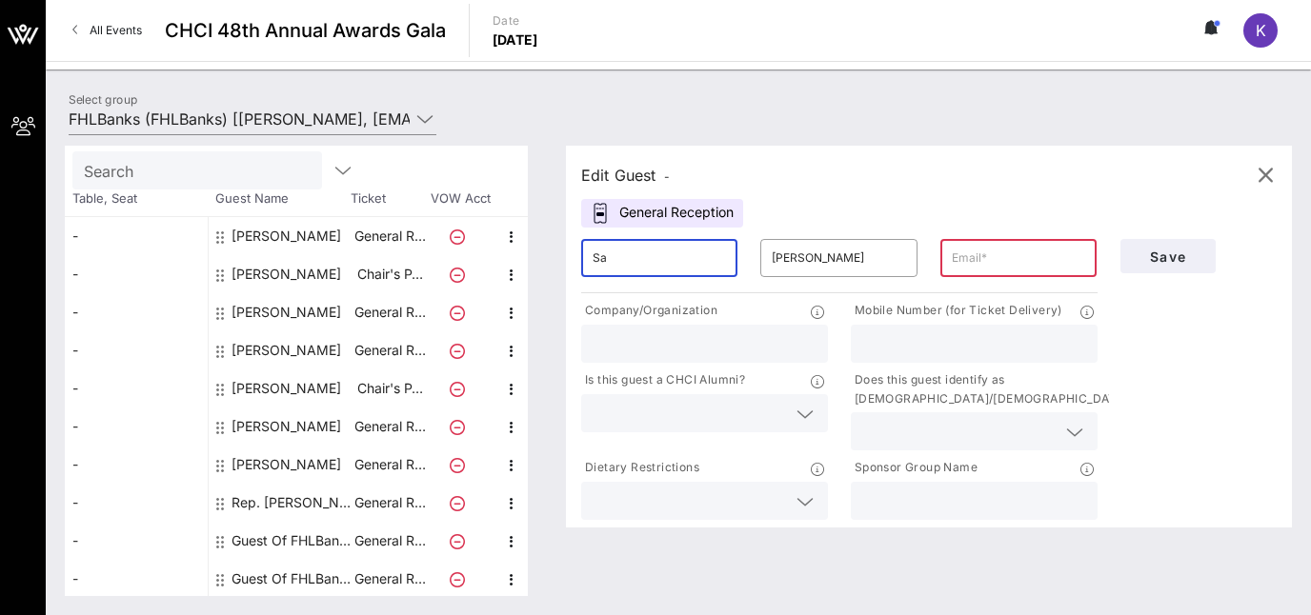
type input "S"
type input "Tim"
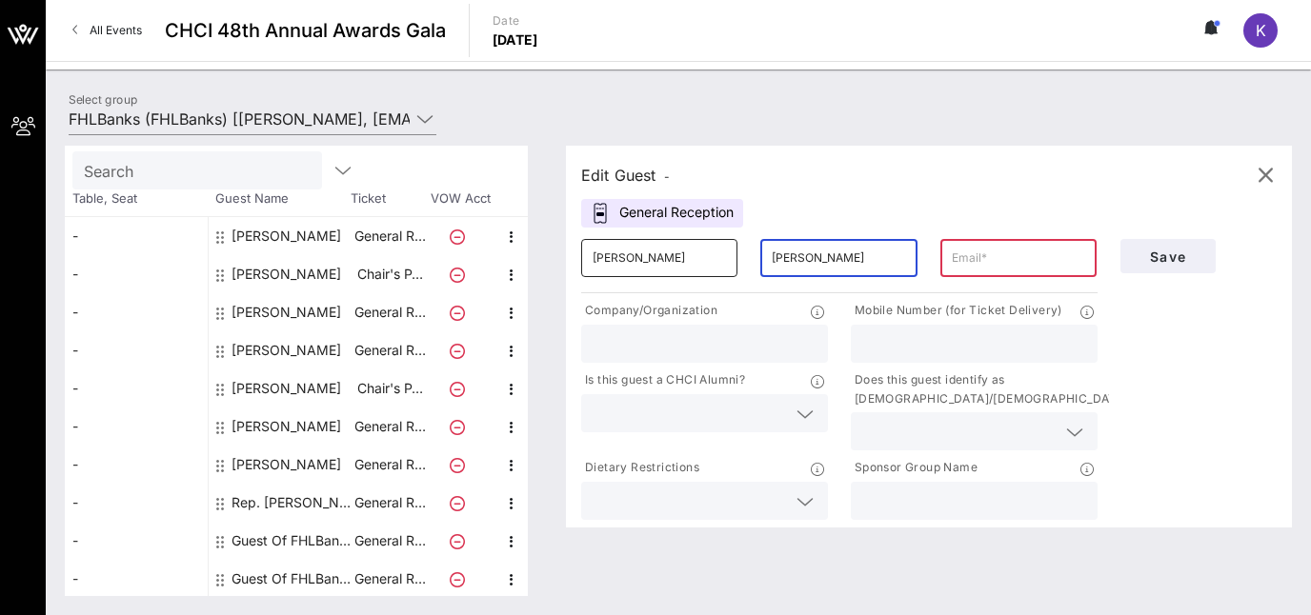
type input "Delmonico"
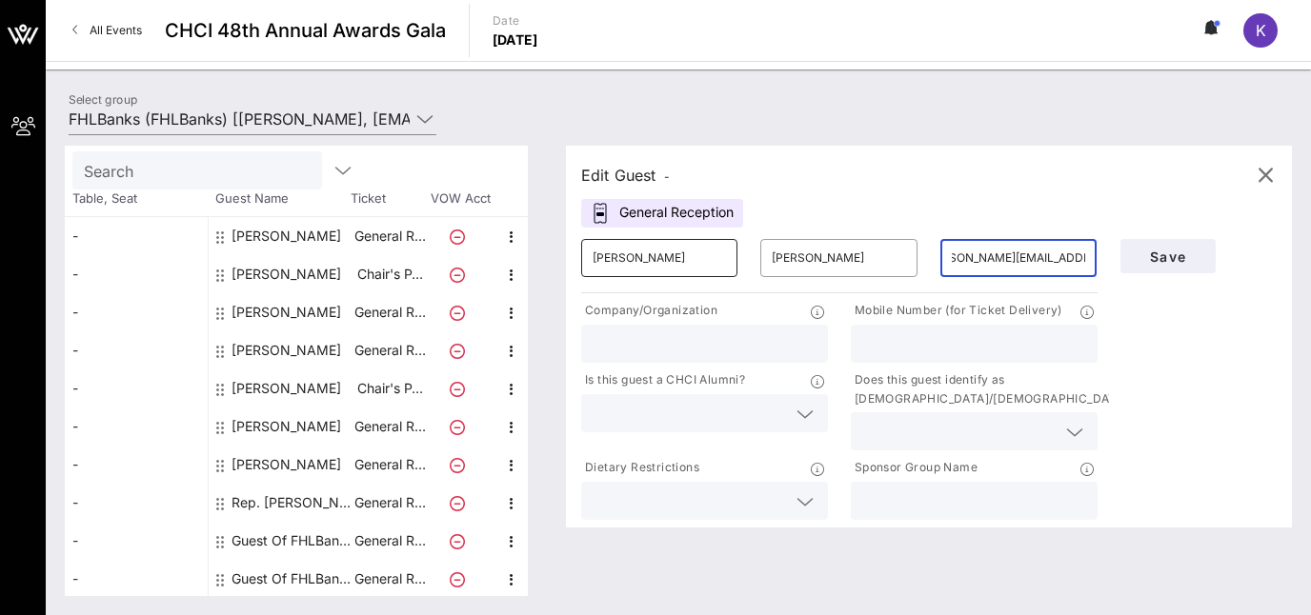
scroll to position [0, 34]
type input "tim.delmonico@mail.house.gov"
click at [725, 346] on input "text" at bounding box center [705, 344] width 224 height 25
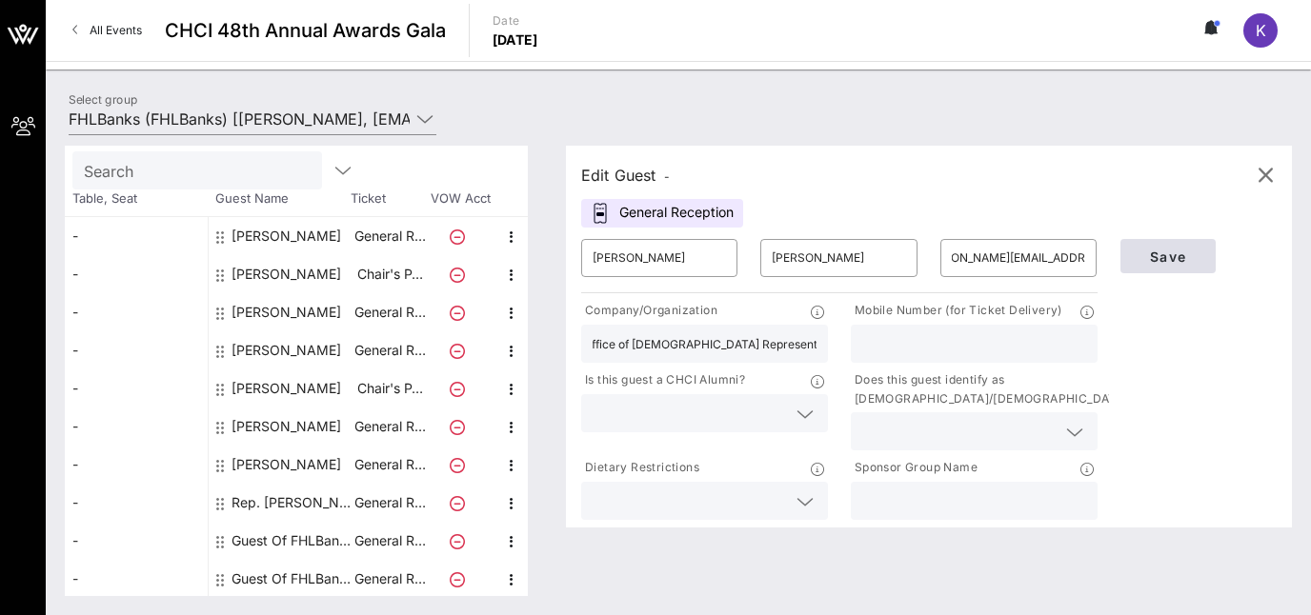
type input "Office of U.S. Representative Sam Liccardo"
click at [1176, 256] on span "Save" at bounding box center [1168, 257] width 65 height 16
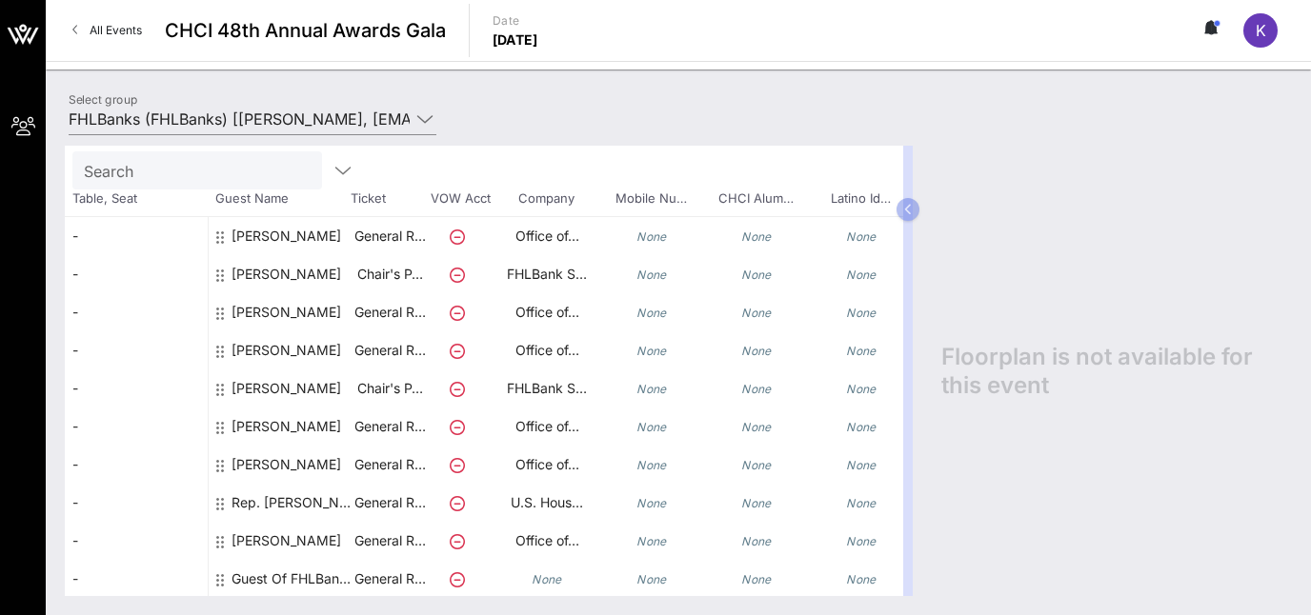
click at [257, 579] on div "Guest Of FHLBanks" at bounding box center [292, 579] width 120 height 38
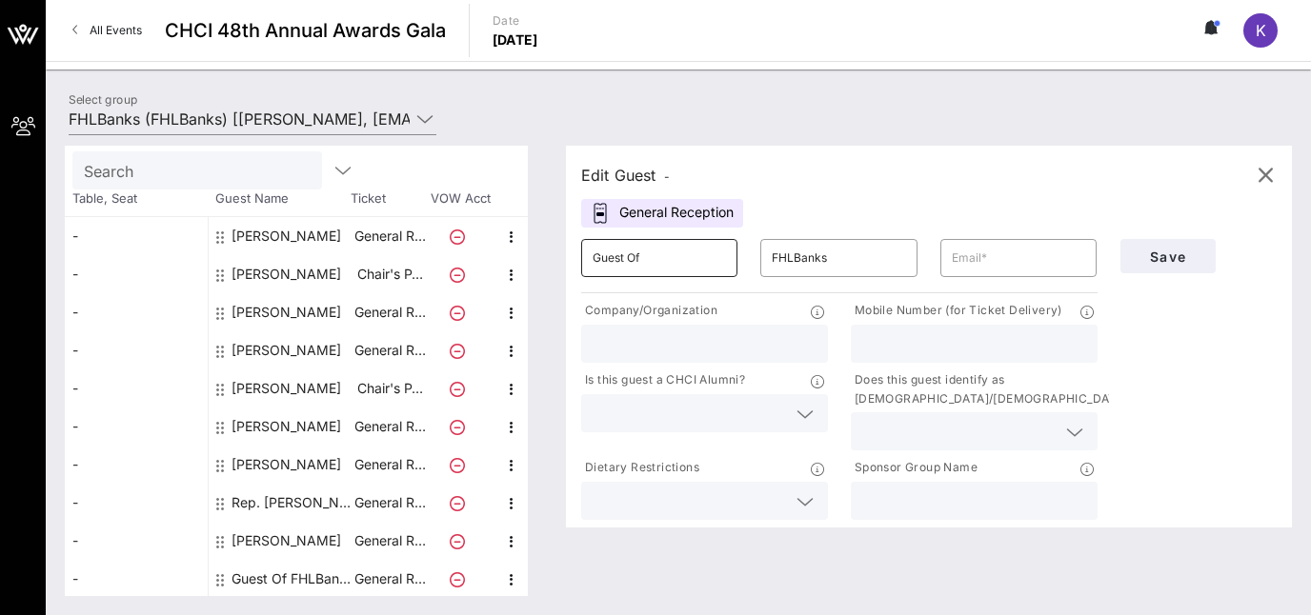
click at [678, 259] on input "Guest Of" at bounding box center [659, 258] width 133 height 30
click at [659, 346] on input "text" at bounding box center [705, 344] width 224 height 25
type input "Office of Governor Gavin Newsome"
click at [674, 262] on input "Guest Of" at bounding box center [659, 258] width 133 height 30
type input "G"
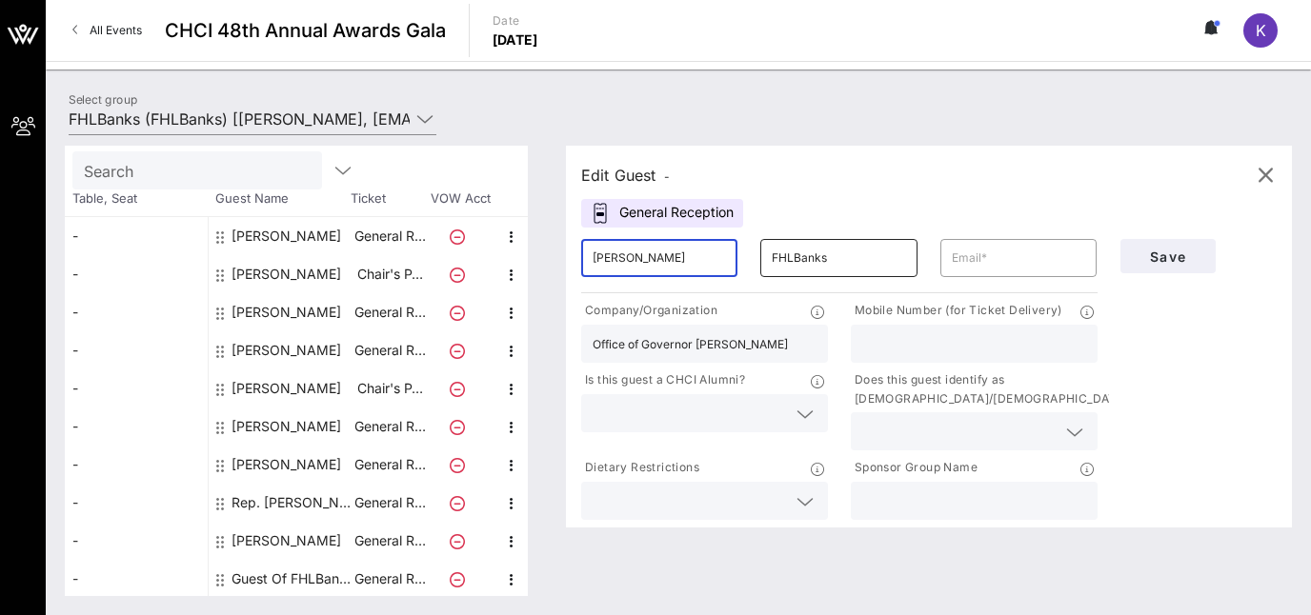
type input "Jonathan"
click at [825, 260] on input "FHLBanks" at bounding box center [838, 258] width 133 height 30
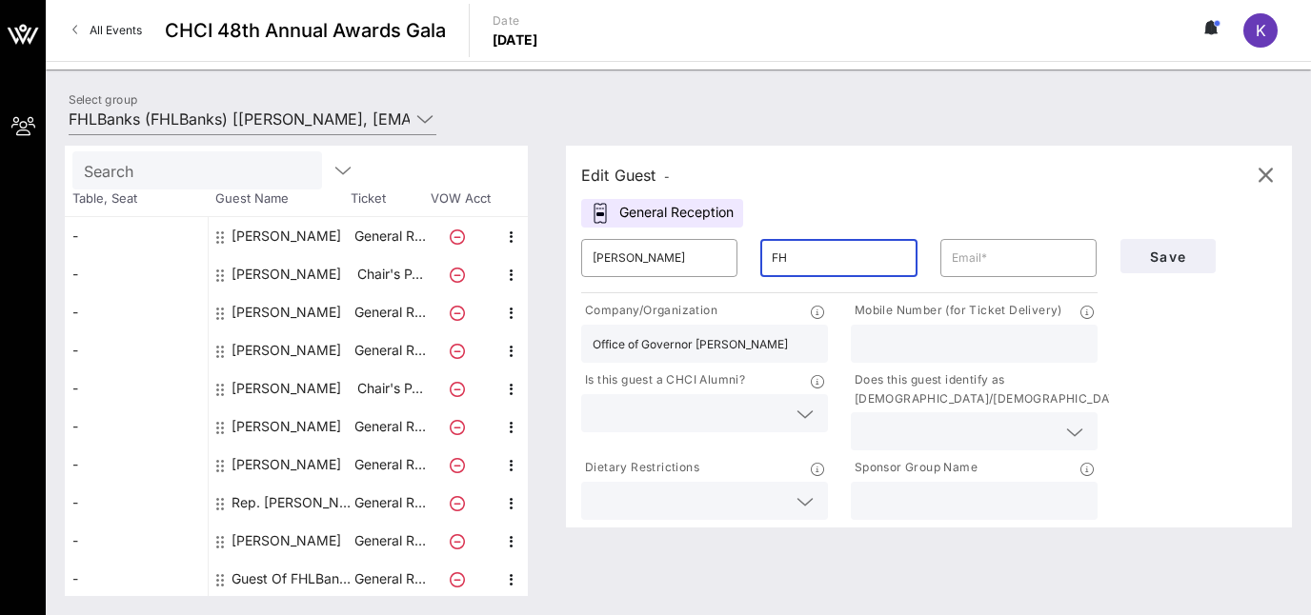
type input "F"
type input "Cousimano"
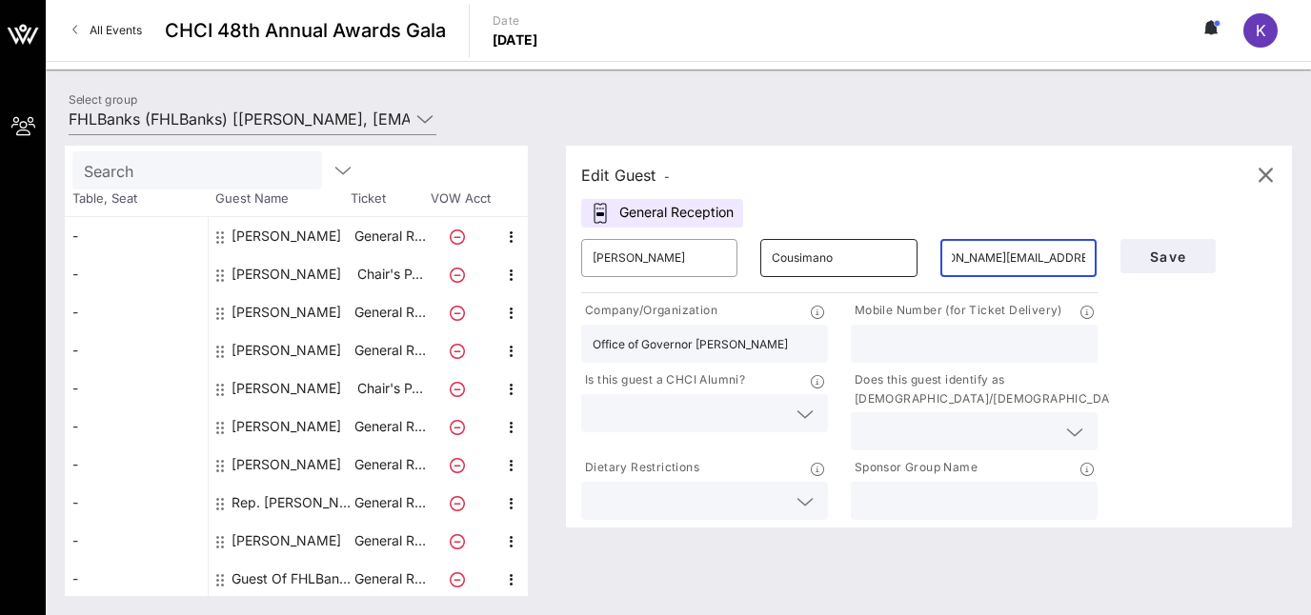
scroll to position [0, 45]
type input "jonathan.cousimano@gov.ca.gov"
click at [1165, 252] on span "Save" at bounding box center [1168, 257] width 65 height 16
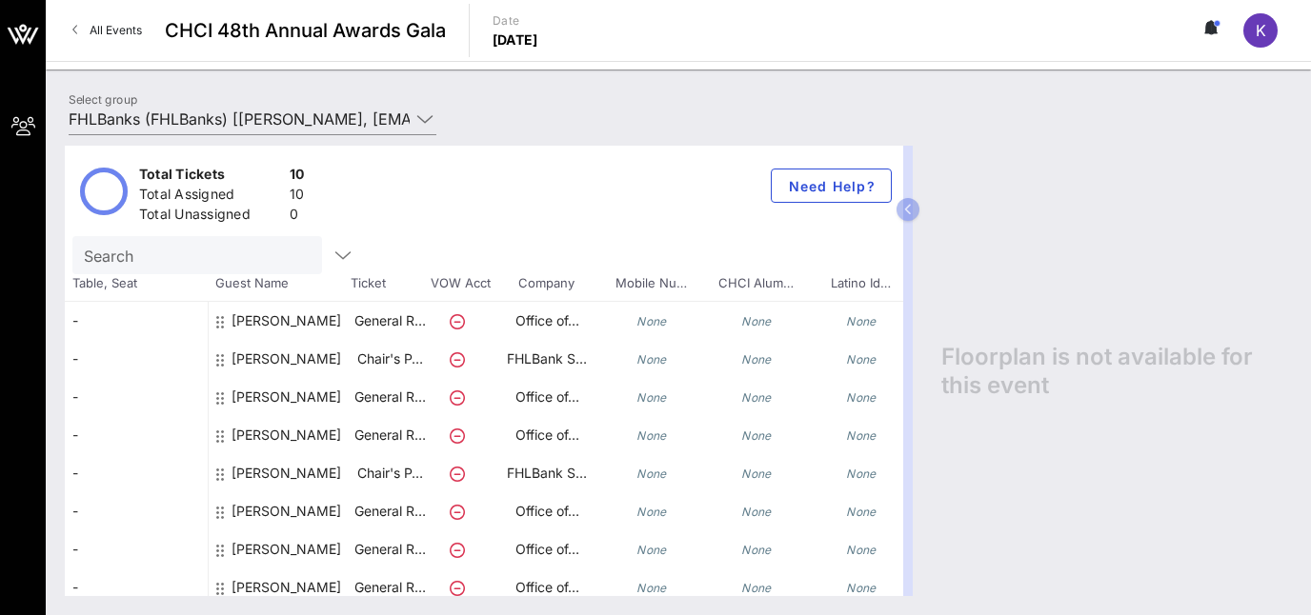
scroll to position [85, 0]
